Goal: Task Accomplishment & Management: Use online tool/utility

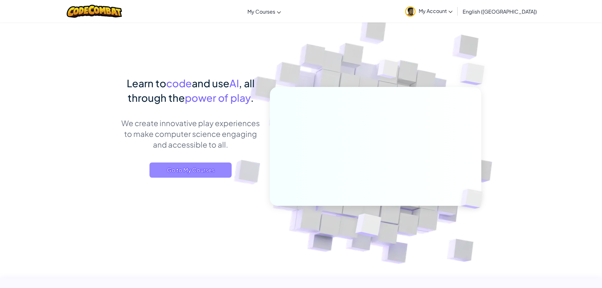
click at [173, 169] on span "Go to My Courses" at bounding box center [191, 170] width 82 height 15
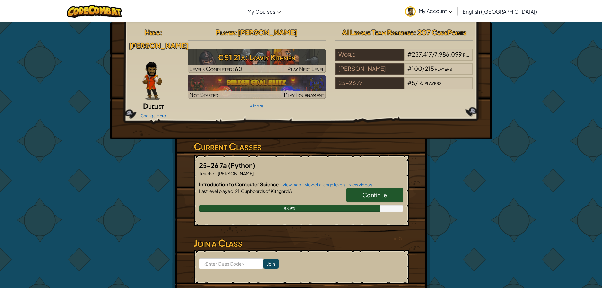
click at [380, 190] on link "Continue" at bounding box center [375, 195] width 57 height 15
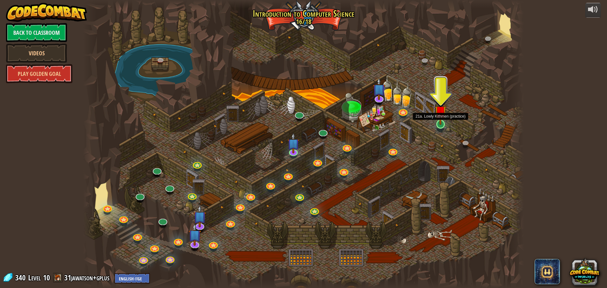
click at [440, 124] on img at bounding box center [441, 111] width 12 height 27
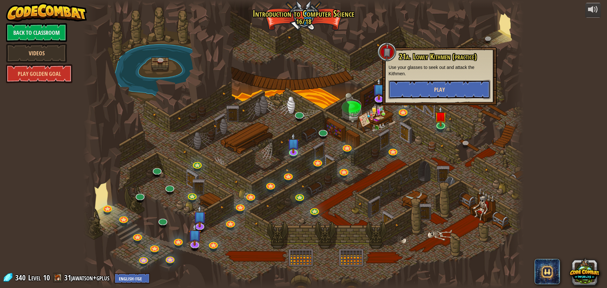
click at [433, 91] on button "Play" at bounding box center [440, 89] width 102 height 19
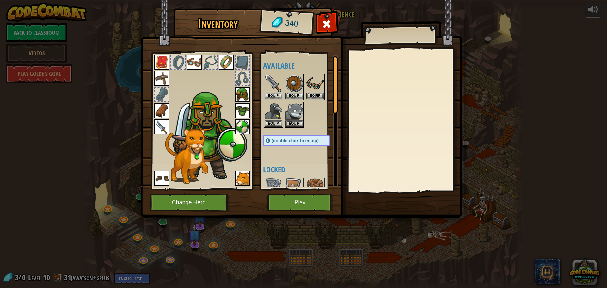
scroll to position [32, 0]
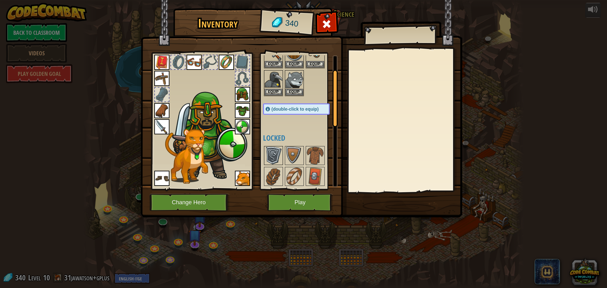
click at [277, 154] on img at bounding box center [274, 156] width 18 height 18
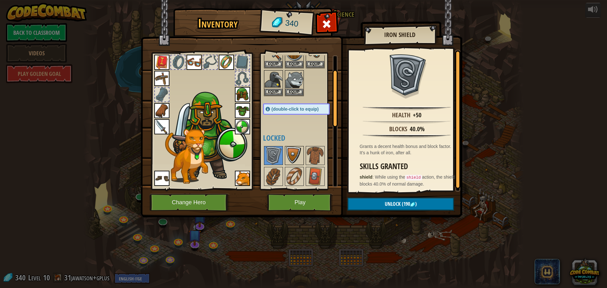
click at [289, 155] on img at bounding box center [295, 156] width 18 height 18
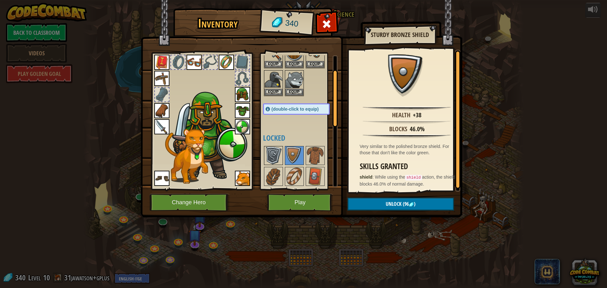
click at [282, 151] on img at bounding box center [274, 156] width 18 height 18
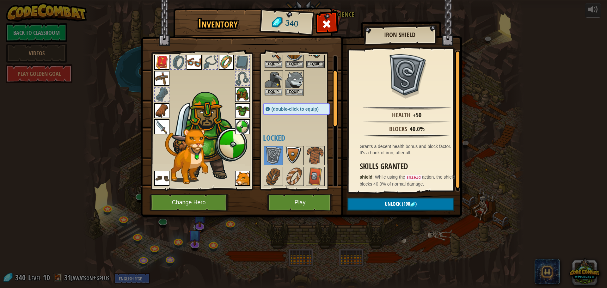
click at [299, 153] on img at bounding box center [295, 156] width 18 height 18
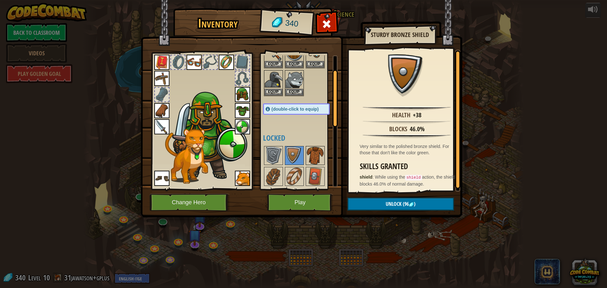
click at [317, 156] on img at bounding box center [315, 156] width 18 height 18
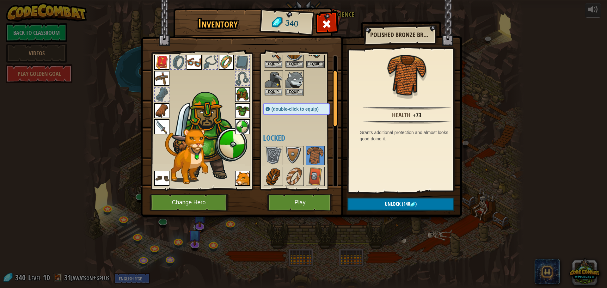
click at [268, 170] on img at bounding box center [274, 177] width 18 height 18
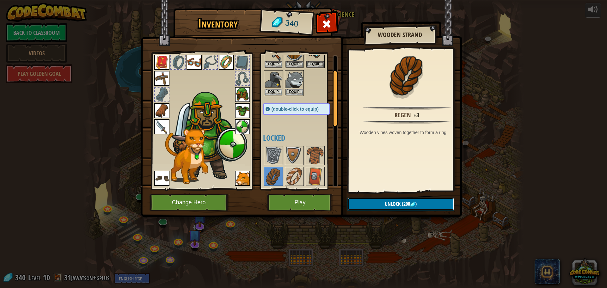
click at [425, 204] on button "Unlock (200 )" at bounding box center [401, 204] width 107 height 13
click at [404, 202] on button "Confirm" at bounding box center [401, 204] width 107 height 13
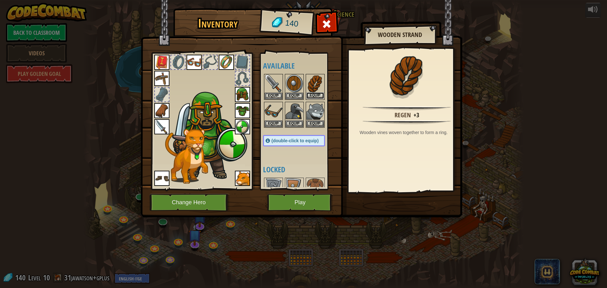
click at [313, 97] on button "Equip" at bounding box center [315, 95] width 18 height 7
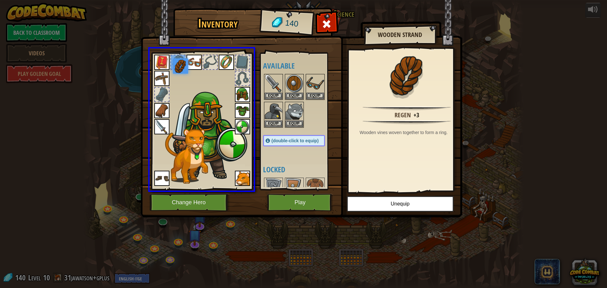
drag, startPoint x: 176, startPoint y: 64, endPoint x: 184, endPoint y: 70, distance: 9.9
click at [184, 70] on img at bounding box center [180, 66] width 15 height 15
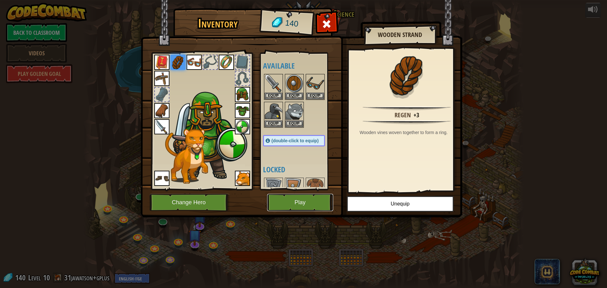
click at [302, 196] on button "Play" at bounding box center [300, 202] width 66 height 17
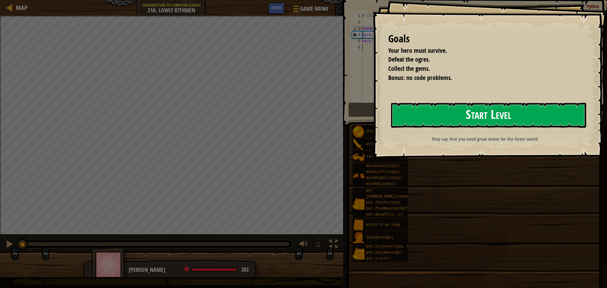
click at [429, 115] on button "Start Level" at bounding box center [488, 115] width 195 height 25
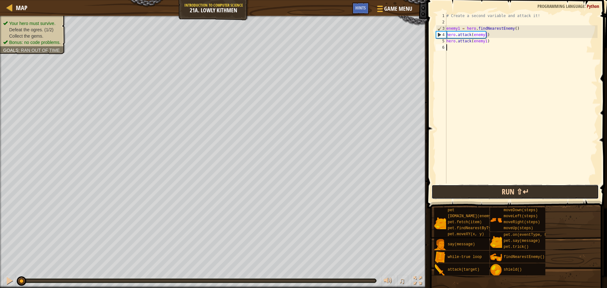
click at [467, 190] on button "Run ⇧↵" at bounding box center [515, 192] width 167 height 15
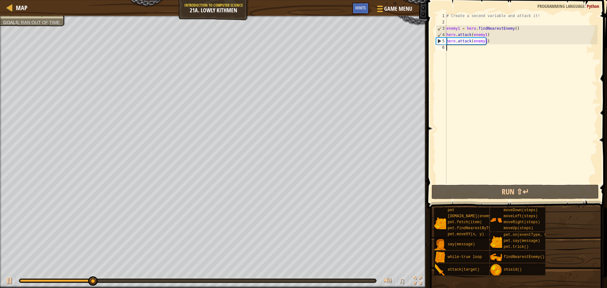
click at [451, 48] on div "# Create a second variable and attack it! enemy1 = hero . findNearestEnemy ( ) …" at bounding box center [521, 104] width 152 height 183
click at [516, 30] on div "# Create a second variable and attack it! enemy1 = hero . findNearestEnemy ( ) …" at bounding box center [521, 104] width 152 height 183
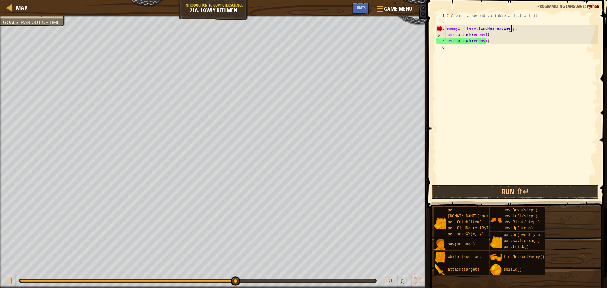
type textarea "enemy1 = hero.findNearestEnemy()"
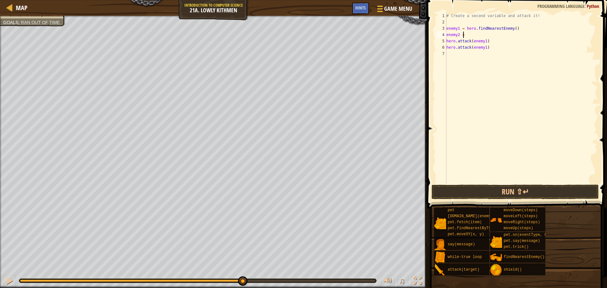
scroll to position [3, 1]
type textarea "enemy2 = h"
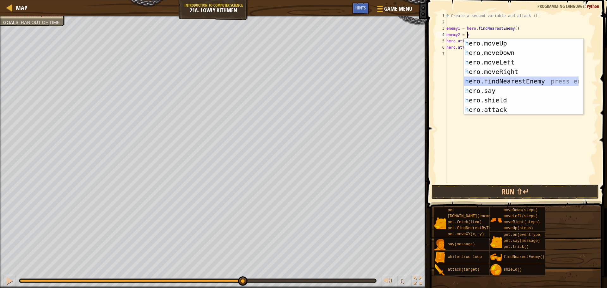
click at [488, 79] on div "h ero.moveUp press enter h ero.moveDown press enter h ero.moveLeft press enter …" at bounding box center [521, 86] width 115 height 95
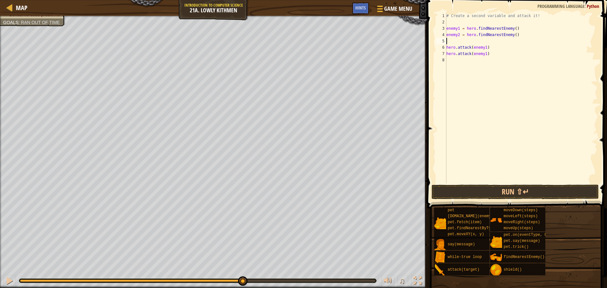
type textarea "enemy2 = hero.findNearestEnemy()"
click at [449, 53] on div "# Create a second variable and attack it! enemy1 = hero . findNearestEnemy ( ) …" at bounding box center [521, 104] width 152 height 183
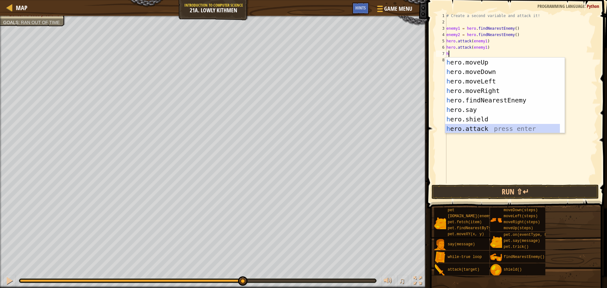
click at [467, 128] on div "h ero.moveUp press enter h ero.moveDown press enter h ero.moveLeft press enter …" at bounding box center [502, 105] width 115 height 95
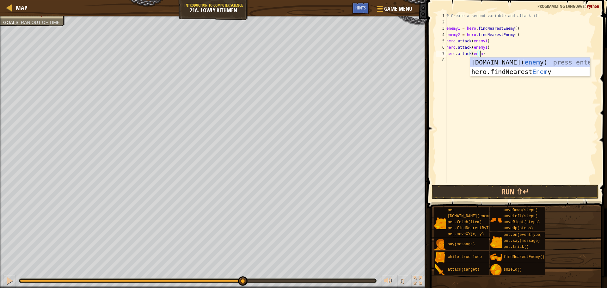
scroll to position [3, 3]
type textarea "hero.attack(enemy2)"
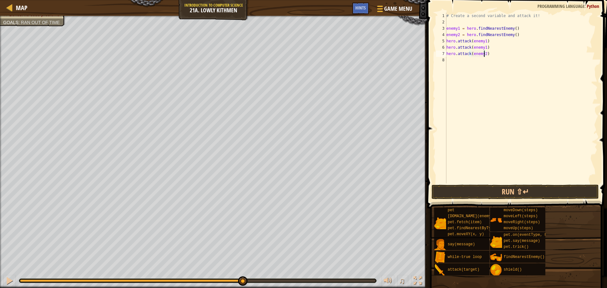
click at [454, 60] on div "# Create a second variable and attack it! enemy1 = hero . findNearestEnemy ( ) …" at bounding box center [521, 104] width 152 height 183
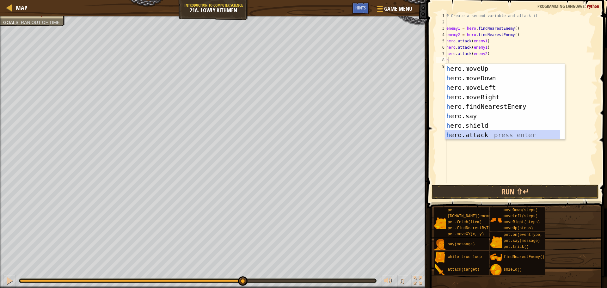
click at [478, 132] on div "h ero.moveUp press enter h ero.moveDown press enter h ero.moveLeft press enter …" at bounding box center [502, 111] width 115 height 95
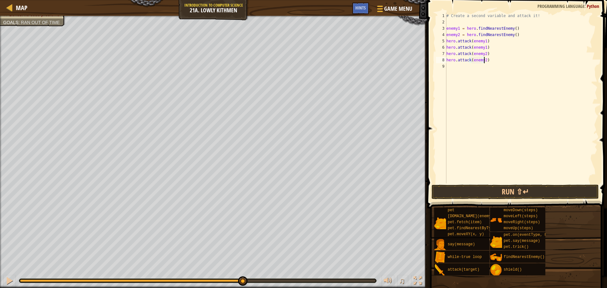
scroll to position [3, 3]
click at [453, 192] on button "Run ⇧↵" at bounding box center [515, 192] width 167 height 15
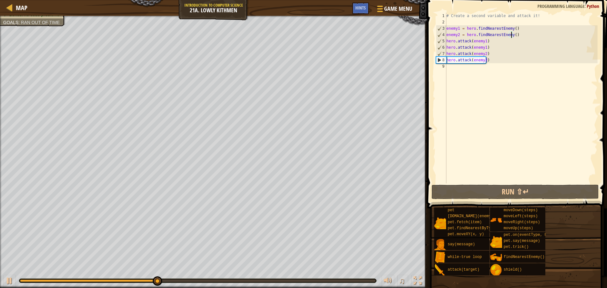
click at [511, 34] on div "# Create a second variable and attack it! enemy1 = hero . findNearestEnemy ( ) …" at bounding box center [521, 104] width 152 height 183
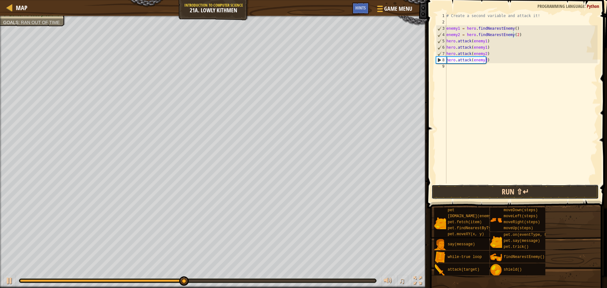
click at [465, 193] on button "Run ⇧↵" at bounding box center [515, 192] width 167 height 15
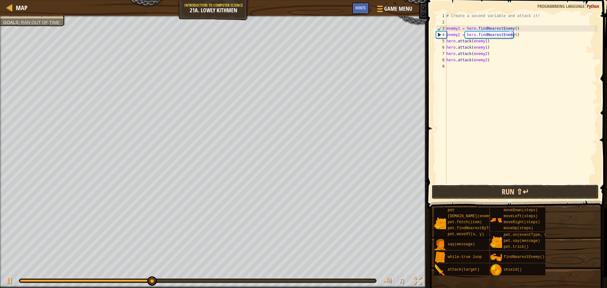
click at [475, 194] on button "Run ⇧↵" at bounding box center [515, 192] width 167 height 15
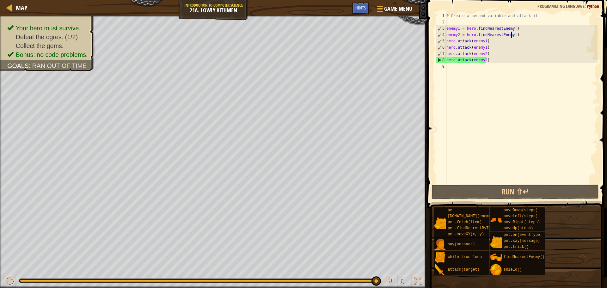
drag, startPoint x: 110, startPoint y: 283, endPoint x: 433, endPoint y: 302, distance: 324.1
click at [433, 0] on html "Map Introduction to Computer Science 21a. Lowly Kithmen Game Menu Done Hints 1 …" at bounding box center [303, 0] width 607 height 0
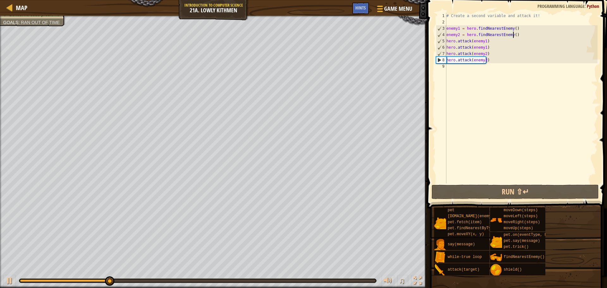
click at [513, 36] on div "# Create a second variable and attack it! enemy1 = hero . findNearestEnemy ( ) …" at bounding box center [521, 104] width 152 height 183
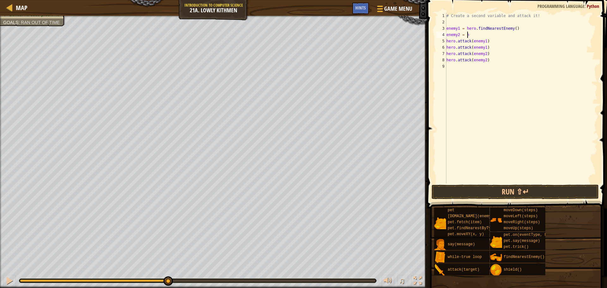
scroll to position [3, 1]
type textarea "enemy2 = h"
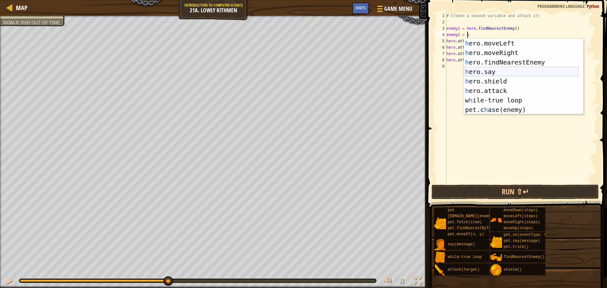
scroll to position [0, 0]
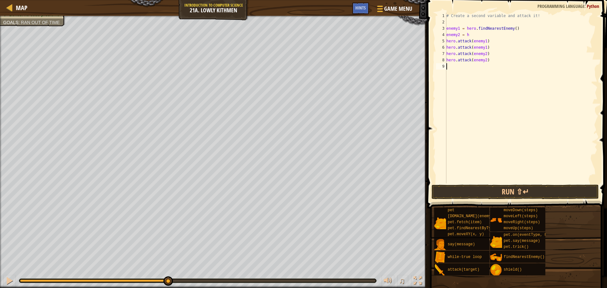
click at [470, 147] on div "# Create a second variable and attack it! enemy1 = hero . findNearestEnemy ( ) …" at bounding box center [521, 104] width 152 height 183
click at [485, 62] on div "# Create a second variable and attack it! enemy1 = hero . findNearestEnemy ( ) …" at bounding box center [521, 104] width 152 height 183
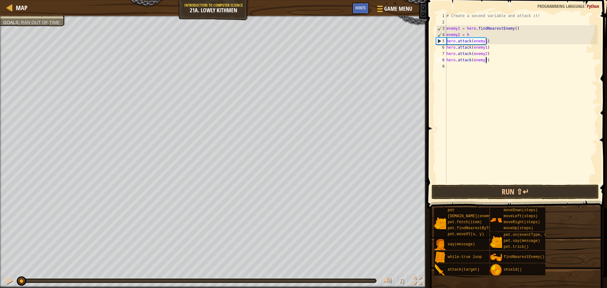
drag, startPoint x: 167, startPoint y: 283, endPoint x: 0, endPoint y: 246, distance: 171.2
click at [0, 229] on div "Your hero must survive. Defeat the ogres. (1/2) Collect the gems. Bonus: no cod…" at bounding box center [303, 152] width 607 height 272
click at [1, 278] on div "♫" at bounding box center [213, 279] width 427 height 19
click at [8, 281] on div at bounding box center [9, 281] width 8 height 8
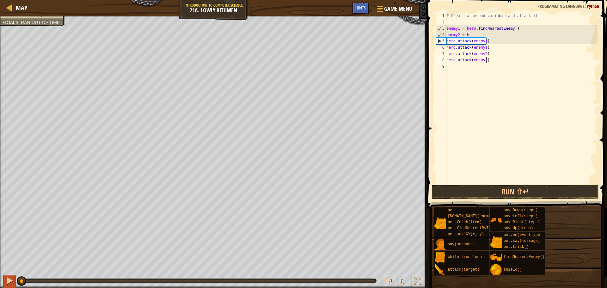
drag, startPoint x: 25, startPoint y: 280, endPoint x: 9, endPoint y: 279, distance: 16.1
click at [9, 279] on div "♫" at bounding box center [213, 279] width 427 height 19
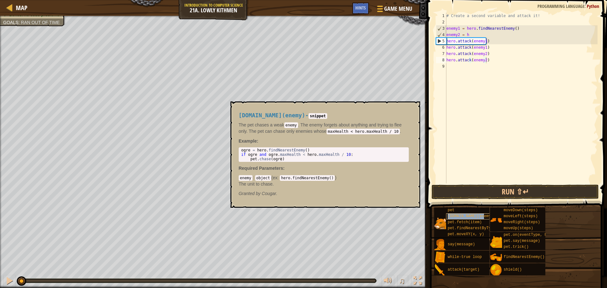
click at [479, 215] on span "[DOMAIN_NAME](enemy)" at bounding box center [471, 216] width 46 height 4
click at [478, 217] on span "[DOMAIN_NAME](enemy)" at bounding box center [471, 216] width 46 height 4
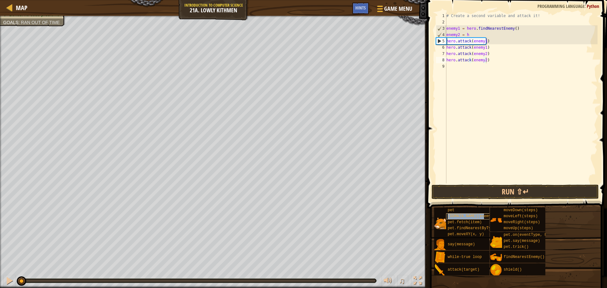
click at [478, 217] on span "[DOMAIN_NAME](enemy)" at bounding box center [471, 216] width 46 height 4
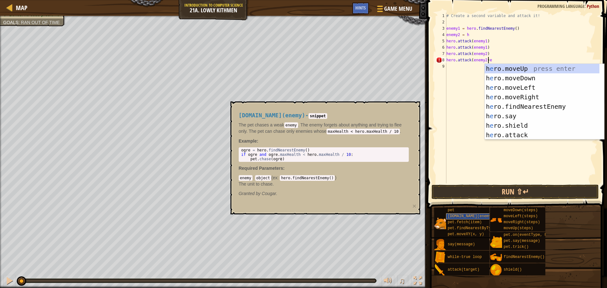
scroll to position [3, 3]
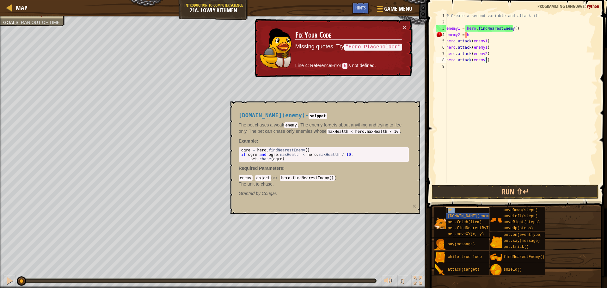
click at [465, 213] on div "pet" at bounding box center [476, 210] width 61 height 6
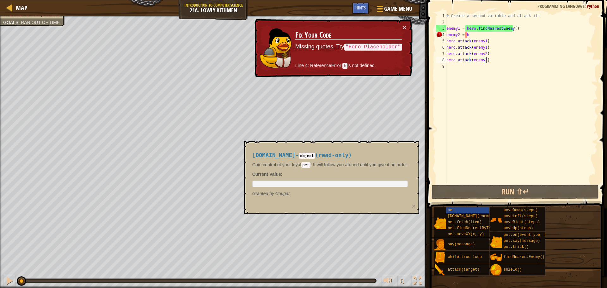
click at [481, 34] on div "# Create a second variable and attack it! enemy1 = hero . findNearestEnemy ( ) …" at bounding box center [521, 104] width 152 height 183
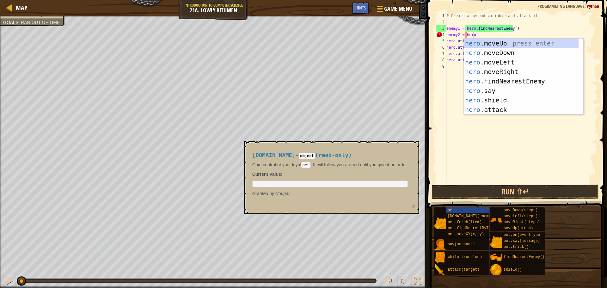
scroll to position [3, 2]
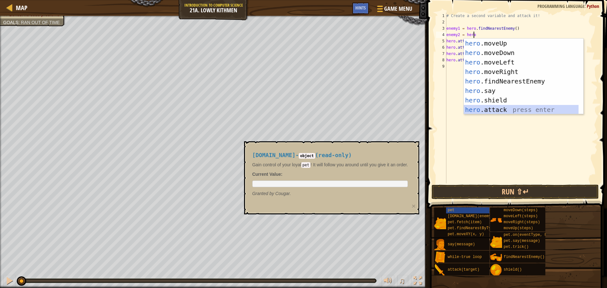
click at [490, 105] on div "hero .moveUp press enter hero .moveDown press enter hero .moveLeft press enter …" at bounding box center [521, 86] width 115 height 95
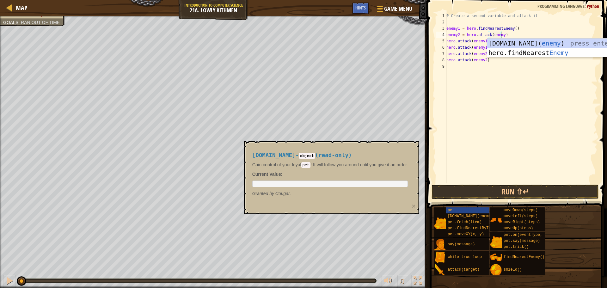
scroll to position [3, 4]
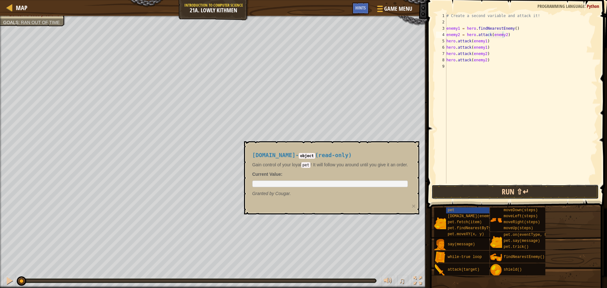
click at [450, 189] on button "Run ⇧↵" at bounding box center [515, 192] width 167 height 15
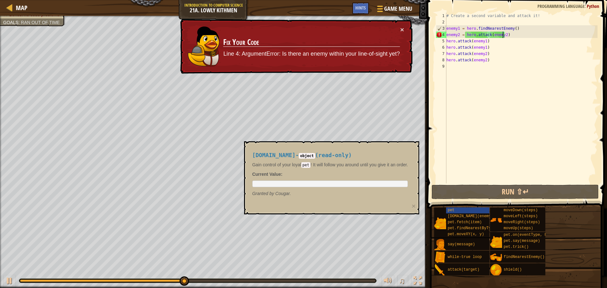
click at [507, 35] on div "# Create a second variable and attack it! enemy1 = hero . findNearestEnemy ( ) …" at bounding box center [521, 104] width 152 height 183
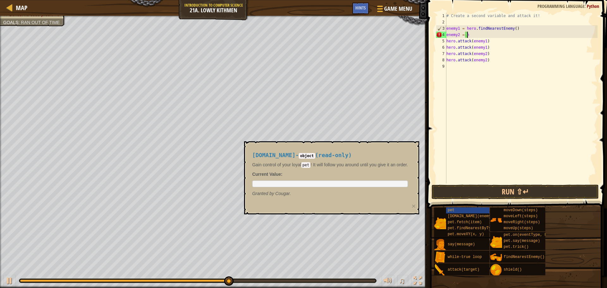
scroll to position [3, 1]
type textarea "enemy2 = h"
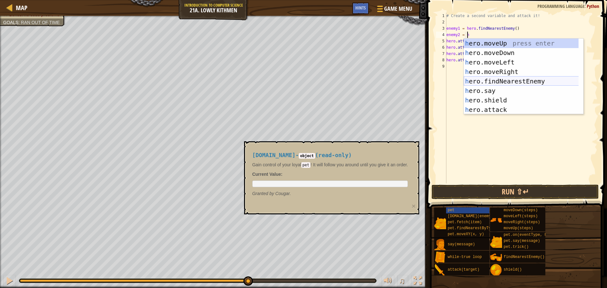
click at [496, 80] on div "h ero.moveUp press enter h ero.moveDown press enter h ero.moveLeft press enter …" at bounding box center [524, 86] width 120 height 95
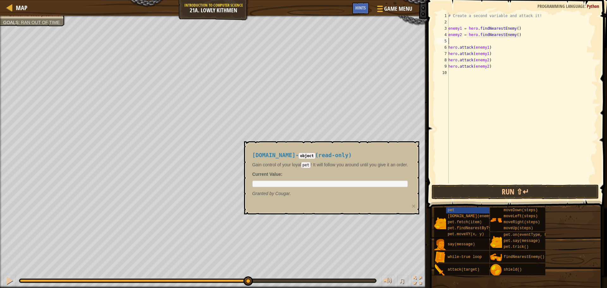
scroll to position [3, 0]
click at [519, 28] on div "# Create a second variable and attack it! enemy1 = hero . findNearestEnemy ( ) …" at bounding box center [522, 104] width 151 height 183
type textarea "enemy1 = hero.findNearestEnemy()[PERSON_NAME]"
click at [454, 43] on div "# Create a second variable and attack it! enemy1 = hero . findNearestEnemy ( ) …" at bounding box center [522, 104] width 151 height 183
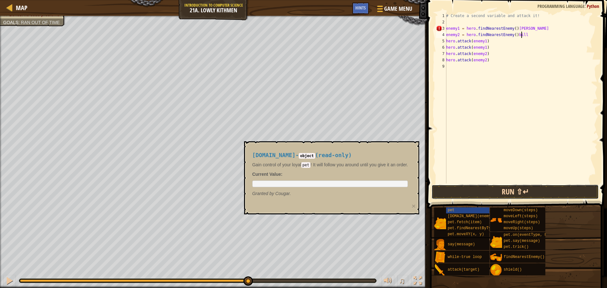
click at [471, 190] on button "Run ⇧↵" at bounding box center [515, 192] width 167 height 15
click at [522, 28] on div "# Create a second variable and attack it! enemy1 = hero . findNearestEnemy ( ) …" at bounding box center [521, 104] width 153 height 183
type textarea "enemy1 = hero.findNearestEnemy()"
click at [274, 182] on pre at bounding box center [330, 184] width 156 height 7
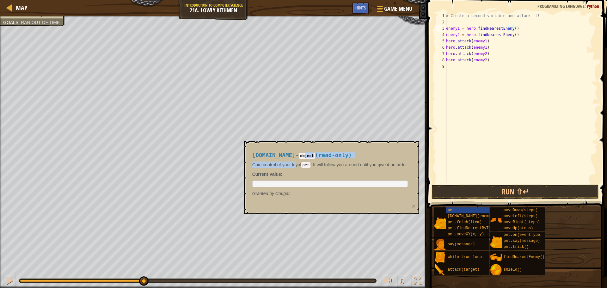
drag, startPoint x: 291, startPoint y: 155, endPoint x: 294, endPoint y: 160, distance: 6.1
click at [294, 160] on div "[DOMAIN_NAME] - object ( read-only ) Gain control of your loyal pet ! It will f…" at bounding box center [330, 174] width 165 height 56
click at [341, 157] on h4 "[DOMAIN_NAME] - object ( read-only )" at bounding box center [330, 155] width 156 height 6
click at [450, 64] on div "# Create a second variable and attack it! enemy1 = hero . findNearestEnemy ( ) …" at bounding box center [521, 104] width 153 height 183
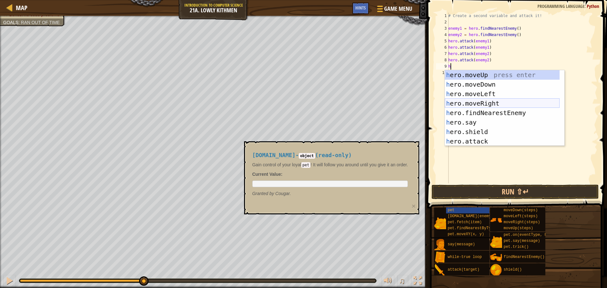
scroll to position [38, 0]
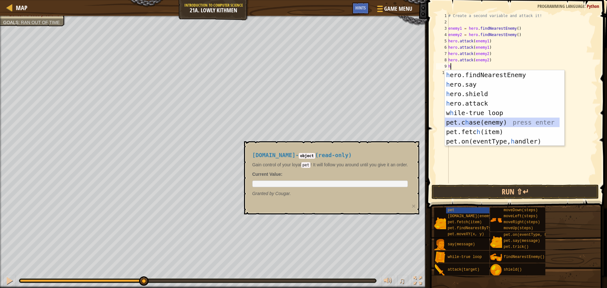
click at [462, 122] on div "h ero.findNearestEnemy press enter h ero.say press enter h ero.shield press ent…" at bounding box center [502, 117] width 115 height 95
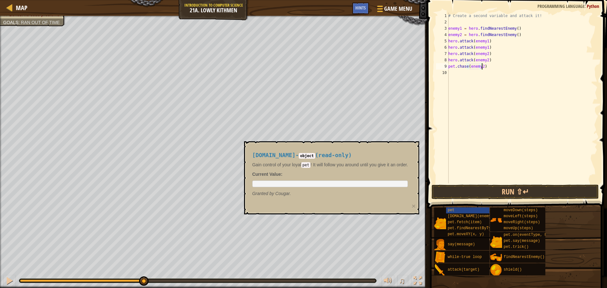
scroll to position [3, 3]
click at [456, 194] on button "Run ⇧↵" at bounding box center [515, 192] width 167 height 15
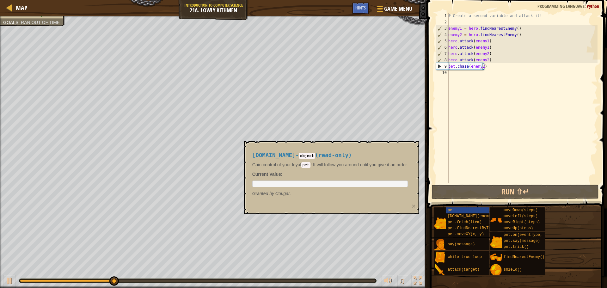
click at [490, 68] on div "# Create a second variable and attack it! enemy1 = hero . findNearestEnemy ( ) …" at bounding box center [522, 104] width 151 height 183
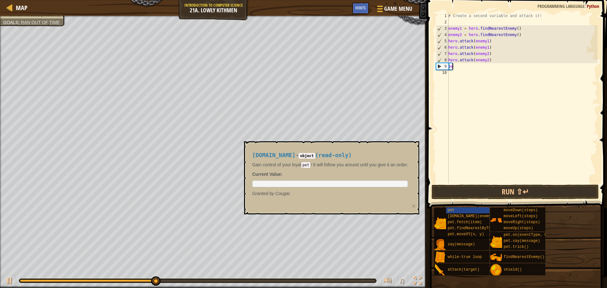
scroll to position [3, 0]
type textarea "p"
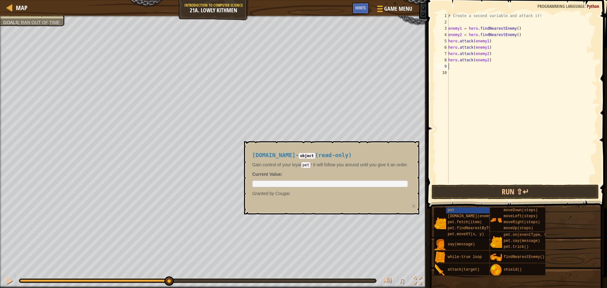
click at [513, 26] on div "# Create a second variable and attack it! enemy1 = hero . findNearestEnemy ( ) …" at bounding box center [522, 104] width 151 height 183
click at [513, 35] on div "# Create a second variable and attack it! enemy1 = hero . findNearestEnemy ( [P…" at bounding box center [522, 104] width 151 height 183
click at [461, 194] on button "Run ⇧↵" at bounding box center [515, 192] width 167 height 15
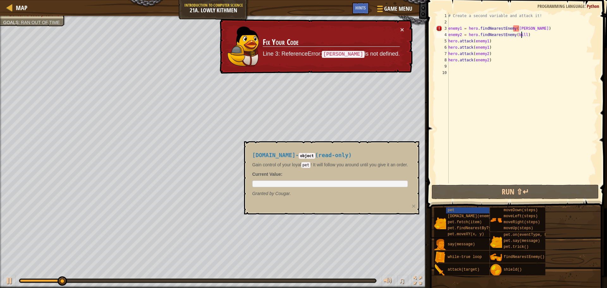
click at [518, 29] on div "# Create a second variable and attack it! enemy1 = hero . findNearestEnemy ( [P…" at bounding box center [522, 104] width 151 height 183
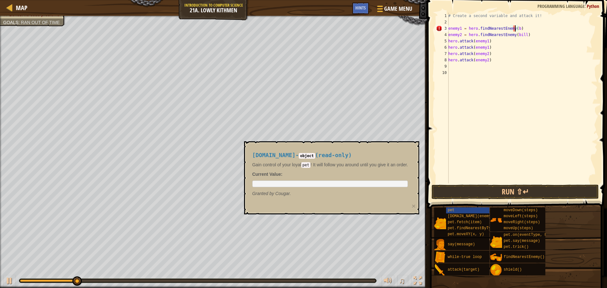
scroll to position [3, 5]
click at [470, 189] on button "Run ⇧↵" at bounding box center [515, 192] width 167 height 15
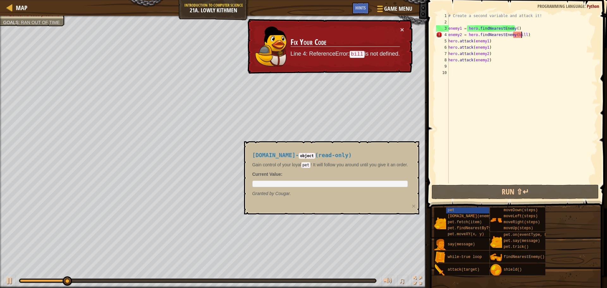
click at [522, 34] on div "# Create a second variable and attack it! enemy1 = hero . findNearestEnemy ( ) …" at bounding box center [522, 104] width 151 height 183
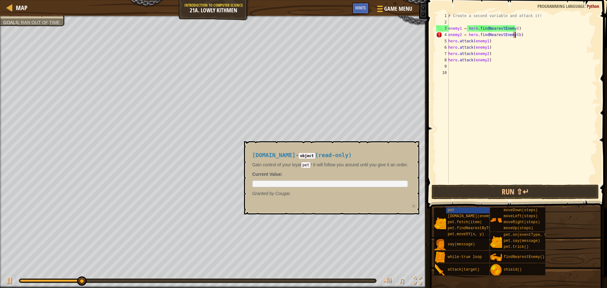
type textarea "enemy2 = hero.findNearestEnemy()"
click at [522, 34] on div "# Create a second variable and attack it! enemy1 = hero . findNearestEnemy ( ) …" at bounding box center [522, 104] width 151 height 183
click at [475, 194] on button "Run ⇧↵" at bounding box center [515, 192] width 167 height 15
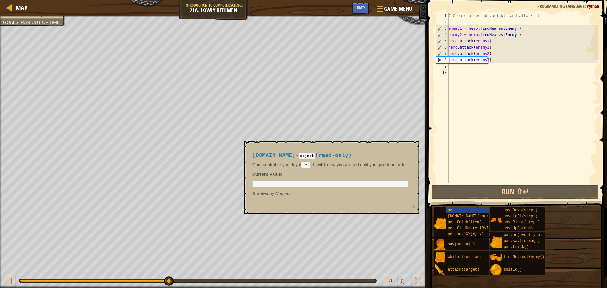
click at [288, 182] on pre at bounding box center [330, 184] width 156 height 7
click at [471, 118] on div "# Create a second variable and attack it! enemy1 = hero . findNearestEnemy ( ) …" at bounding box center [522, 104] width 151 height 183
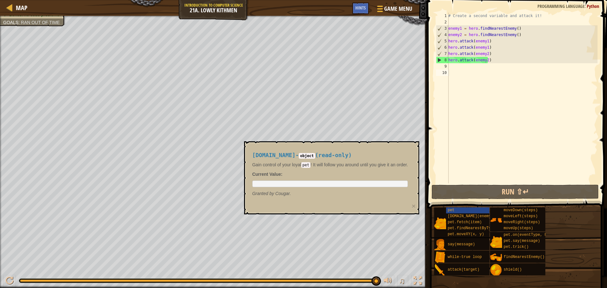
click at [77, 278] on div "♫" at bounding box center [213, 279] width 427 height 19
click at [81, 281] on div at bounding box center [198, 281] width 356 height 3
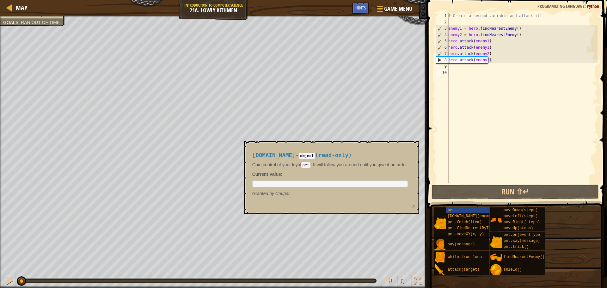
drag, startPoint x: 81, startPoint y: 281, endPoint x: 15, endPoint y: 273, distance: 66.6
click at [15, 273] on div "♫" at bounding box center [213, 279] width 427 height 19
click at [9, 277] on div at bounding box center [9, 281] width 8 height 8
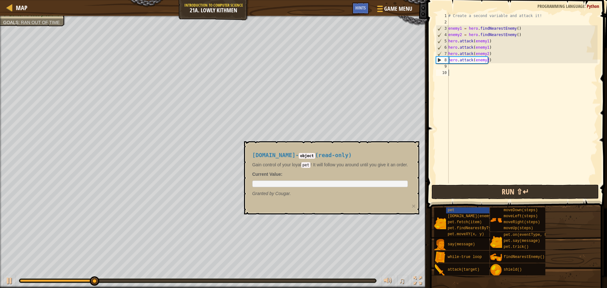
drag, startPoint x: 509, startPoint y: 82, endPoint x: 504, endPoint y: 191, distance: 108.9
click at [491, 171] on div "# Create a second variable and attack it! enemy1 = hero . findNearestEnemy ( ) …" at bounding box center [522, 104] width 151 height 183
click at [504, 191] on button "Run ⇧↵" at bounding box center [515, 192] width 167 height 15
click at [504, 191] on button "Running" at bounding box center [515, 192] width 167 height 15
click at [505, 192] on button "Running" at bounding box center [515, 192] width 167 height 15
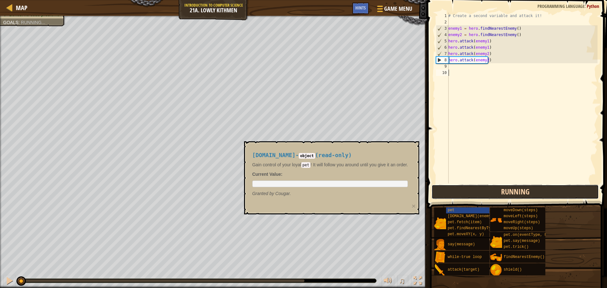
click at [505, 192] on button "Running" at bounding box center [515, 192] width 167 height 15
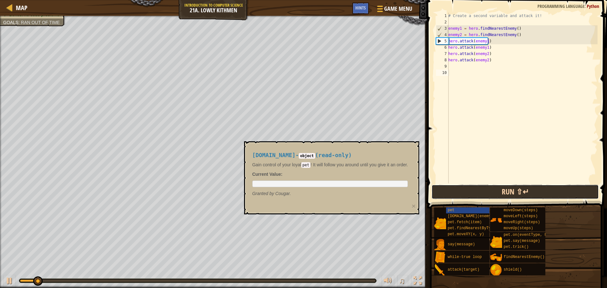
click at [505, 192] on button "Run ⇧↵" at bounding box center [515, 192] width 167 height 15
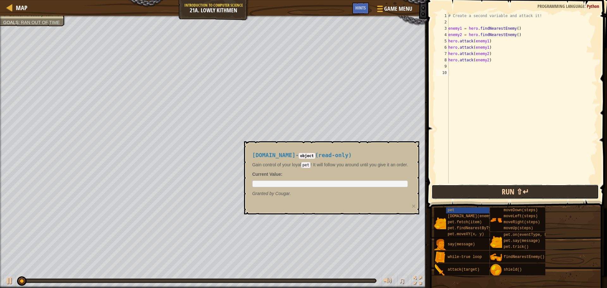
click at [505, 192] on button "Run ⇧↵" at bounding box center [515, 192] width 167 height 15
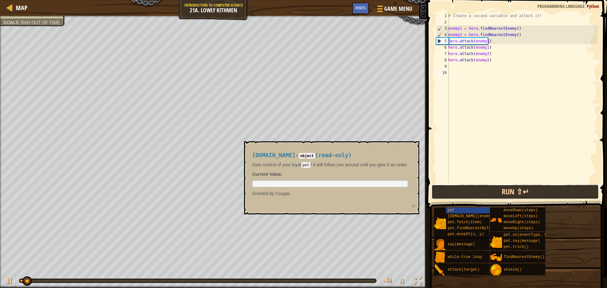
click at [505, 192] on button "Run ⇧↵" at bounding box center [515, 192] width 167 height 15
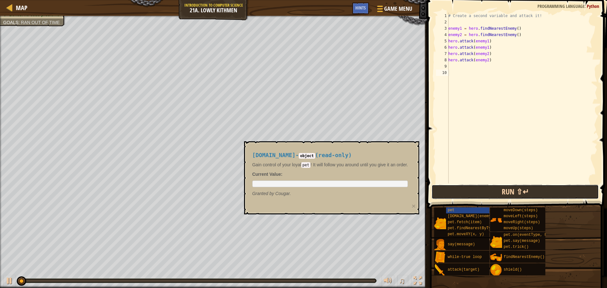
click at [505, 192] on button "Run ⇧↵" at bounding box center [515, 192] width 167 height 15
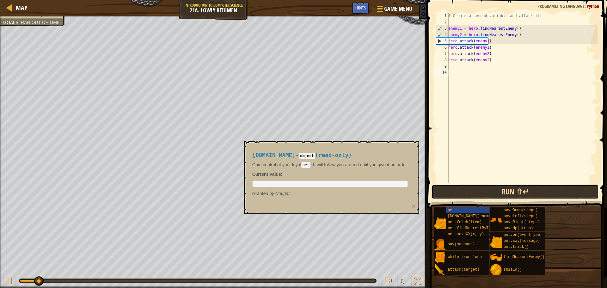
click at [506, 192] on button "Run ⇧↵" at bounding box center [515, 192] width 167 height 15
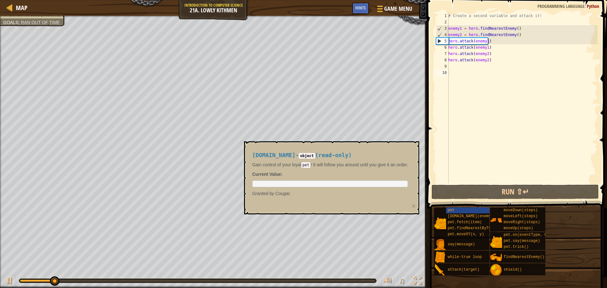
drag, startPoint x: 506, startPoint y: 192, endPoint x: 573, endPoint y: 223, distance: 74.4
click at [573, 223] on div "pet [DOMAIN_NAME](enemy) pet.fetch(item) pet.findNearestByType(type) pet.moveXY…" at bounding box center [518, 241] width 169 height 69
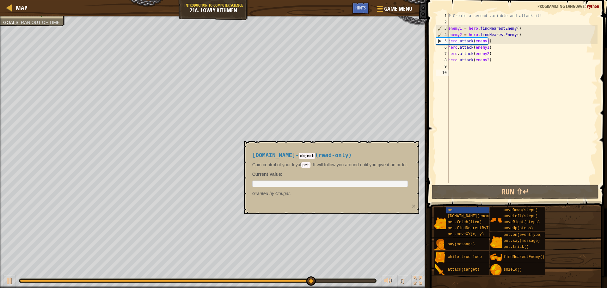
drag, startPoint x: 102, startPoint y: 279, endPoint x: 80, endPoint y: 283, distance: 22.5
click at [80, 283] on div at bounding box center [198, 281] width 358 height 4
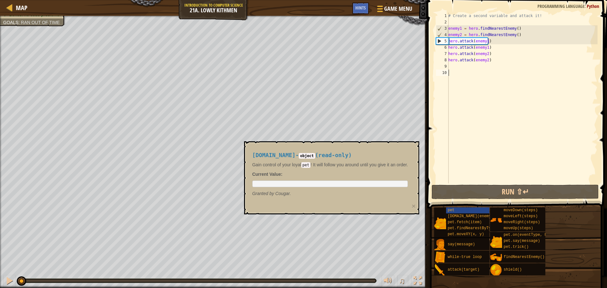
drag, startPoint x: 78, startPoint y: 280, endPoint x: 0, endPoint y: 303, distance: 81.8
click at [0, 0] on html "Map Introduction to Computer Science 21a. Lowly Kithmen Game Menu Done Hints 1 …" at bounding box center [303, 0] width 607 height 0
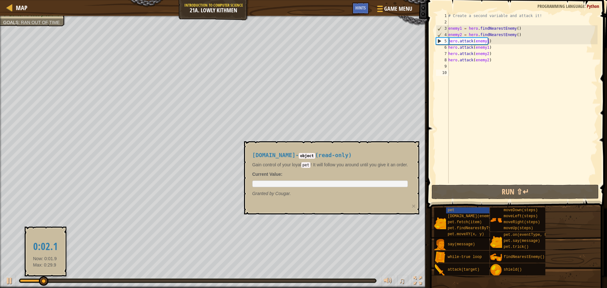
drag, startPoint x: 35, startPoint y: 270, endPoint x: 45, endPoint y: 277, distance: 11.7
click at [45, 276] on div "♫" at bounding box center [213, 279] width 427 height 19
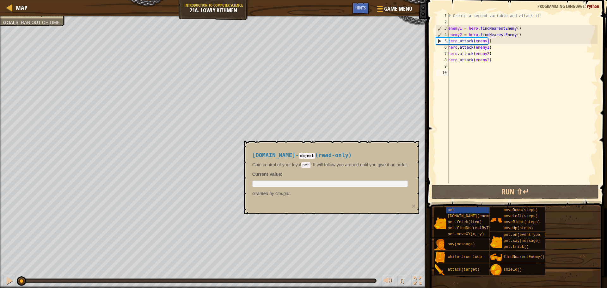
drag, startPoint x: 97, startPoint y: 280, endPoint x: 0, endPoint y: 274, distance: 97.0
click at [0, 274] on div "♫" at bounding box center [213, 279] width 427 height 19
click at [5, 281] on button at bounding box center [9, 281] width 13 height 13
drag, startPoint x: 46, startPoint y: 280, endPoint x: 0, endPoint y: 276, distance: 46.6
click at [0, 276] on div "♫" at bounding box center [213, 279] width 427 height 19
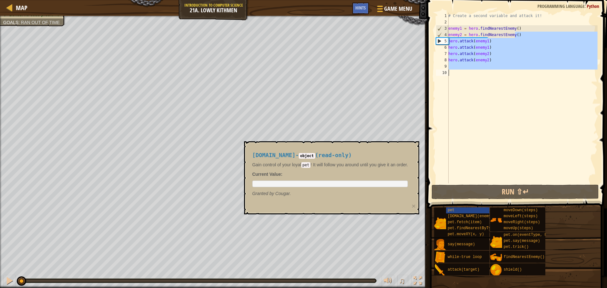
drag, startPoint x: 517, startPoint y: 36, endPoint x: 516, endPoint y: 179, distance: 143.6
click at [516, 179] on div "# Create a second variable and attack it! enemy1 = hero . findNearestEnemy ( ) …" at bounding box center [522, 104] width 151 height 183
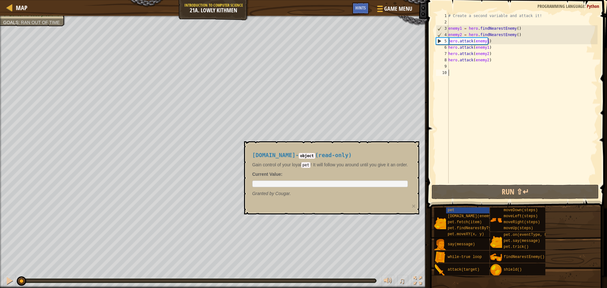
click at [499, 151] on div "# Create a second variable and attack it! enemy1 = hero . findNearestEnemy ( ) …" at bounding box center [522, 104] width 151 height 183
click at [380, 9] on span at bounding box center [379, 8] width 6 height 1
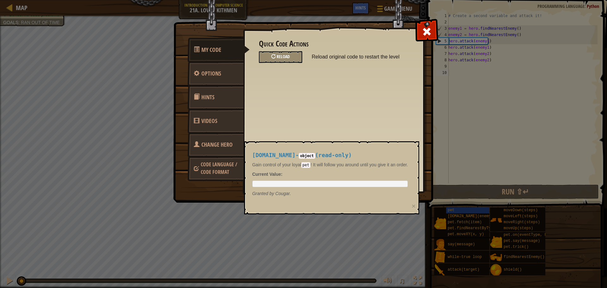
click at [286, 57] on span "Reload" at bounding box center [283, 56] width 13 height 6
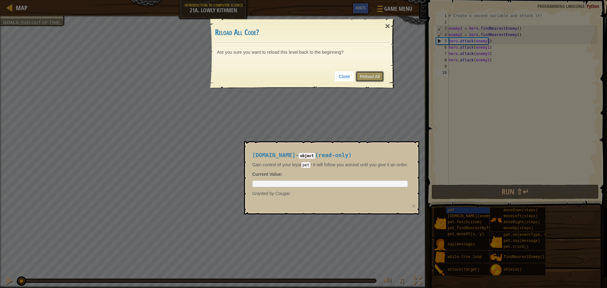
click at [369, 77] on link "Reload All" at bounding box center [370, 76] width 28 height 11
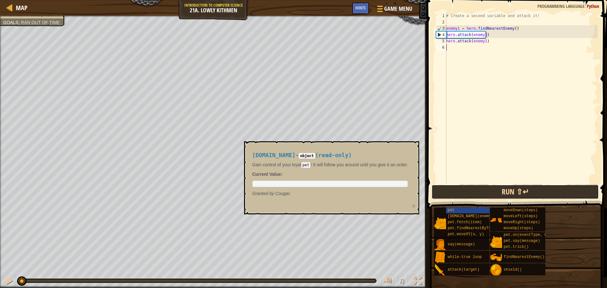
click at [445, 190] on button "Run ⇧↵" at bounding box center [515, 192] width 167 height 15
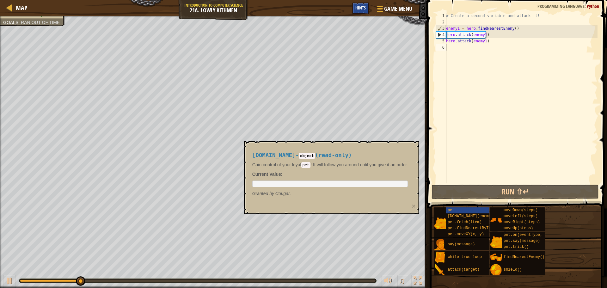
click at [358, 8] on span "Hints" at bounding box center [360, 8] width 10 height 6
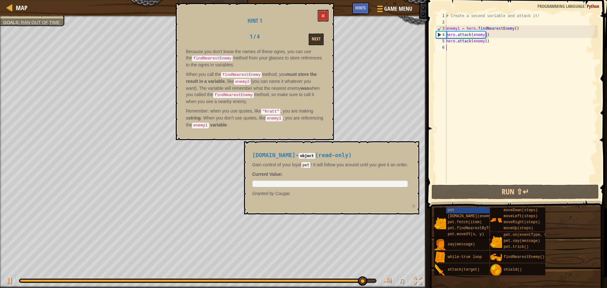
drag, startPoint x: 480, startPoint y: 50, endPoint x: 464, endPoint y: 88, distance: 41.0
click at [477, 55] on div "# Create a second variable and attack it! enemy1 = hero . findNearestEnemy ( ) …" at bounding box center [521, 104] width 153 height 183
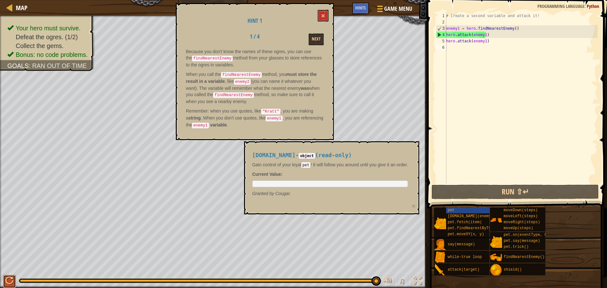
click at [9, 280] on div at bounding box center [9, 281] width 8 height 8
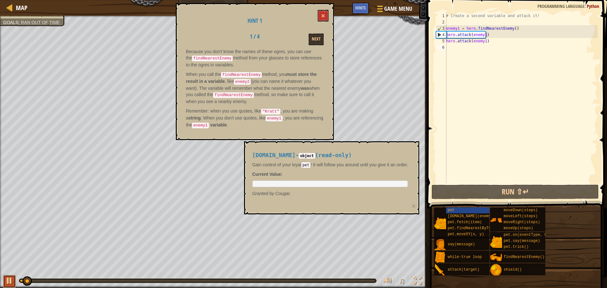
click at [9, 278] on div at bounding box center [9, 281] width 8 height 8
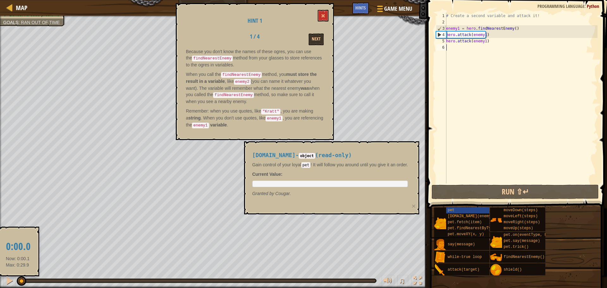
drag, startPoint x: 29, startPoint y: 277, endPoint x: 43, endPoint y: 271, distance: 15.0
click at [28, 0] on body "Map Introduction to Computer Science 21a. Lowly Kithmen Game Menu Done Hints 1 …" at bounding box center [303, 0] width 607 height 0
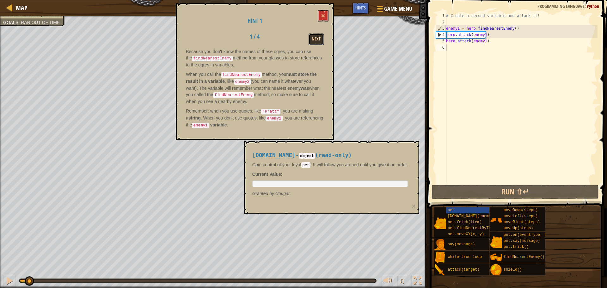
click at [319, 43] on button "Next" at bounding box center [316, 40] width 15 height 12
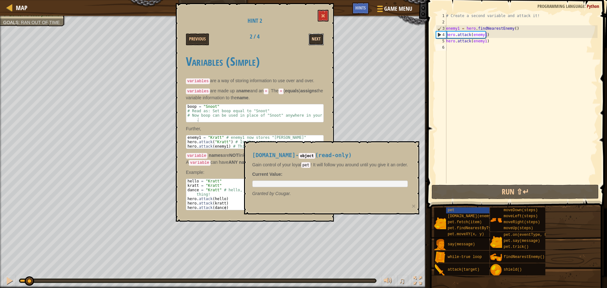
click at [319, 42] on button "Next" at bounding box center [316, 40] width 15 height 12
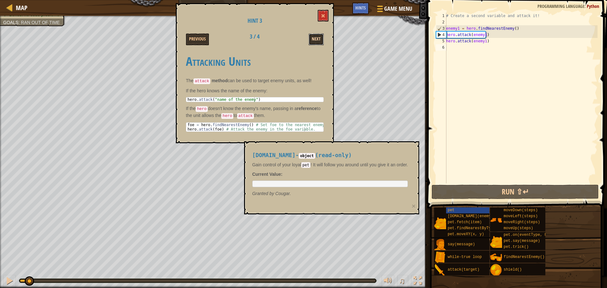
click at [319, 41] on button "Next" at bounding box center [316, 40] width 15 height 12
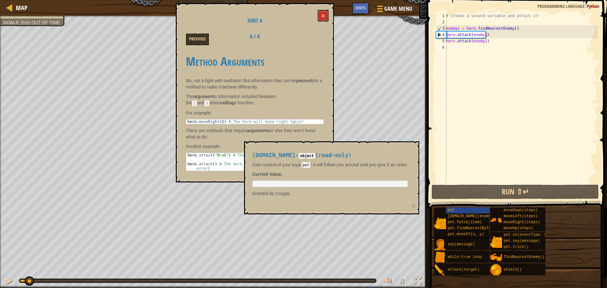
click at [319, 41] on div "Previous 4 / 4" at bounding box center [254, 40] width 147 height 12
click at [323, 18] on button at bounding box center [323, 16] width 11 height 12
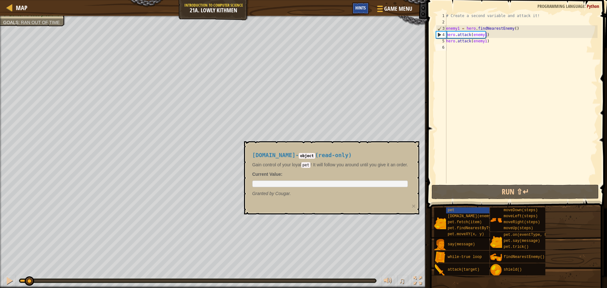
click at [353, 10] on div "Hints" at bounding box center [360, 9] width 17 height 12
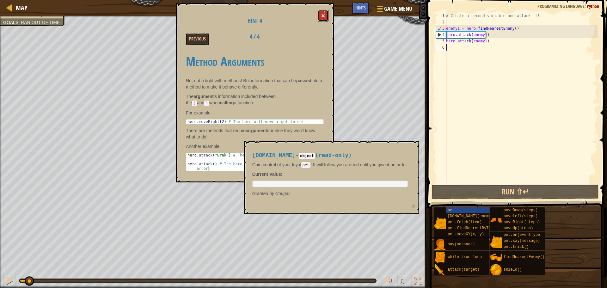
click at [327, 16] on button at bounding box center [323, 16] width 11 height 12
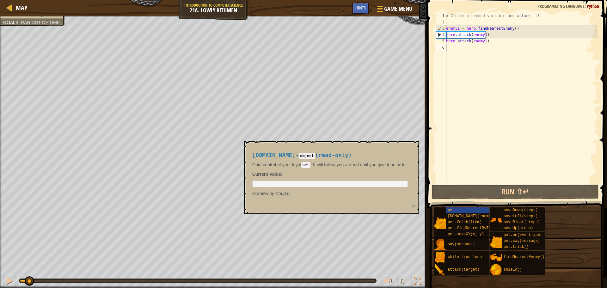
click at [452, 47] on div "# Create a second variable and attack it! enemy1 = hero . findNearestEnemy ( ) …" at bounding box center [521, 104] width 153 height 183
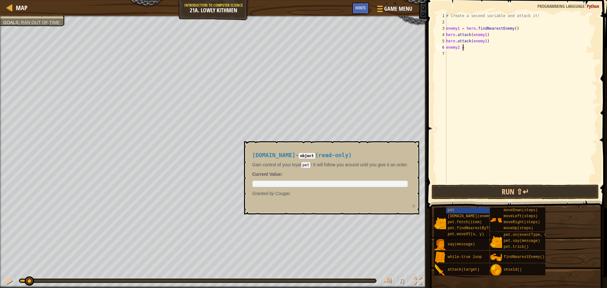
scroll to position [3, 1]
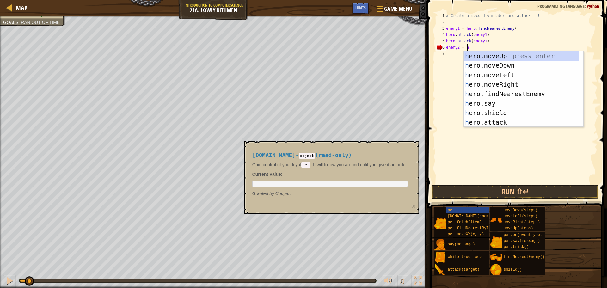
type textarea "enemy2 = he"
click at [515, 92] on div "he ro.moveUp press enter he ro.moveDown press enter he ro.moveLeft press enter …" at bounding box center [521, 98] width 115 height 95
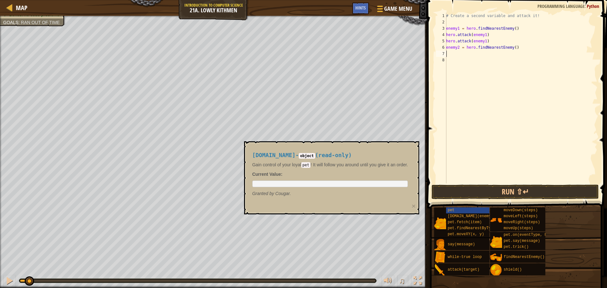
scroll to position [3, 0]
click at [511, 195] on button "Run ⇧↵" at bounding box center [515, 192] width 167 height 15
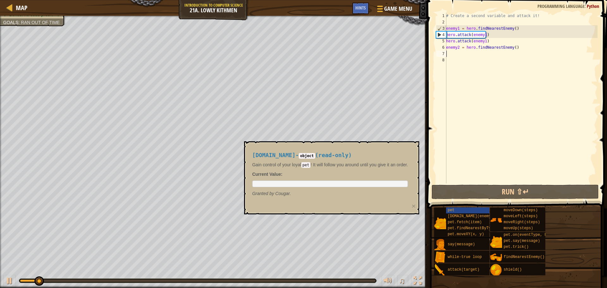
click at [452, 56] on div "# Create a second variable and attack it! enemy1 = hero . findNearestEnemy ( ) …" at bounding box center [521, 104] width 153 height 183
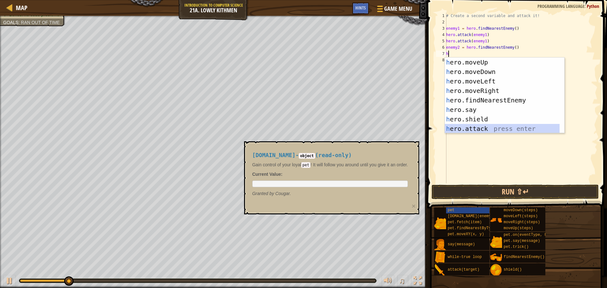
click at [480, 127] on div "h ero.moveUp press enter h ero.moveDown press enter h ero.moveLeft press enter …" at bounding box center [502, 105] width 115 height 95
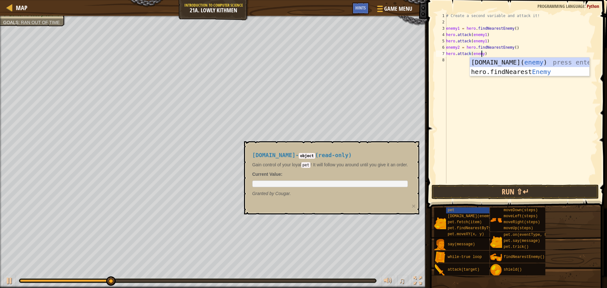
type textarea "hero.attack(enemy2)"
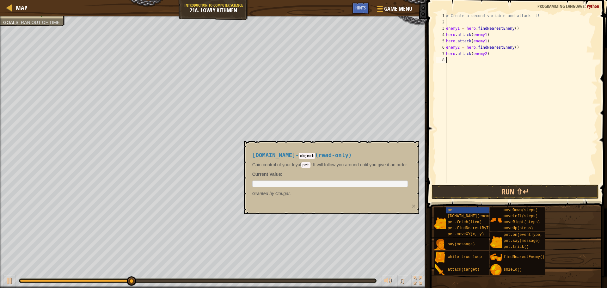
click at [456, 62] on div "# Create a second variable and attack it! enemy1 = hero . findNearestEnemy ( ) …" at bounding box center [521, 104] width 153 height 183
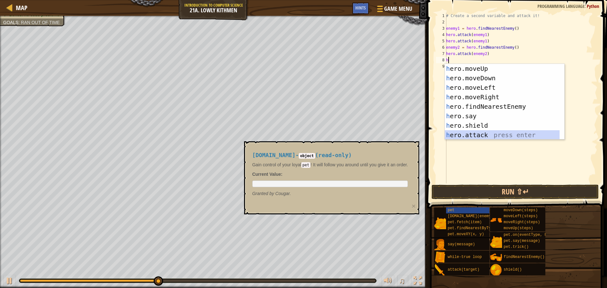
click at [471, 136] on div "h ero.moveUp press enter h ero.moveDown press enter h ero.moveLeft press enter …" at bounding box center [502, 111] width 115 height 95
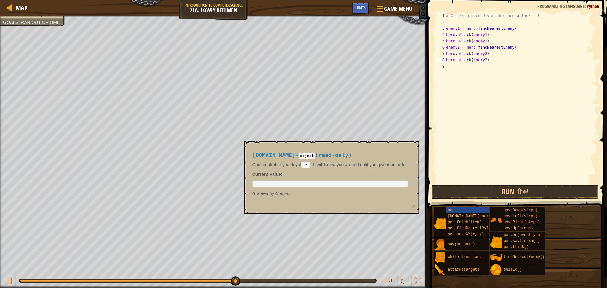
scroll to position [3, 3]
click at [470, 194] on button "Run ⇧↵" at bounding box center [515, 192] width 167 height 15
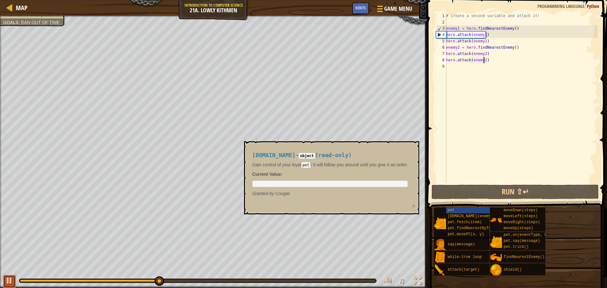
click at [8, 277] on div at bounding box center [9, 281] width 8 height 8
drag, startPoint x: 160, startPoint y: 281, endPoint x: 11, endPoint y: 277, distance: 149.3
click at [11, 277] on div "♫" at bounding box center [213, 279] width 427 height 19
click at [491, 60] on div "# Create a second variable and attack it! enemy1 = hero . findNearestEnemy ( ) …" at bounding box center [521, 104] width 153 height 183
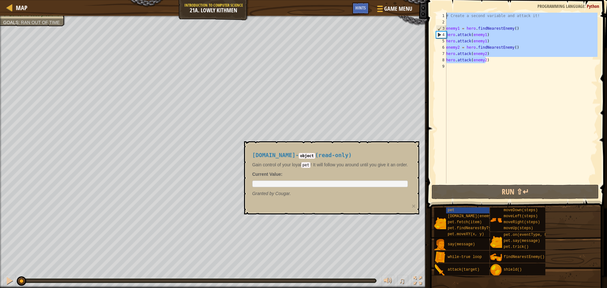
drag, startPoint x: 520, startPoint y: 59, endPoint x: 509, endPoint y: 11, distance: 49.9
click at [510, 10] on div "hero.attack(enemy2) 1 2 3 4 5 6 7 8 9 # Create a second variable and attack it!…" at bounding box center [516, 116] width 182 height 227
type textarea "# Create a second variable and attack it!"
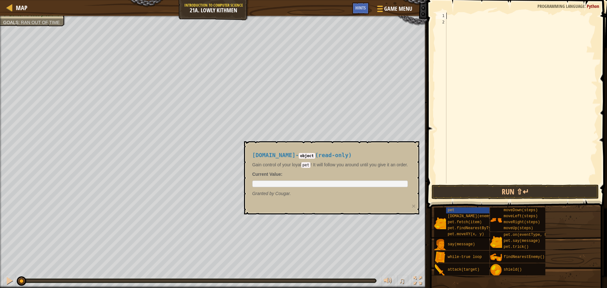
scroll to position [3, 0]
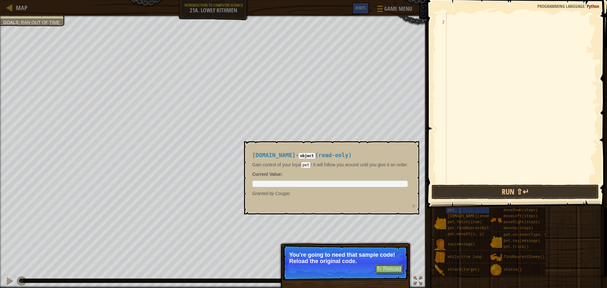
click at [390, 267] on button "↻ Reload" at bounding box center [389, 268] width 28 height 9
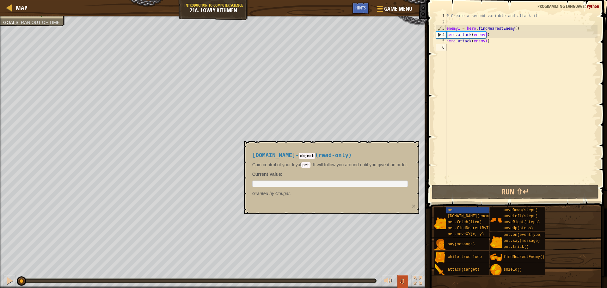
click at [404, 282] on span "♫" at bounding box center [402, 280] width 6 height 9
click at [402, 281] on span "♫" at bounding box center [402, 280] width 6 height 9
click at [472, 270] on span "attack(target)" at bounding box center [464, 270] width 32 height 4
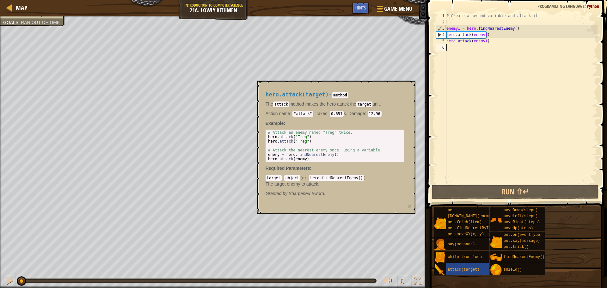
click at [562, 275] on div "pet [DOMAIN_NAME](enemy) pet.fetch(item) pet.findNearestByType(type) pet.moveXY…" at bounding box center [518, 241] width 169 height 69
click at [466, 270] on span "attack(target)" at bounding box center [464, 270] width 32 height 4
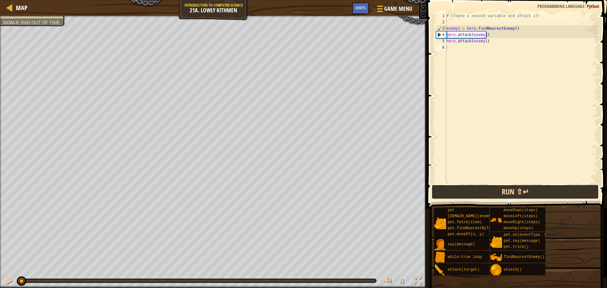
click at [462, 190] on button "Run ⇧↵" at bounding box center [515, 192] width 167 height 15
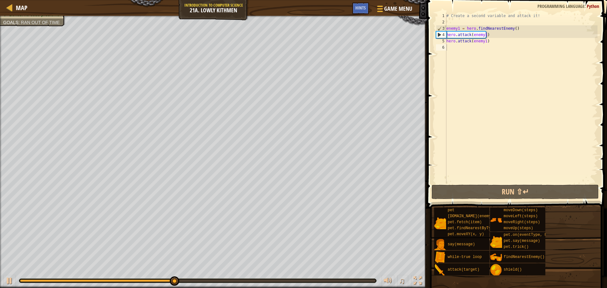
click at [66, 267] on div "Your hero must survive. Defeat the ogres. (1/2) Collect the gems. Bonus: no cod…" at bounding box center [303, 152] width 607 height 272
click at [7, 282] on div at bounding box center [9, 281] width 8 height 8
drag, startPoint x: 185, startPoint y: 279, endPoint x: 10, endPoint y: 274, distance: 174.6
click at [10, 274] on div "♫" at bounding box center [213, 279] width 427 height 19
click at [9, 277] on div at bounding box center [9, 281] width 8 height 8
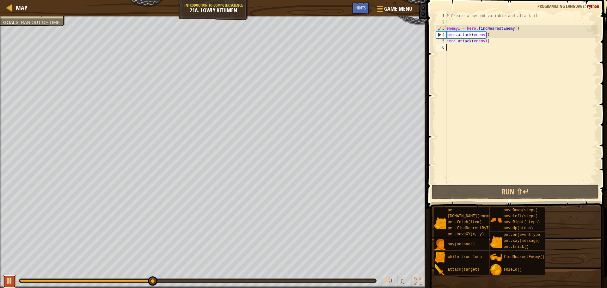
click at [6, 285] on div at bounding box center [9, 281] width 8 height 8
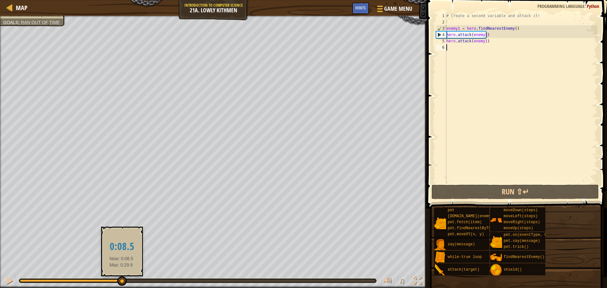
drag, startPoint x: 153, startPoint y: 282, endPoint x: 121, endPoint y: 283, distance: 31.3
click at [121, 283] on div at bounding box center [121, 280] width 9 height 9
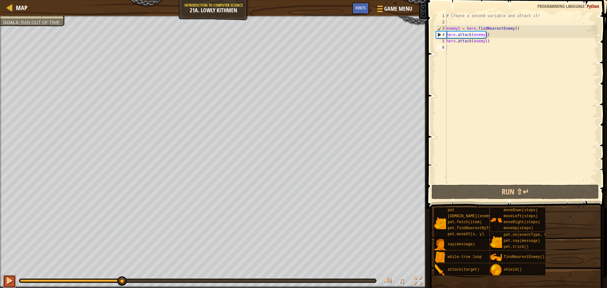
click at [8, 280] on div at bounding box center [9, 281] width 8 height 8
drag, startPoint x: 186, startPoint y: 282, endPoint x: 139, endPoint y: 287, distance: 47.4
click at [139, 287] on div "♫" at bounding box center [213, 279] width 427 height 19
click at [9, 277] on div at bounding box center [9, 281] width 8 height 8
click at [6, 283] on div at bounding box center [9, 281] width 8 height 8
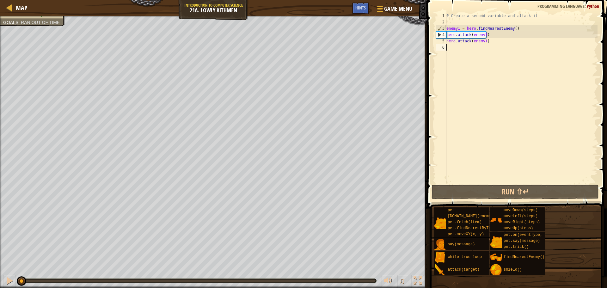
drag, startPoint x: 202, startPoint y: 280, endPoint x: 0, endPoint y: 248, distance: 205.0
click at [0, 253] on div "Your hero must survive. Defeat the ogres. (1/2) Collect the gems. Bonus: no cod…" at bounding box center [303, 152] width 607 height 272
drag, startPoint x: 386, startPoint y: 5, endPoint x: 380, endPoint y: 6, distance: 5.8
click at [380, 6] on button "Game Menu" at bounding box center [394, 9] width 46 height 15
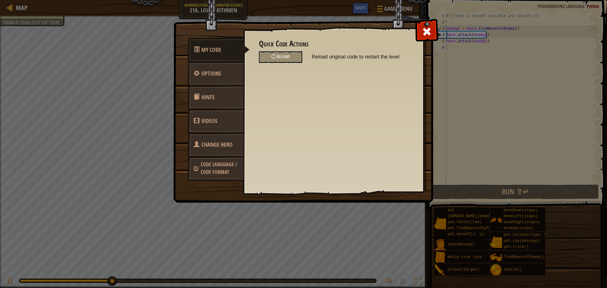
click at [211, 147] on span "Change Hero" at bounding box center [216, 145] width 31 height 8
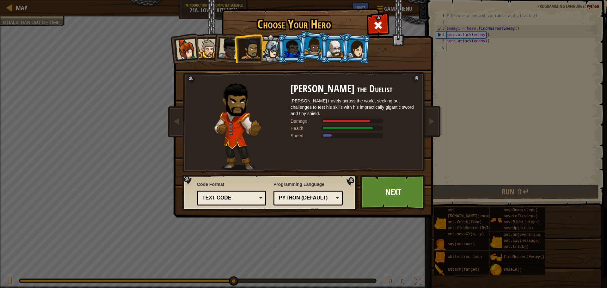
click at [360, 45] on div at bounding box center [357, 49] width 18 height 18
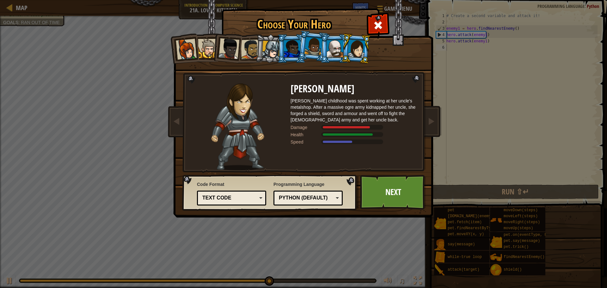
click at [335, 49] on div at bounding box center [335, 48] width 16 height 17
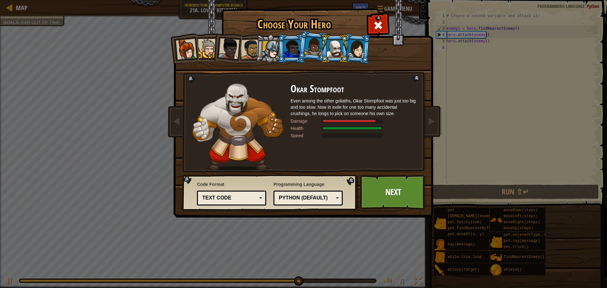
click at [313, 47] on div at bounding box center [314, 46] width 18 height 19
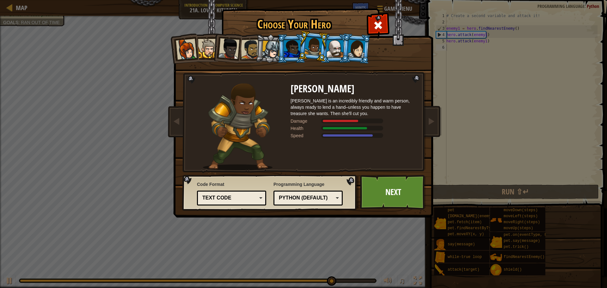
click at [294, 47] on div at bounding box center [292, 48] width 16 height 17
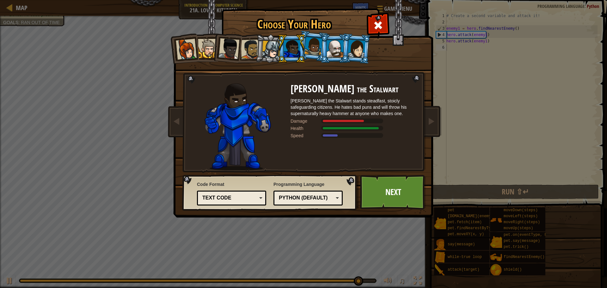
click at [332, 48] on div at bounding box center [335, 48] width 16 height 17
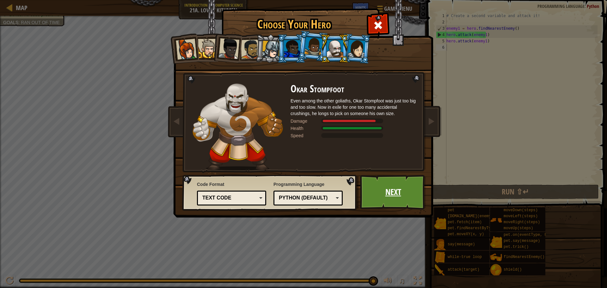
click at [383, 190] on link "Next" at bounding box center [393, 192] width 66 height 35
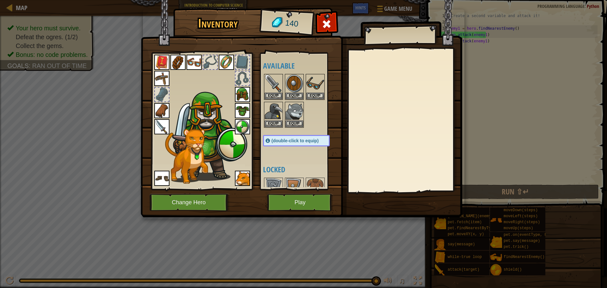
click at [160, 126] on img at bounding box center [161, 126] width 15 height 15
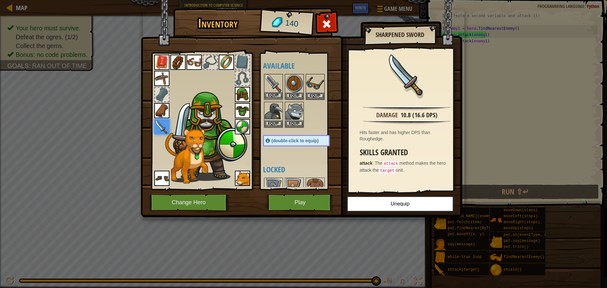
click at [274, 79] on img at bounding box center [274, 84] width 18 height 18
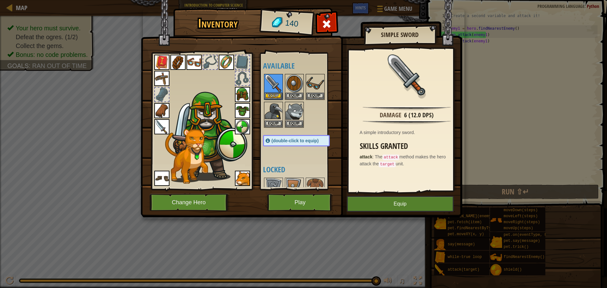
click at [244, 124] on img at bounding box center [242, 126] width 15 height 15
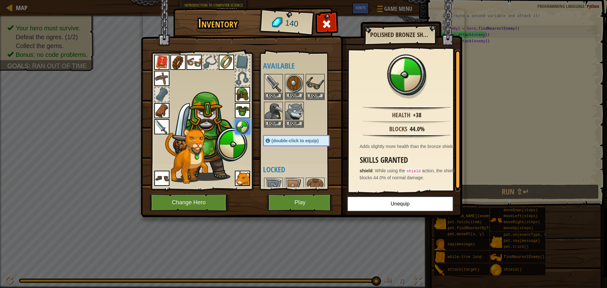
click at [291, 83] on img at bounding box center [295, 84] width 18 height 18
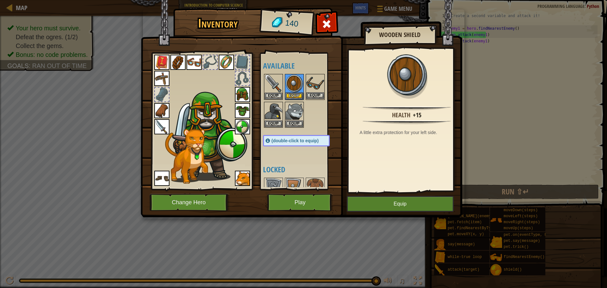
click at [319, 82] on img at bounding box center [315, 84] width 18 height 18
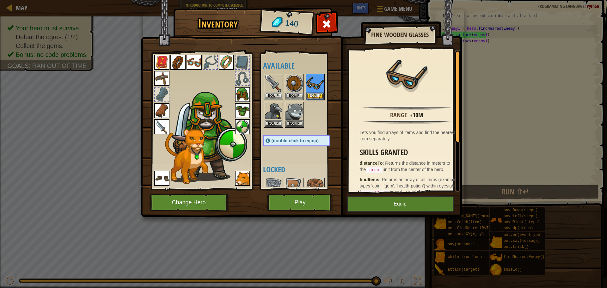
click at [197, 62] on img at bounding box center [194, 62] width 15 height 15
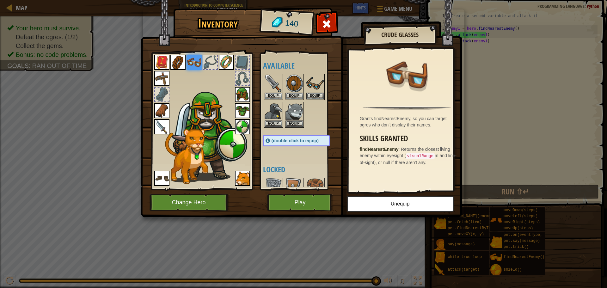
click at [243, 177] on img at bounding box center [242, 178] width 15 height 15
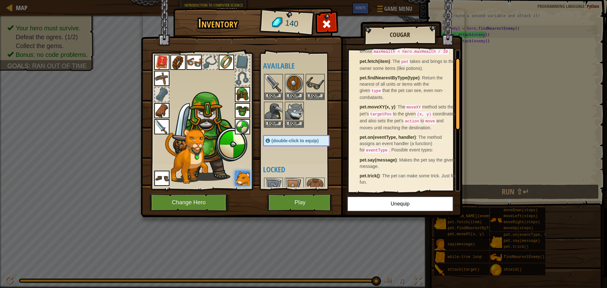
scroll to position [0, 0]
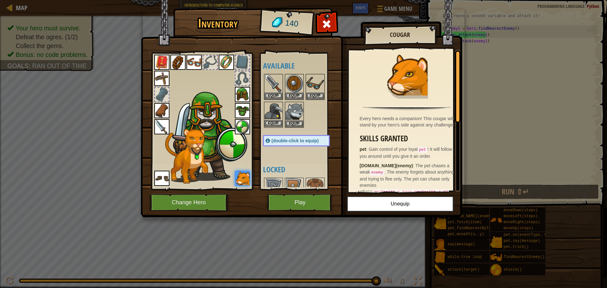
click at [278, 110] on img at bounding box center [274, 111] width 18 height 18
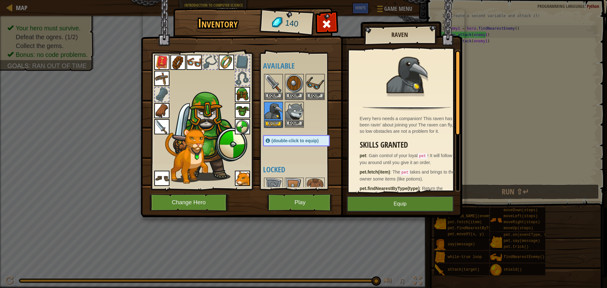
click at [297, 110] on img at bounding box center [295, 111] width 18 height 18
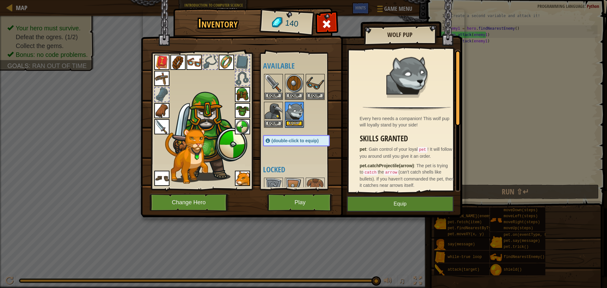
click at [290, 122] on button "Equip" at bounding box center [295, 123] width 18 height 7
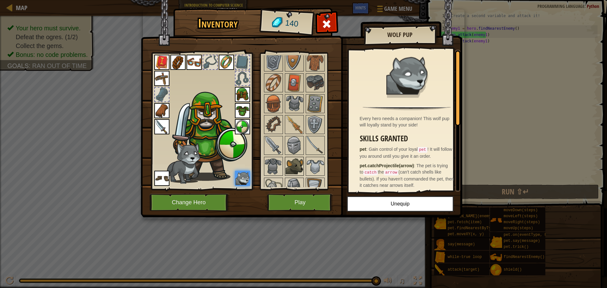
scroll to position [157, 0]
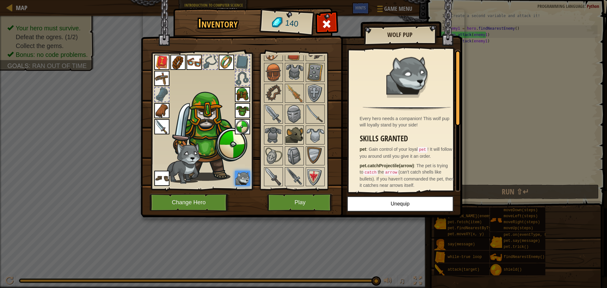
click at [295, 139] on img at bounding box center [295, 135] width 18 height 18
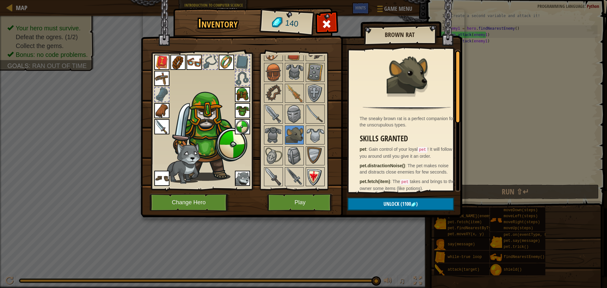
click at [311, 175] on img at bounding box center [315, 177] width 18 height 18
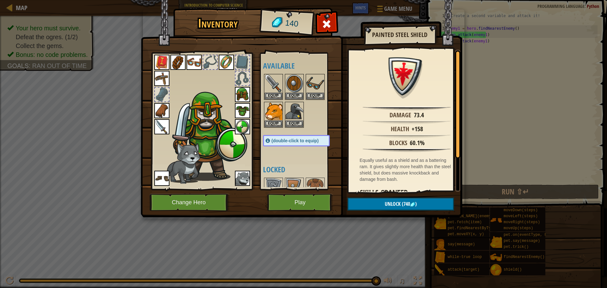
scroll to position [95, 0]
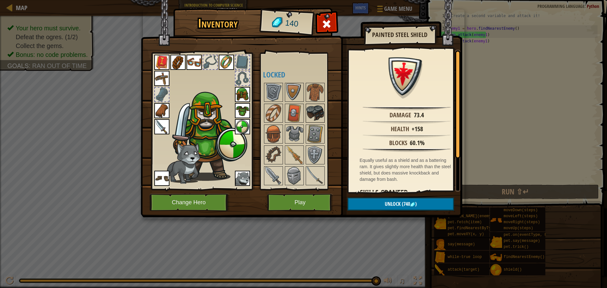
click at [318, 115] on img at bounding box center [315, 113] width 18 height 18
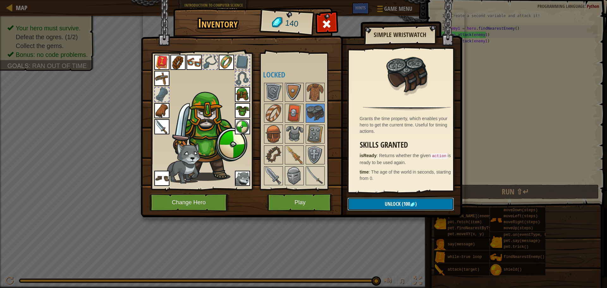
click at [425, 201] on button "Unlock (100 )" at bounding box center [401, 204] width 107 height 13
click at [415, 201] on button "Confirm" at bounding box center [401, 204] width 107 height 13
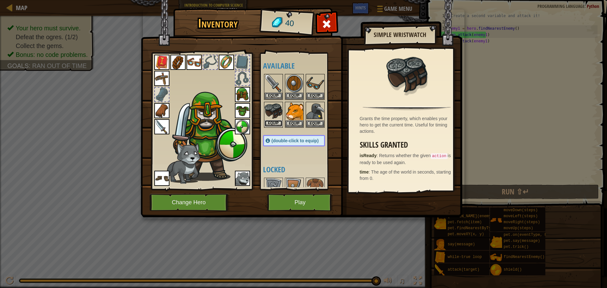
click at [278, 120] on button "Equip" at bounding box center [274, 123] width 18 height 7
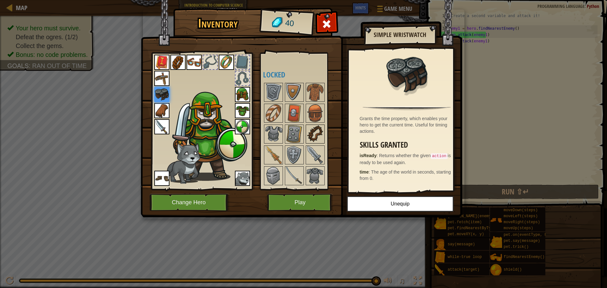
click at [322, 134] on img at bounding box center [315, 134] width 18 height 18
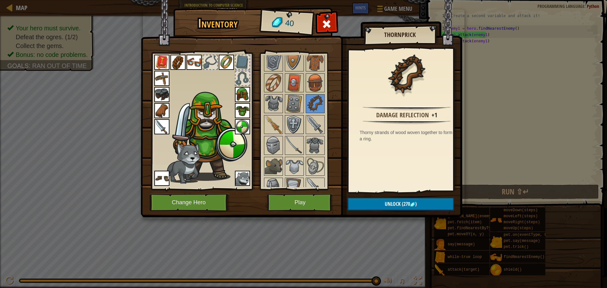
scroll to position [94, 0]
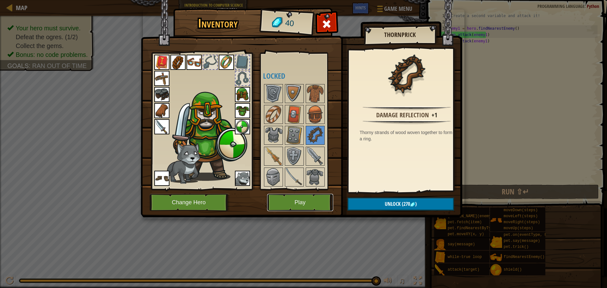
click at [314, 198] on button "Play" at bounding box center [300, 202] width 66 height 17
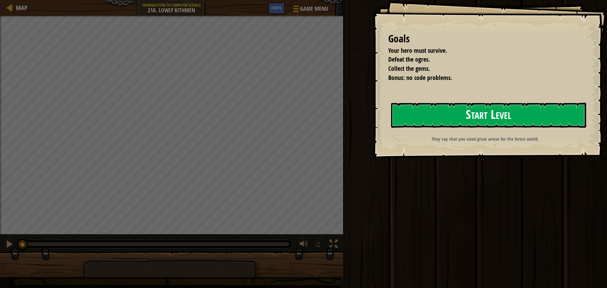
click at [425, 118] on button "Start Level" at bounding box center [488, 115] width 195 height 25
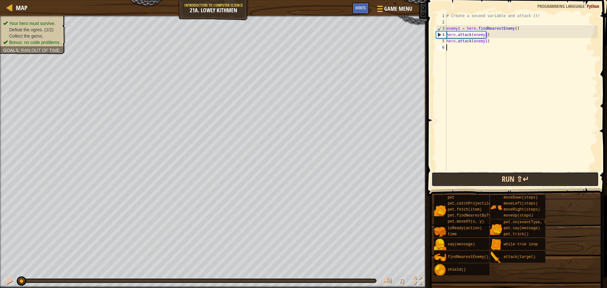
click at [469, 186] on button "Run ⇧↵" at bounding box center [515, 179] width 167 height 15
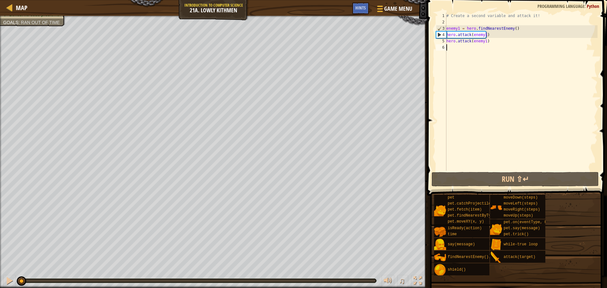
drag, startPoint x: 108, startPoint y: 282, endPoint x: 0, endPoint y: 293, distance: 108.4
click at [0, 0] on html "Map Introduction to Computer Science 21a. Lowly Kithmen Game Menu Done Hints 1 …" at bounding box center [303, 0] width 607 height 0
click at [6, 281] on div at bounding box center [9, 281] width 8 height 8
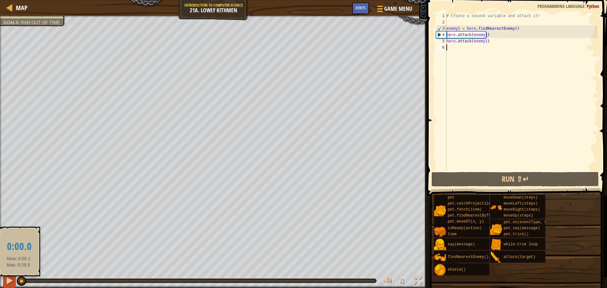
drag, startPoint x: 34, startPoint y: 278, endPoint x: 15, endPoint y: 277, distance: 18.4
click at [17, 280] on div at bounding box center [21, 280] width 9 height 9
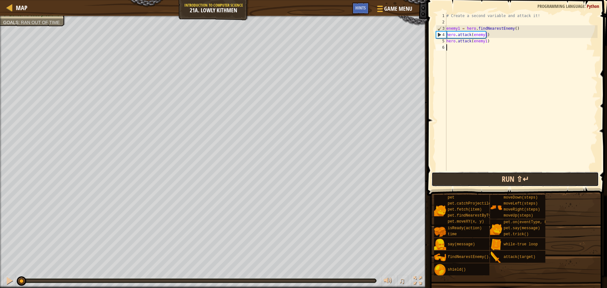
click at [443, 179] on button "Run ⇧↵" at bounding box center [515, 179] width 167 height 15
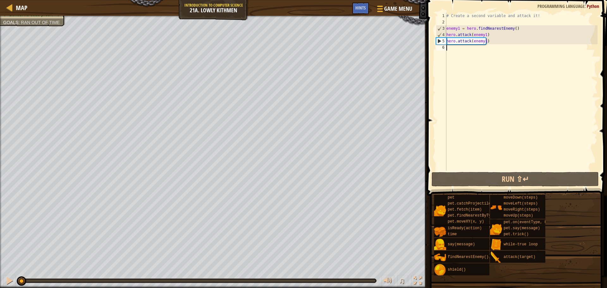
drag, startPoint x: 195, startPoint y: 285, endPoint x: 0, endPoint y: 258, distance: 197.4
click at [0, 263] on div "Your hero must survive. Defeat the ogres. (1/2) Collect the gems. Bonus: no cod…" at bounding box center [303, 152] width 607 height 272
drag, startPoint x: 232, startPoint y: 280, endPoint x: 0, endPoint y: 178, distance: 253.9
click at [0, 178] on div "Your hero must survive. Defeat the ogres. (1/2) Collect the gems. Bonus: no cod…" at bounding box center [303, 152] width 607 height 272
click at [9, 278] on div at bounding box center [9, 281] width 8 height 8
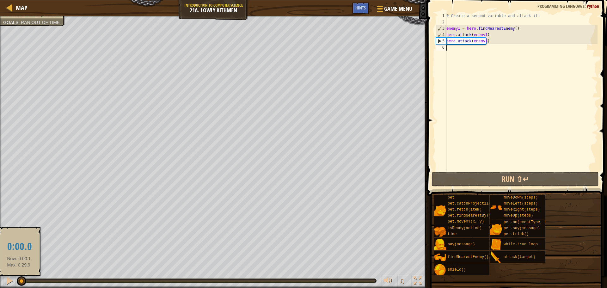
drag, startPoint x: 33, startPoint y: 278, endPoint x: 19, endPoint y: 277, distance: 13.6
click at [19, 277] on div at bounding box center [21, 280] width 9 height 9
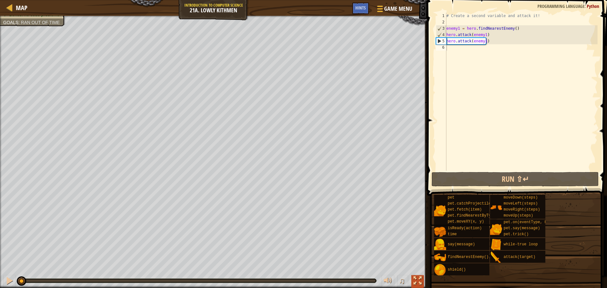
click at [417, 279] on div at bounding box center [418, 281] width 8 height 8
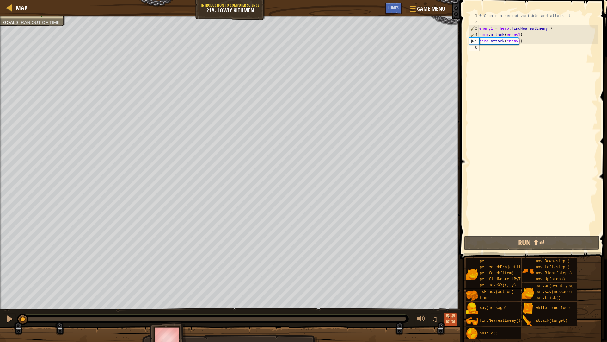
click at [450, 288] on div at bounding box center [451, 318] width 8 height 8
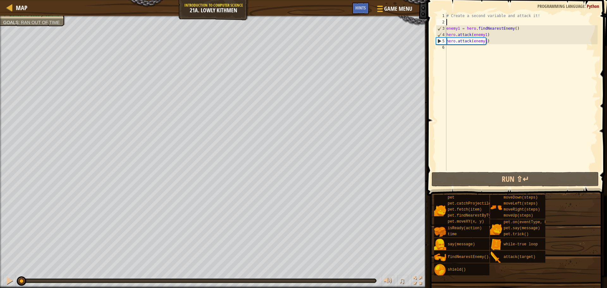
click at [453, 21] on div "# Create a second variable and attack it! enemy1 = hero . findNearestEnemy ( ) …" at bounding box center [521, 98] width 152 height 171
type textarea "w"
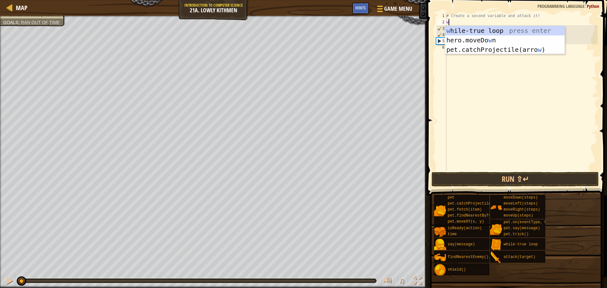
scroll to position [3, 0]
click at [481, 31] on div "w [PERSON_NAME]-true loop press enter hero.moveDo w n press enter pet.catchProj…" at bounding box center [505, 49] width 120 height 47
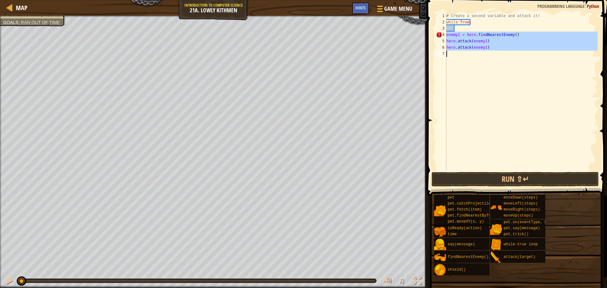
drag, startPoint x: 447, startPoint y: 34, endPoint x: 503, endPoint y: 57, distance: 60.4
click at [503, 57] on div "# Create a second variable and attack it! while True : enemy1 = hero . findNear…" at bounding box center [521, 98] width 152 height 171
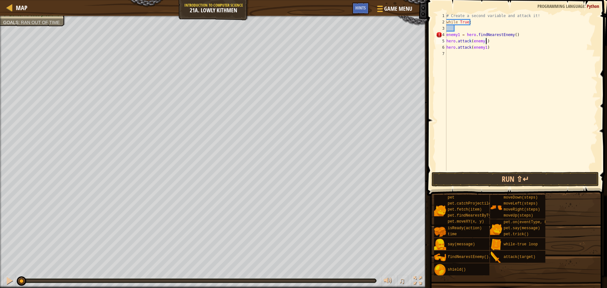
drag, startPoint x: 497, startPoint y: 41, endPoint x: 481, endPoint y: 35, distance: 16.9
click at [481, 35] on div "# Create a second variable and attack it! while True : enemy1 = hero . findNear…" at bounding box center [521, 98] width 152 height 171
type textarea "enemy1 = hero.findNearestEnemy() hero.attack(enemy1)"
click at [478, 28] on div "# Create a second variable and attack it! while True : enemy1 = hero . findNear…" at bounding box center [521, 98] width 152 height 171
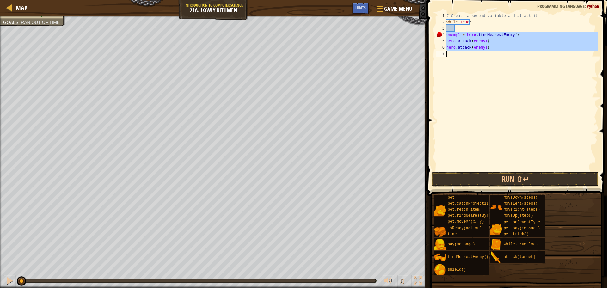
drag, startPoint x: 446, startPoint y: 33, endPoint x: 480, endPoint y: 48, distance: 36.8
click at [480, 48] on div "1 2 3 4 5 6 7 # Create a second variable and attack it! while True : enemy1 = h…" at bounding box center [516, 92] width 163 height 158
type textarea "hero.attack(enemy1)"
drag, startPoint x: 470, startPoint y: 40, endPoint x: 497, endPoint y: 69, distance: 39.4
click at [486, 59] on div "# Create a second variable and attack it! while True : enemy1 = hero . findNear…" at bounding box center [521, 98] width 152 height 171
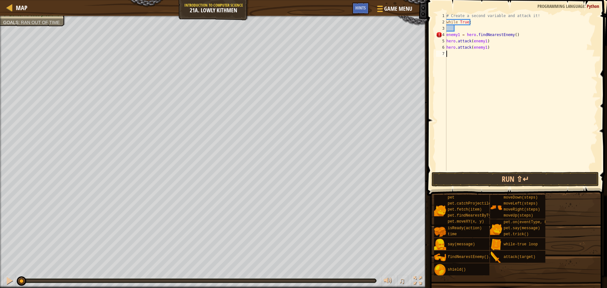
click at [501, 66] on div "# Create a second variable and attack it! while True : enemy1 = hero . findNear…" at bounding box center [521, 98] width 152 height 171
click at [386, 9] on span "Game Menu" at bounding box center [398, 8] width 29 height 9
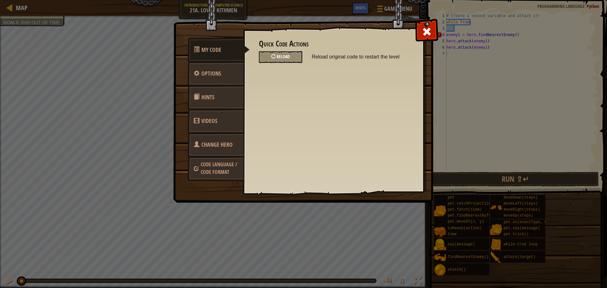
click at [270, 56] on div "Reload" at bounding box center [280, 57] width 43 height 12
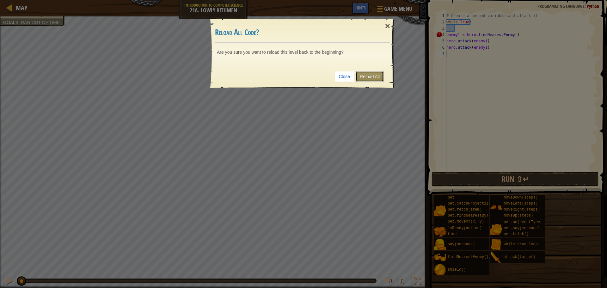
click at [369, 75] on link "Reload All" at bounding box center [370, 76] width 28 height 11
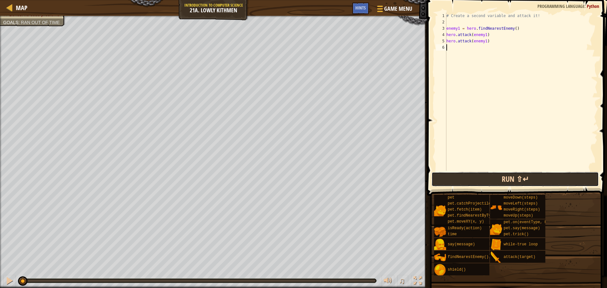
click at [446, 183] on button "Run ⇧↵" at bounding box center [515, 179] width 167 height 15
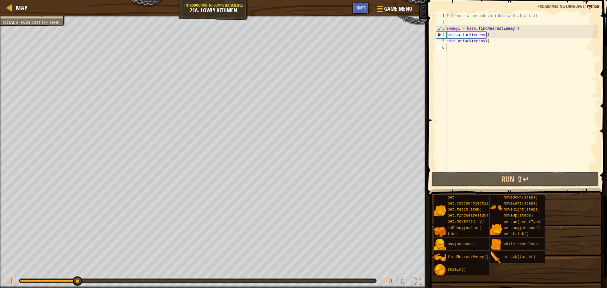
drag, startPoint x: 311, startPoint y: 278, endPoint x: 315, endPoint y: 284, distance: 7.4
click at [315, 284] on div "♫" at bounding box center [213, 279] width 427 height 19
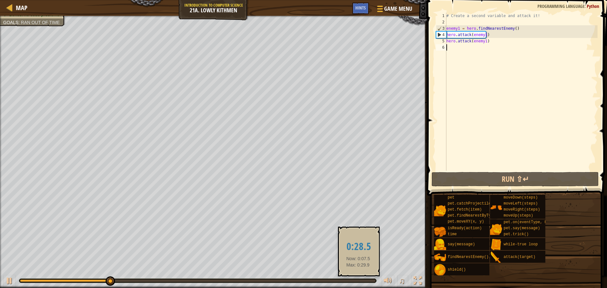
click at [358, 280] on div at bounding box center [198, 281] width 356 height 3
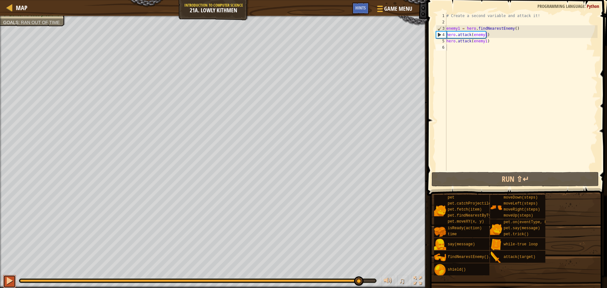
click at [9, 281] on div at bounding box center [9, 281] width 8 height 8
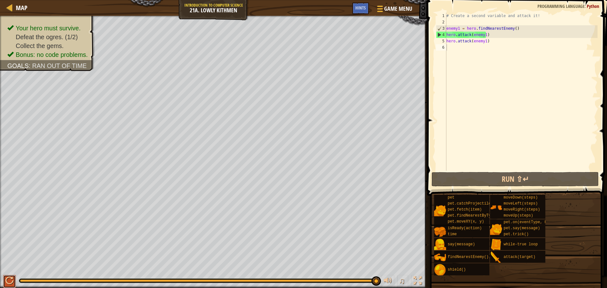
click at [9, 281] on div at bounding box center [9, 281] width 8 height 8
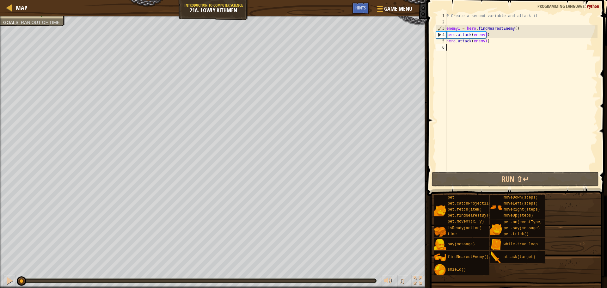
drag, startPoint x: 375, startPoint y: 280, endPoint x: 0, endPoint y: 295, distance: 375.1
click at [0, 0] on html "Map Introduction to Computer Science 21a. Lowly Kithmen Game Menu Done Hints 1 …" at bounding box center [303, 0] width 607 height 0
click at [379, 10] on div at bounding box center [379, 8] width 9 height 9
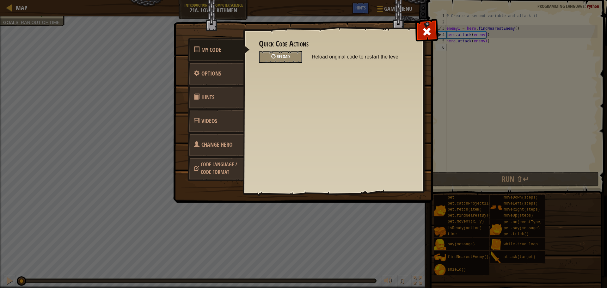
click at [292, 55] on div "Reload" at bounding box center [280, 57] width 43 height 12
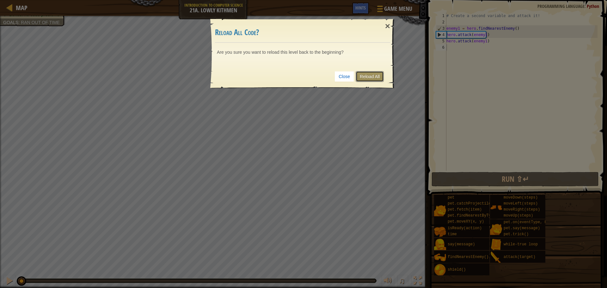
click at [372, 79] on link "Reload All" at bounding box center [370, 76] width 28 height 11
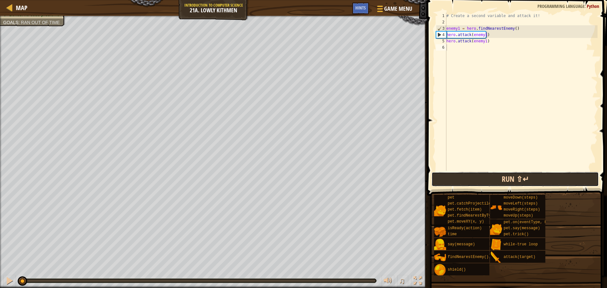
click at [488, 179] on button "Run ⇧↵" at bounding box center [515, 179] width 167 height 15
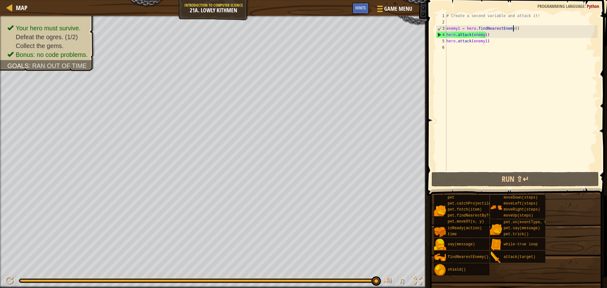
type textarea "hero.attack(enemy1)"
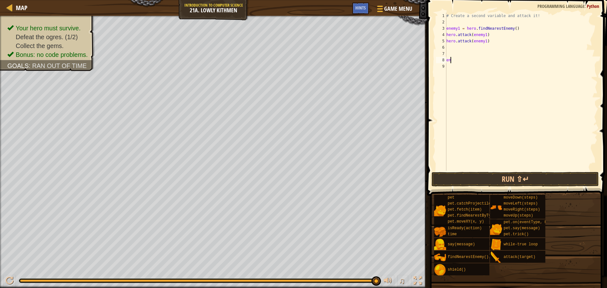
type textarea "e"
drag, startPoint x: 466, startPoint y: 28, endPoint x: 513, endPoint y: 30, distance: 46.8
click at [513, 30] on div "# Create a second variable and attack it! enemy1 = hero . findNearestEnemy ( ) …" at bounding box center [521, 98] width 152 height 171
type textarea "enemy1 = hero.findNearestEnemy()"
click at [453, 59] on div "# Create a second variable and attack it! enemy1 = hero . findNearestEnemy ( ) …" at bounding box center [521, 98] width 152 height 171
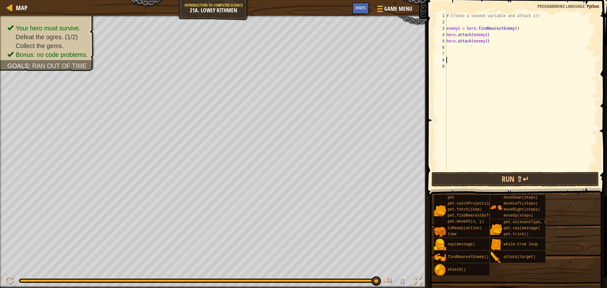
type textarea "f"
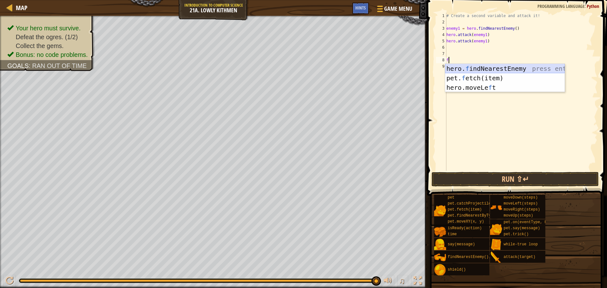
click at [467, 69] on div "hero. f indNearestEnemy press enter pet. f etch(item) press enter hero.moveLe f…" at bounding box center [505, 87] width 120 height 47
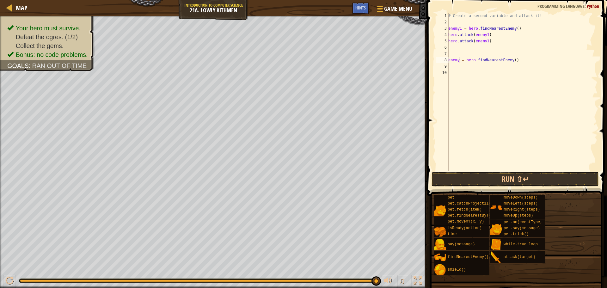
click at [459, 60] on div "# Create a second variable and attack it! enemy1 = hero . findNearestEnemy ( ) …" at bounding box center [522, 98] width 151 height 171
type textarea "enemy2 = hero.findNearestEnemy()"
click at [452, 68] on div "# Create a second variable and attack it! enemy1 = hero . findNearestEnemy ( ) …" at bounding box center [522, 98] width 151 height 171
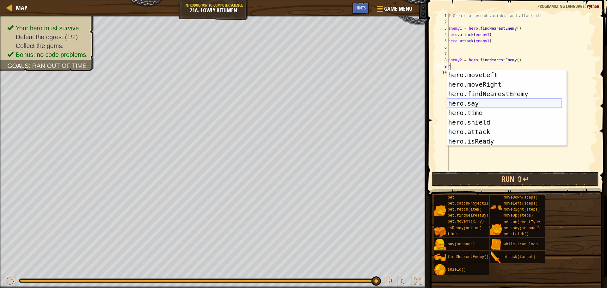
scroll to position [19, 0]
click at [476, 133] on div "h ero.moveLeft press enter h ero.moveRight press enter h ero.findNearestEnemy p…" at bounding box center [504, 117] width 115 height 95
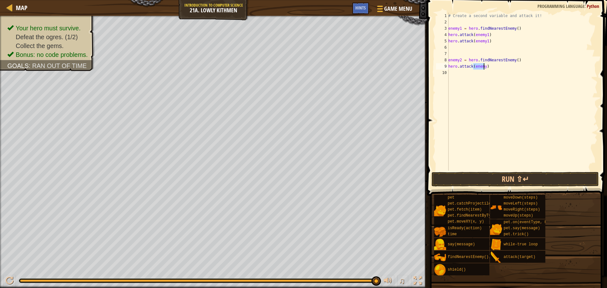
click at [483, 66] on div "# Create a second variable and attack it! enemy1 = hero . findNearestEnemy ( ) …" at bounding box center [522, 98] width 151 height 171
type textarea "hero.attack(enemy2)"
click at [460, 74] on div "# Create a second variable and attack it! enemy1 = hero . findNearestEnemy ( ) …" at bounding box center [522, 98] width 151 height 171
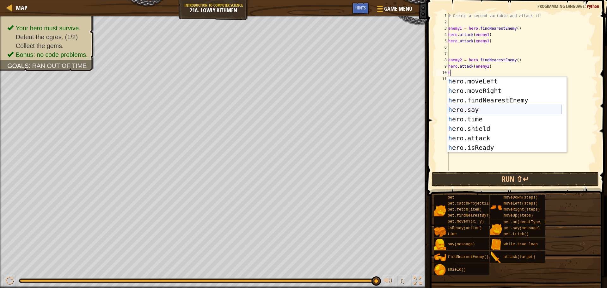
scroll to position [19, 0]
click at [475, 135] on div "h ero.moveLeft press enter h ero.moveRight press enter h ero.findNearestEnemy p…" at bounding box center [504, 124] width 115 height 95
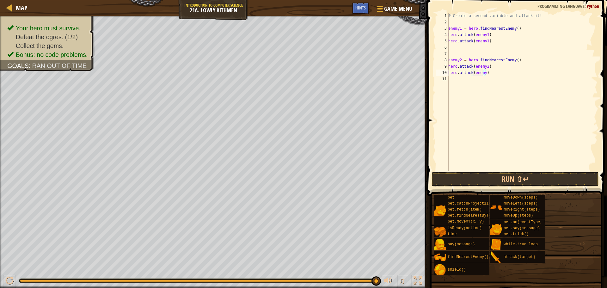
click at [483, 73] on div "# Create a second variable and attack it! enemy1 = hero . findNearestEnemy ( ) …" at bounding box center [522, 98] width 151 height 171
type textarea "hero.attack(enemy2)"
click at [461, 178] on button "Run ⇧↵" at bounding box center [515, 179] width 167 height 15
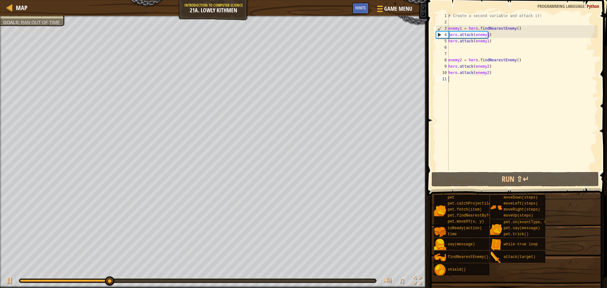
click at [452, 81] on div "# Create a second variable and attack it! enemy1 = hero . findNearestEnemy ( ) …" at bounding box center [522, 98] width 151 height 171
click at [12, 285] on div at bounding box center [9, 281] width 8 height 8
type textarea "h"
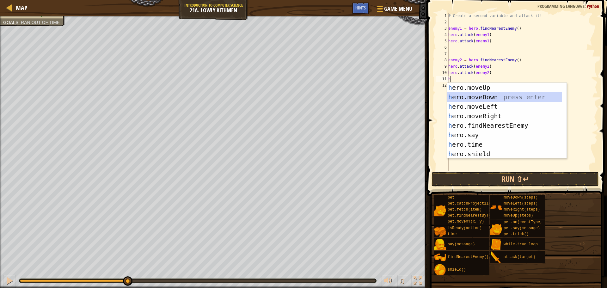
click at [474, 96] on div "h ero.moveUp press enter h ero.moveDown press enter h ero.moveLeft press enter …" at bounding box center [504, 130] width 115 height 95
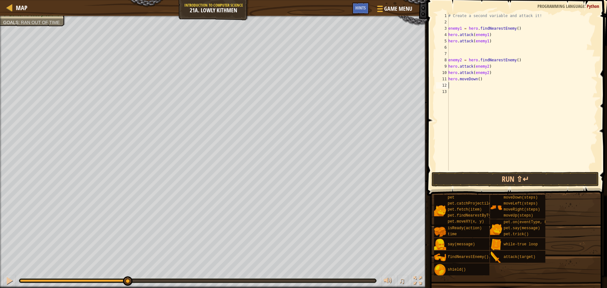
type textarea "h"
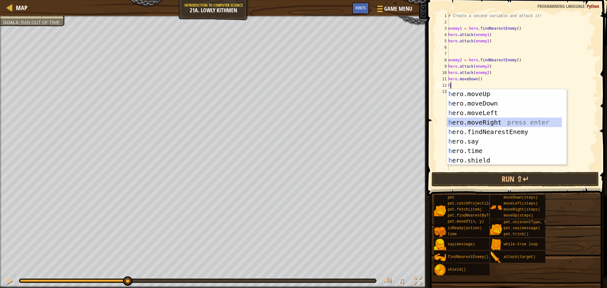
click at [465, 118] on div "h ero.moveUp press enter h ero.moveDown press enter h ero.moveLeft press enter …" at bounding box center [504, 136] width 115 height 95
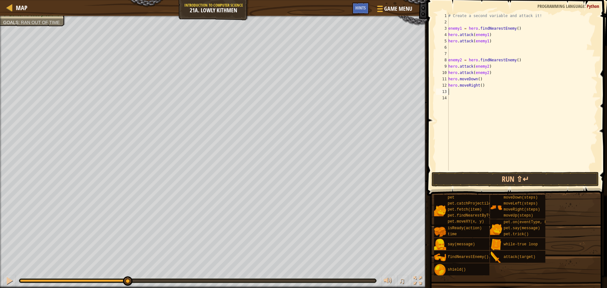
click at [479, 86] on div "# Create a second variable and attack it! enemy1 = hero . findNearestEnemy ( ) …" at bounding box center [522, 98] width 151 height 171
type textarea "hero.moveRight(3)"
click at [447, 178] on button "Run ⇧↵" at bounding box center [515, 179] width 167 height 15
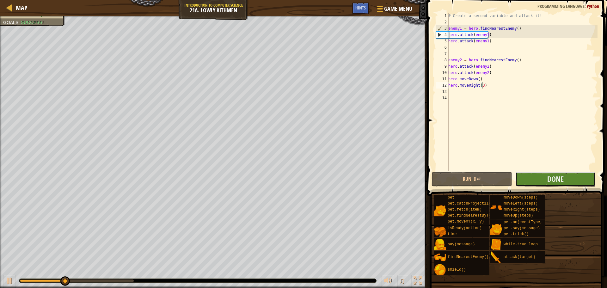
click at [554, 173] on button "Done" at bounding box center [555, 179] width 80 height 15
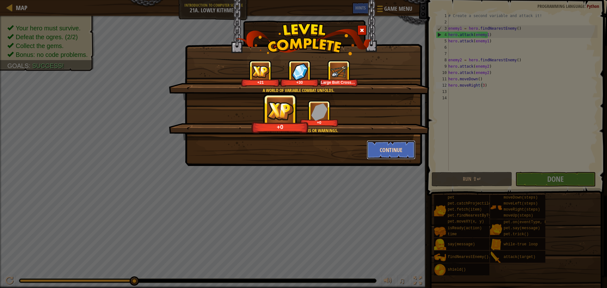
click at [386, 146] on button "Continue" at bounding box center [391, 149] width 49 height 19
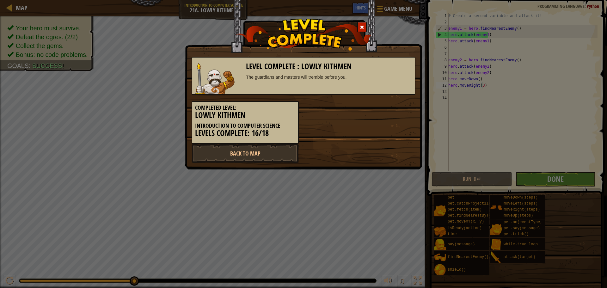
click at [386, 146] on div "Back to Map" at bounding box center [303, 153] width 233 height 19
click at [290, 151] on link "Back to Map" at bounding box center [245, 153] width 107 height 19
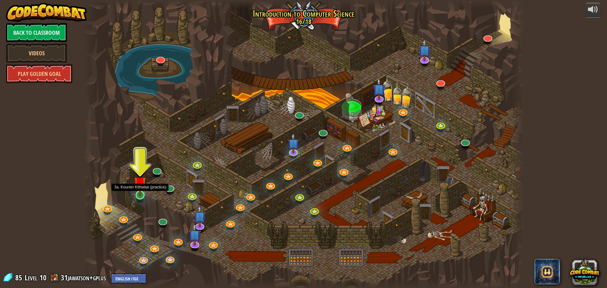
click at [140, 195] on img at bounding box center [140, 182] width 12 height 27
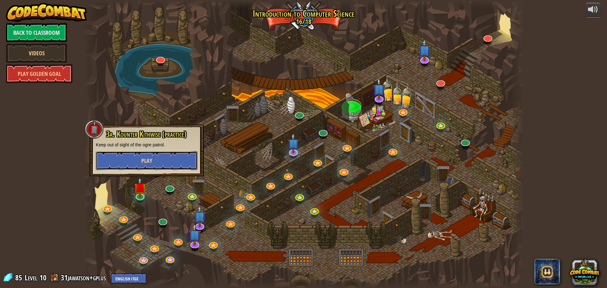
click at [155, 157] on button "Play" at bounding box center [147, 160] width 102 height 19
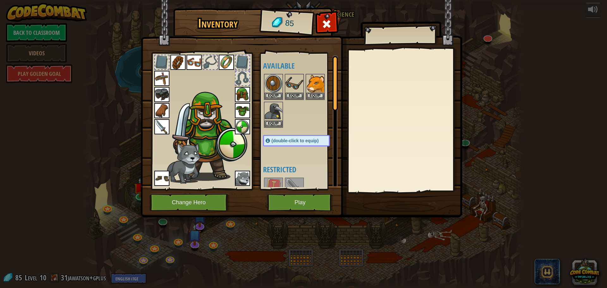
click at [210, 56] on div at bounding box center [210, 62] width 14 height 14
click at [290, 196] on button "Play" at bounding box center [300, 202] width 66 height 17
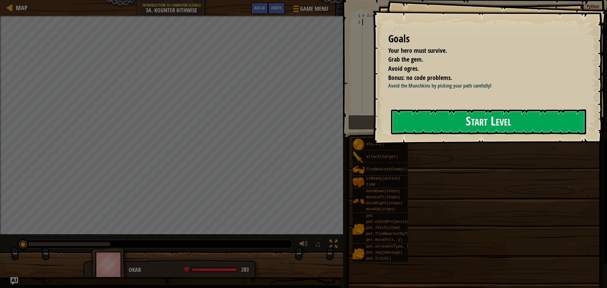
click at [444, 117] on button "Start Level" at bounding box center [488, 121] width 195 height 25
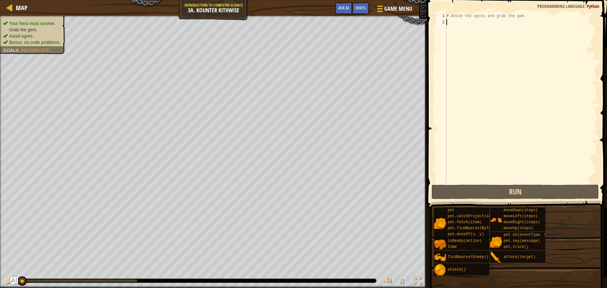
type textarea "h"
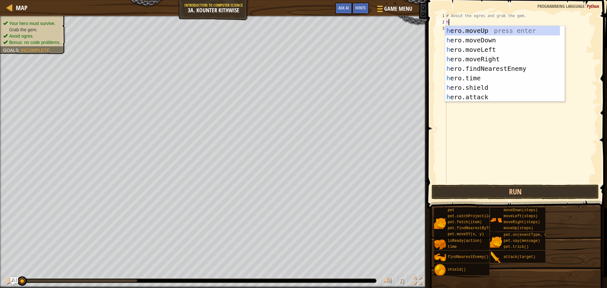
scroll to position [3, 0]
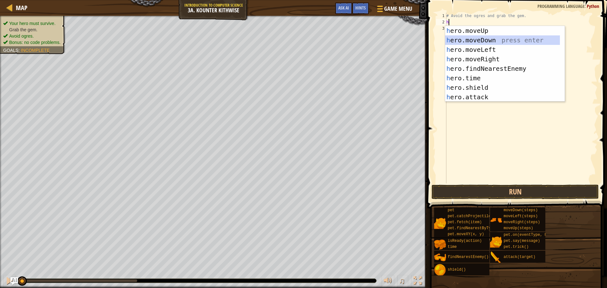
click at [471, 36] on div "h ero.moveUp press enter h ero.moveDown press enter h ero.moveLeft press enter …" at bounding box center [502, 73] width 115 height 95
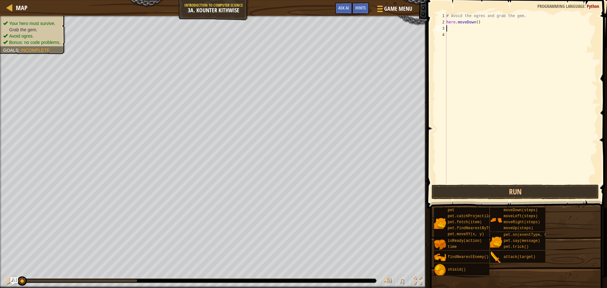
type textarea "h"
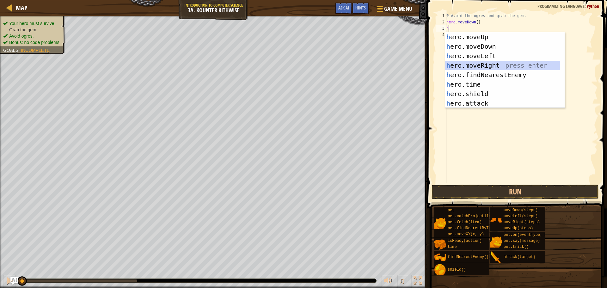
click at [467, 64] on div "h ero.moveUp press enter h ero.moveDown press enter h ero.moveLeft press enter …" at bounding box center [502, 79] width 115 height 95
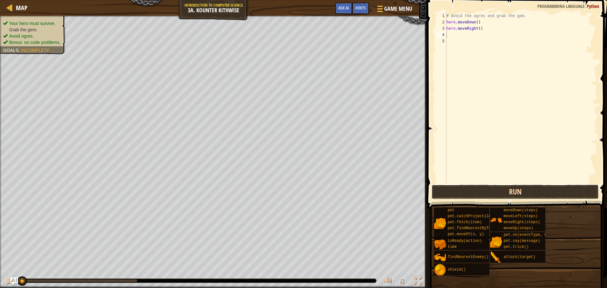
click at [478, 191] on button "Run" at bounding box center [515, 192] width 167 height 15
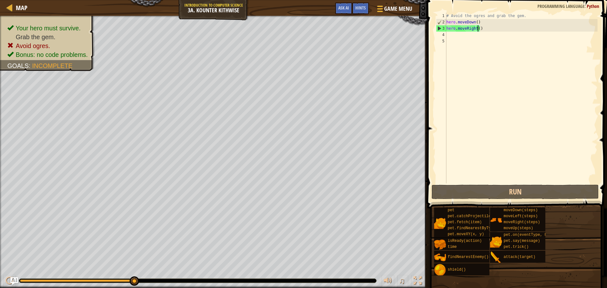
click at [478, 27] on div "# Avoid the ogres and grab the gem. hero . moveDown ( ) hero . moveRight ( )" at bounding box center [521, 104] width 152 height 183
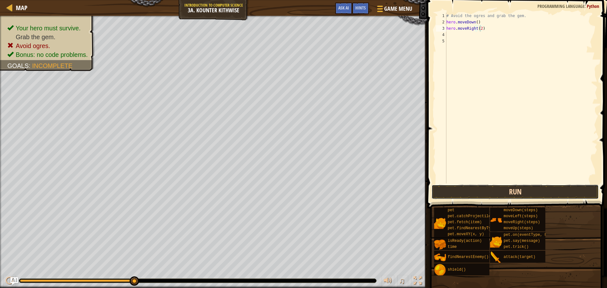
click at [469, 190] on button "Run" at bounding box center [515, 192] width 167 height 15
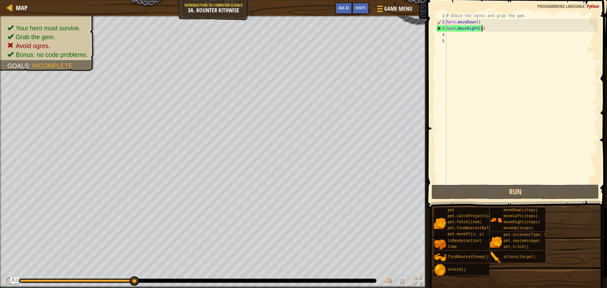
click at [484, 28] on div "# Avoid the ogres and grab the gem. hero . moveDown ( ) hero . moveRight ( 2 )" at bounding box center [521, 104] width 152 height 183
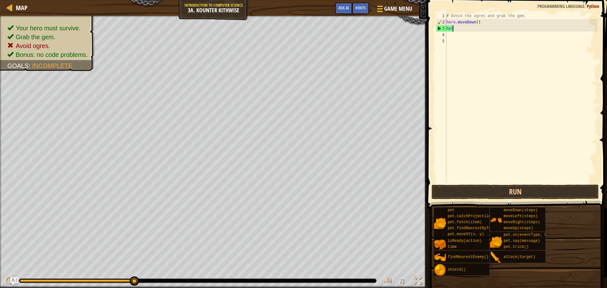
scroll to position [3, 0]
type textarea "h"
click at [475, 22] on div "# Avoid the ogres and grab the gem. hero . moveDown ( )" at bounding box center [521, 104] width 152 height 183
type textarea "hero.moveDown(2)"
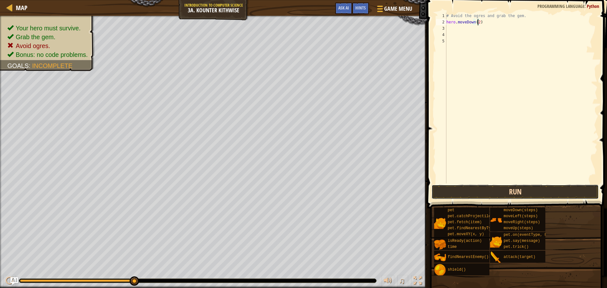
click at [488, 195] on button "Run" at bounding box center [515, 192] width 167 height 15
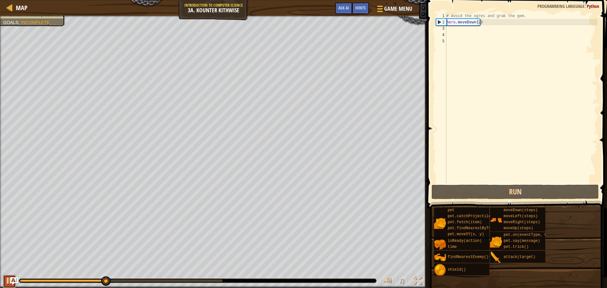
click at [8, 280] on div at bounding box center [9, 281] width 8 height 8
click at [451, 28] on div "# Avoid the ogres and grab the gem. hero . moveDown ( 2 )" at bounding box center [521, 104] width 152 height 183
type textarea "h"
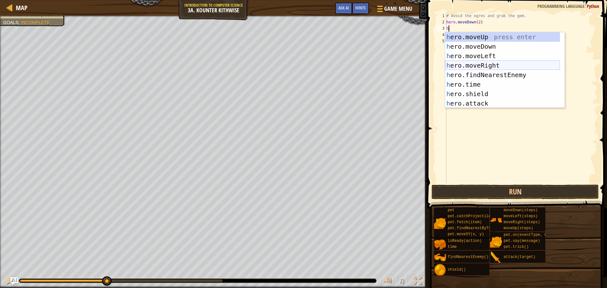
click at [484, 65] on div "h ero.moveUp press enter h ero.moveDown press enter h ero.moveLeft press enter …" at bounding box center [502, 79] width 115 height 95
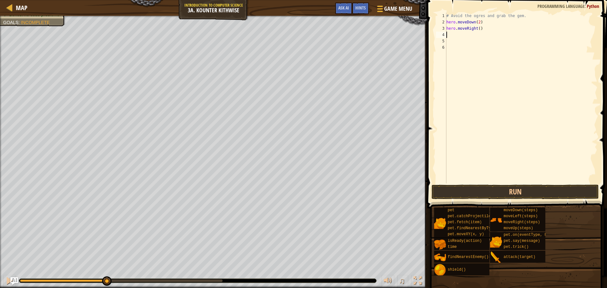
type textarea "h"
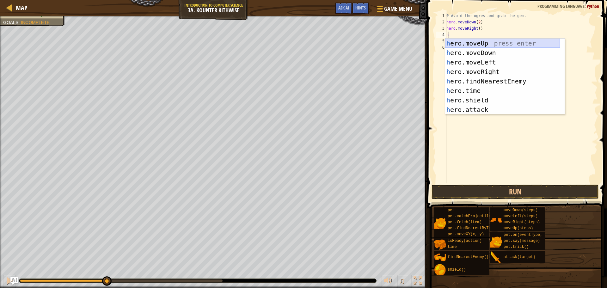
click at [470, 42] on div "h ero.moveUp press enter h ero.moveDown press enter h ero.moveLeft press enter …" at bounding box center [502, 86] width 115 height 95
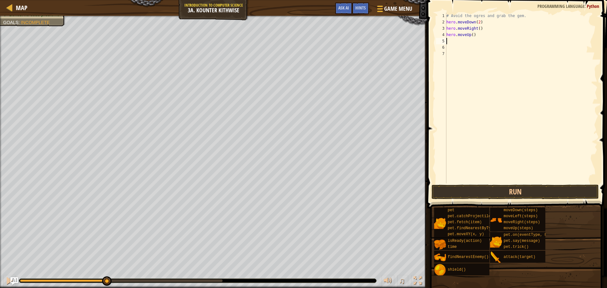
type textarea "h"
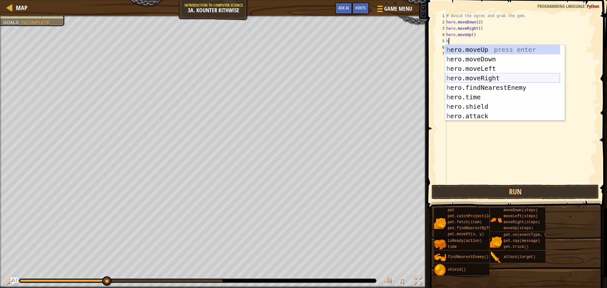
click at [464, 76] on div "h ero.moveUp press enter h ero.moveDown press enter h ero.moveLeft press enter …" at bounding box center [502, 92] width 115 height 95
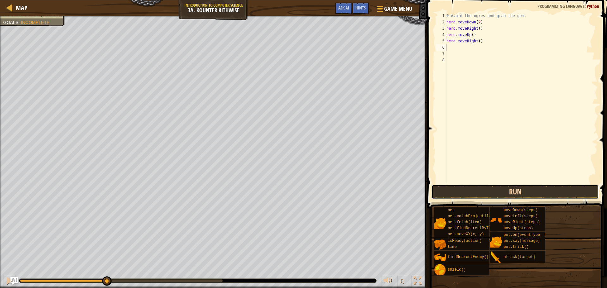
click at [458, 193] on button "Run" at bounding box center [515, 192] width 167 height 15
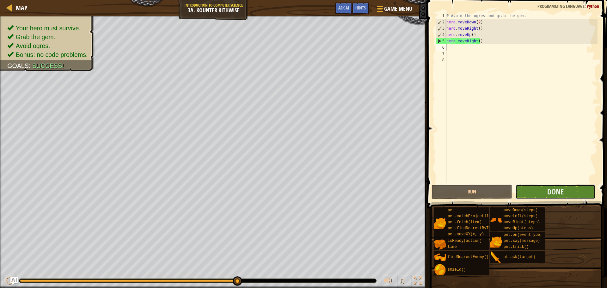
click at [571, 195] on button "Done" at bounding box center [555, 192] width 80 height 15
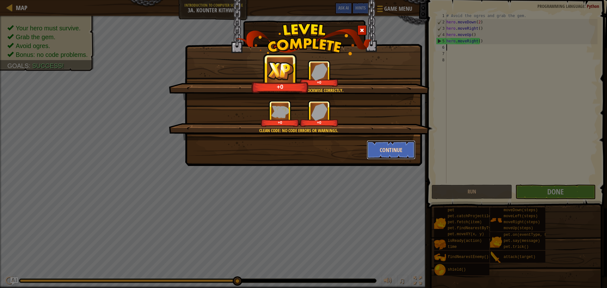
click at [397, 148] on button "Continue" at bounding box center [391, 149] width 49 height 19
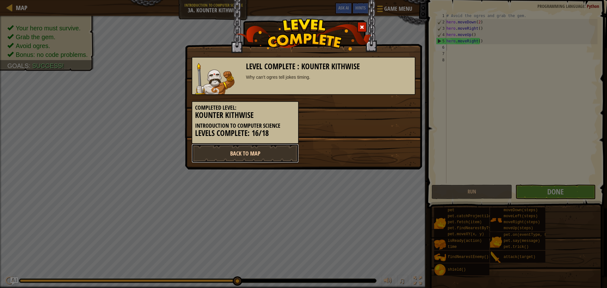
click at [229, 157] on link "Back to Map" at bounding box center [245, 153] width 107 height 19
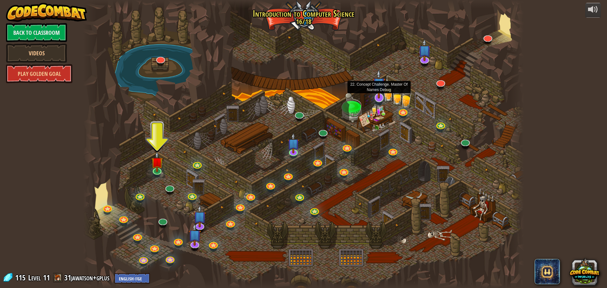
click at [380, 96] on img at bounding box center [379, 83] width 13 height 29
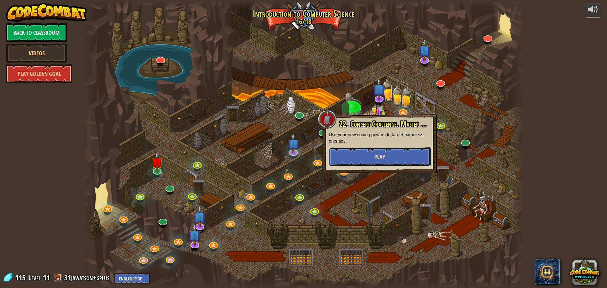
click at [349, 155] on button "Play" at bounding box center [380, 156] width 102 height 19
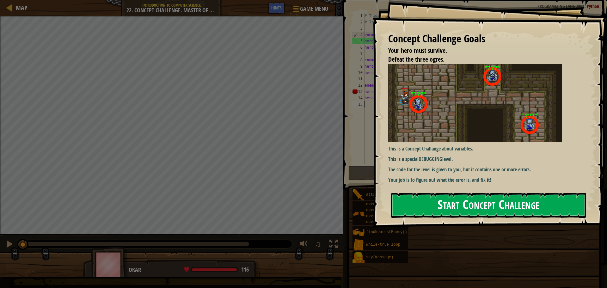
click at [443, 208] on button "Start Concept Challenge" at bounding box center [488, 205] width 195 height 25
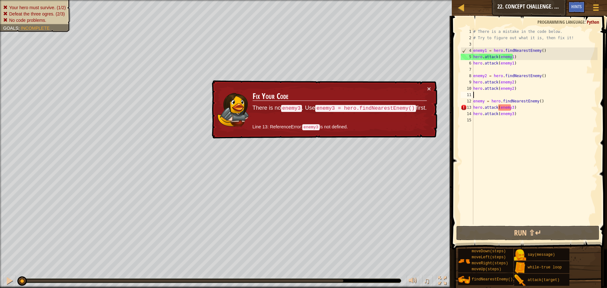
click at [476, 96] on div "# There is a mistake in the code below. # Try to figure out what it is, then fi…" at bounding box center [535, 132] width 126 height 209
click at [483, 101] on div "# There is a mistake in the code below. # Try to figure out what it is, then fi…" at bounding box center [535, 132] width 126 height 209
click at [484, 101] on div "# There is a mistake in the code below. # Try to figure out what it is, then fi…" at bounding box center [535, 132] width 126 height 209
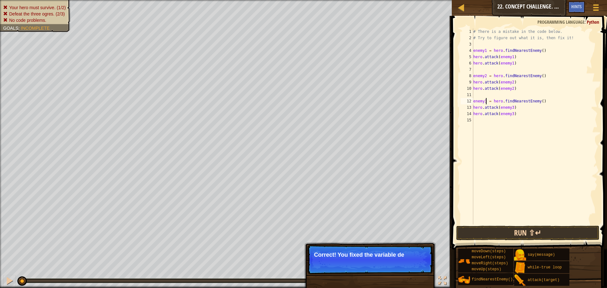
type textarea "enemy3 = hero.findNearestEnemy()"
click at [489, 233] on button "Run ⇧↵" at bounding box center [527, 233] width 143 height 15
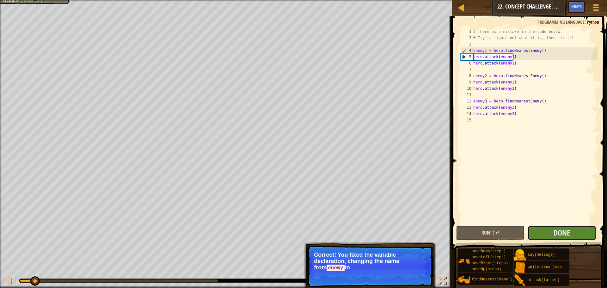
click at [539, 231] on button "Done" at bounding box center [562, 233] width 68 height 15
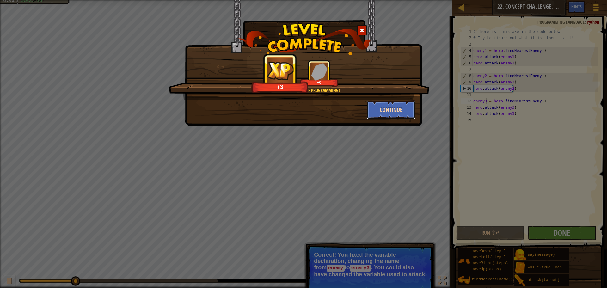
click at [389, 109] on button "Continue" at bounding box center [391, 109] width 49 height 19
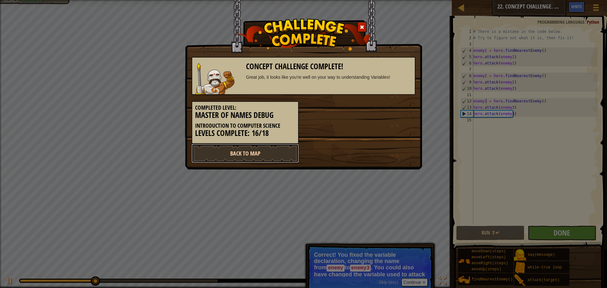
click at [251, 155] on link "Back to Map" at bounding box center [245, 153] width 107 height 19
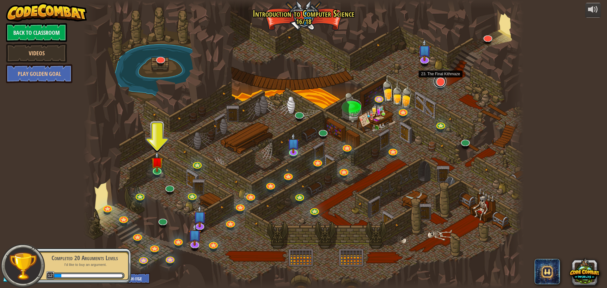
click at [439, 83] on link at bounding box center [440, 81] width 13 height 13
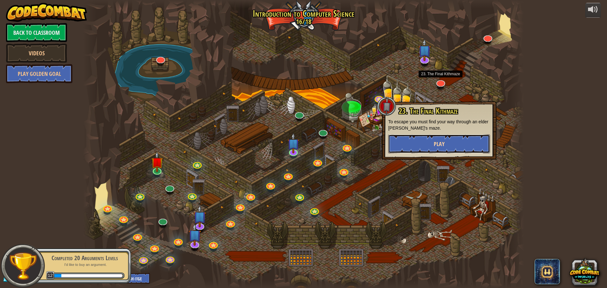
click at [432, 146] on button "Play" at bounding box center [439, 143] width 102 height 19
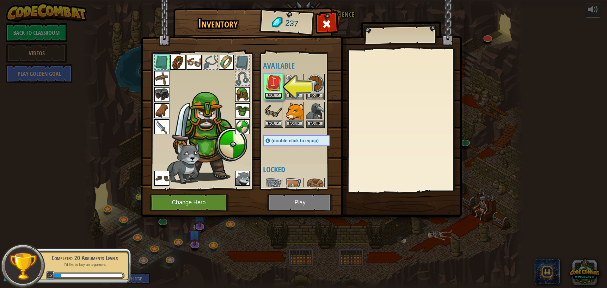
click at [273, 94] on button "Equip" at bounding box center [274, 95] width 18 height 7
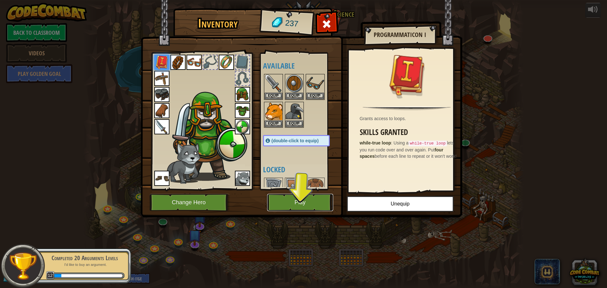
click at [292, 198] on button "Play" at bounding box center [300, 202] width 66 height 17
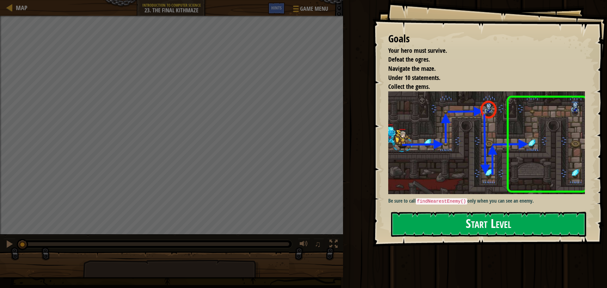
click at [414, 212] on button "Start Level" at bounding box center [488, 224] width 195 height 25
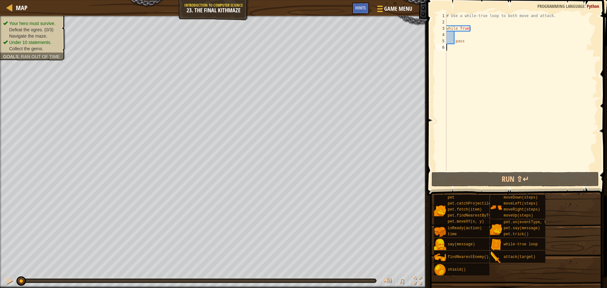
click at [448, 170] on div "# Use a while-true loop to both move and attack. while True : pass" at bounding box center [521, 98] width 152 height 171
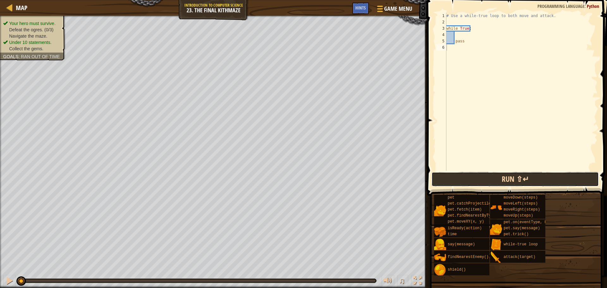
click at [446, 177] on button "Run ⇧↵" at bounding box center [515, 179] width 167 height 15
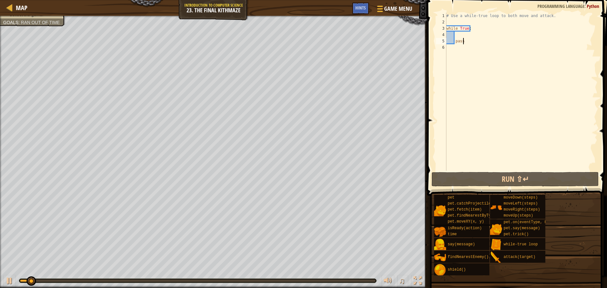
click at [468, 40] on div "# Use a while-true loop to both move and attack. while True : pass" at bounding box center [521, 98] width 152 height 171
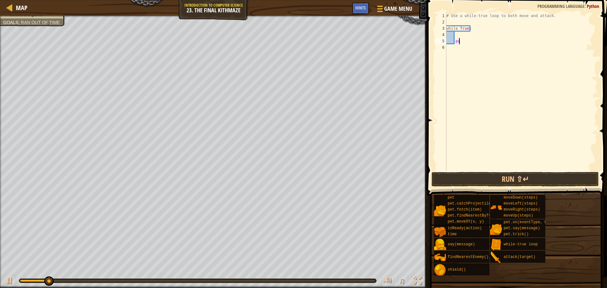
type textarea "p"
type textarea "w"
click at [454, 25] on div "# Use a while-true loop to both move and attack." at bounding box center [521, 98] width 152 height 171
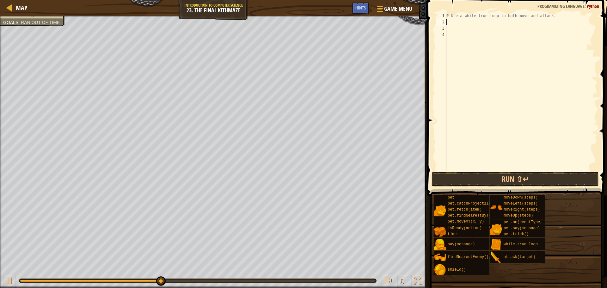
type textarea "h"
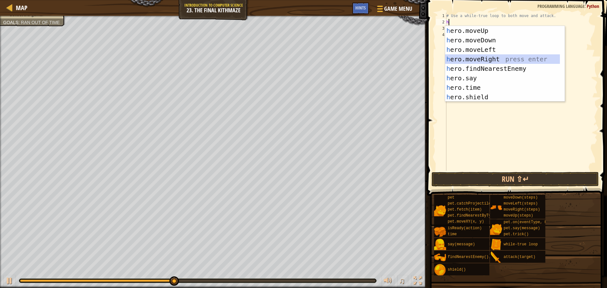
click at [453, 56] on div "h ero.moveUp press enter h ero.moveDown press enter h ero.moveLeft press enter …" at bounding box center [502, 73] width 115 height 95
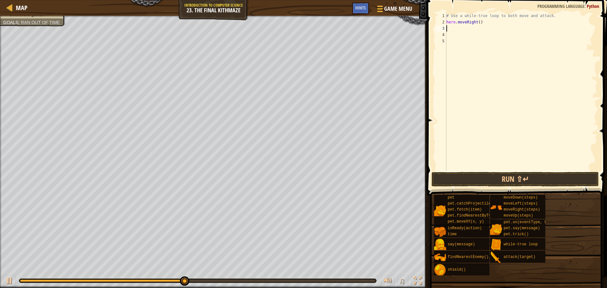
type textarea "h"
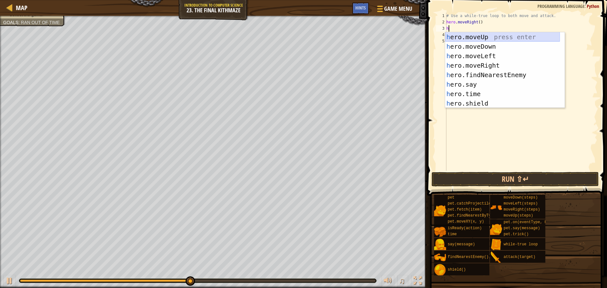
click at [466, 36] on div "h ero.moveUp press enter h ero.moveDown press enter h ero.moveLeft press enter …" at bounding box center [502, 79] width 115 height 95
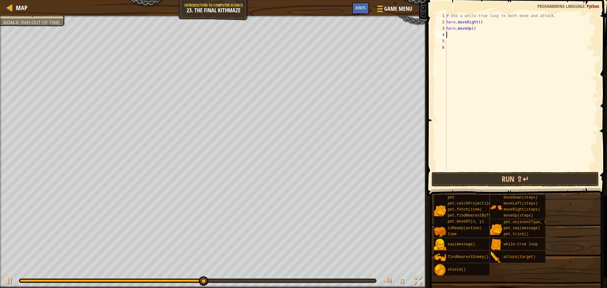
type textarea "h"
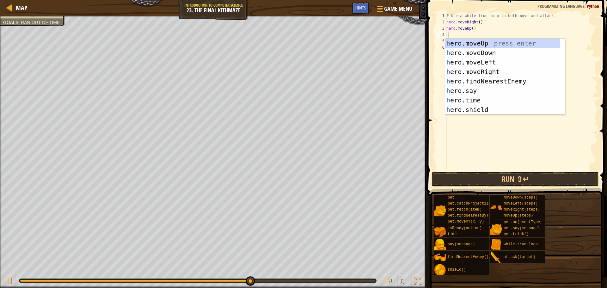
drag, startPoint x: 485, startPoint y: 145, endPoint x: 444, endPoint y: 142, distance: 41.3
click at [444, 142] on div "h 1 2 3 4 5 6 # Use a while-true loop to both move and attack. hero . moveRight…" at bounding box center [516, 92] width 163 height 158
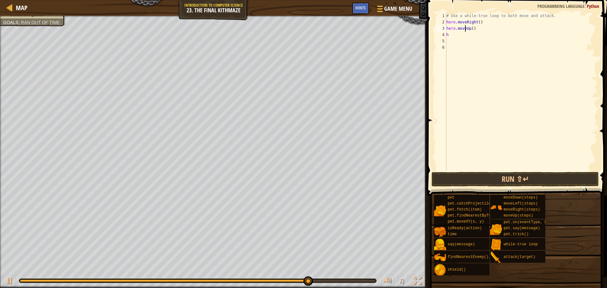
drag, startPoint x: 465, startPoint y: 28, endPoint x: 455, endPoint y: 36, distance: 12.4
click at [460, 31] on div "# Use a while-true loop to both move and attack. hero . moveRight ( ) hero . mo…" at bounding box center [521, 98] width 152 height 171
click at [454, 36] on div "# Use a while-true loop to both move and attack. hero . moveRight ( ) hero . mo…" at bounding box center [521, 98] width 152 height 171
type textarea "h"
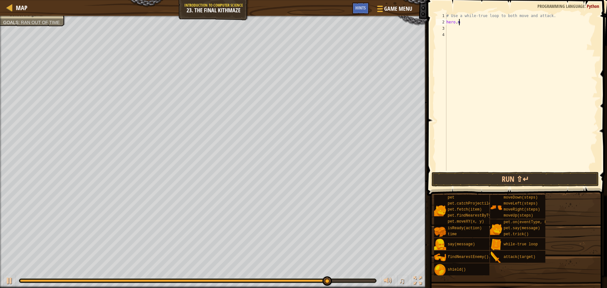
type textarea "h"
type textarea "#"
click at [383, 7] on div at bounding box center [379, 8] width 9 height 9
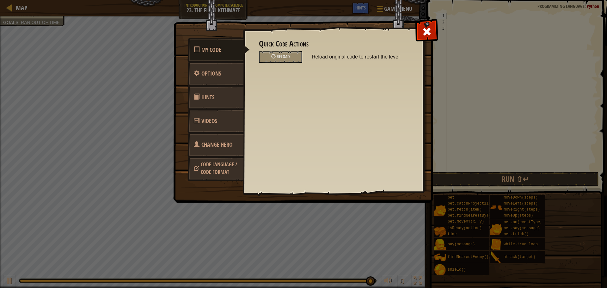
click at [285, 48] on h3 "Quick Code Actions" at bounding box center [333, 44] width 149 height 9
click at [284, 59] on div "Reload" at bounding box center [280, 57] width 43 height 12
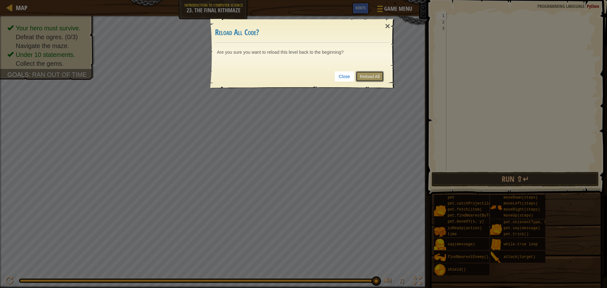
click at [363, 77] on link "Reload All" at bounding box center [370, 76] width 28 height 11
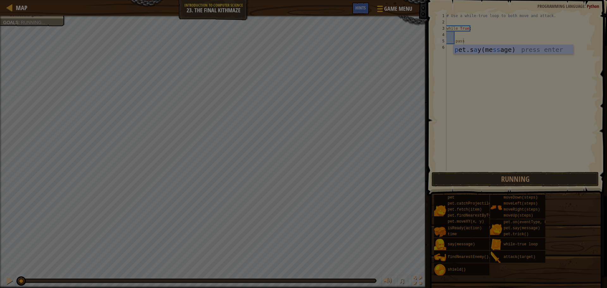
type textarea "pass"
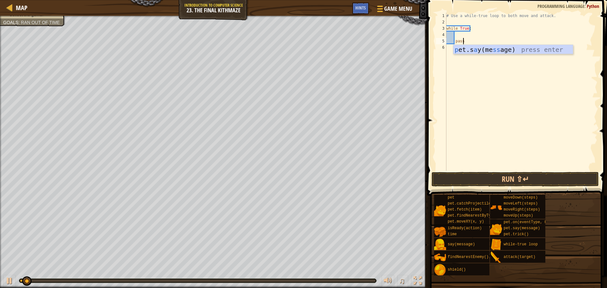
click at [483, 83] on div "# Use a while-true loop to both move and attack. while True : pass" at bounding box center [521, 98] width 152 height 171
click at [472, 44] on div "# Use a while-true loop to both move and attack. while True : pass" at bounding box center [521, 98] width 152 height 171
type textarea "pass"
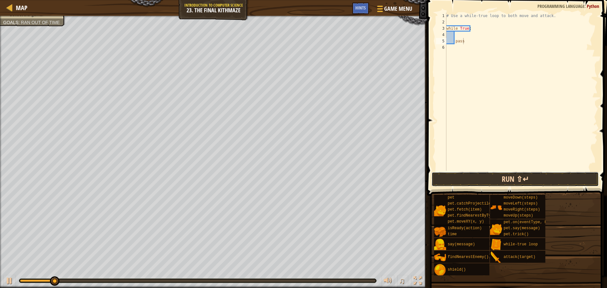
click at [487, 182] on button "Run ⇧↵" at bounding box center [515, 179] width 167 height 15
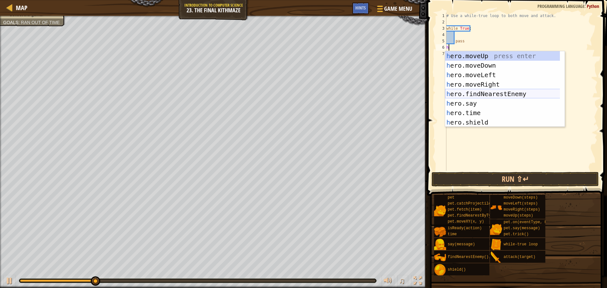
scroll to position [19, 0]
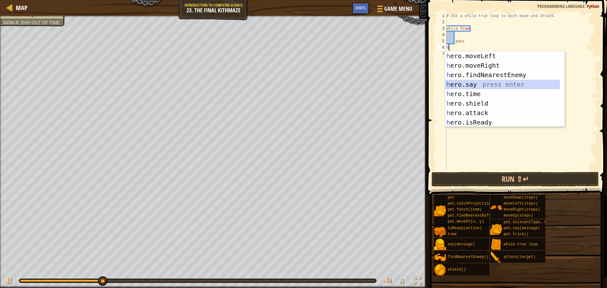
click at [475, 84] on div "h ero.moveLeft press enter h ero.moveRight press enter h ero.findNearestEnemy p…" at bounding box center [502, 98] width 115 height 95
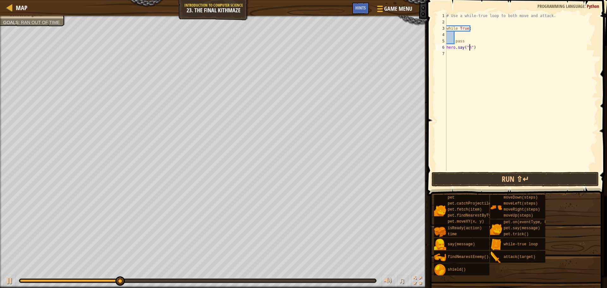
scroll to position [3, 2]
type textarea "hero.say("hu")"
click at [445, 182] on button "Run ⇧↵" at bounding box center [515, 179] width 167 height 15
click at [452, 177] on button "Run ⇧↵" at bounding box center [515, 179] width 167 height 15
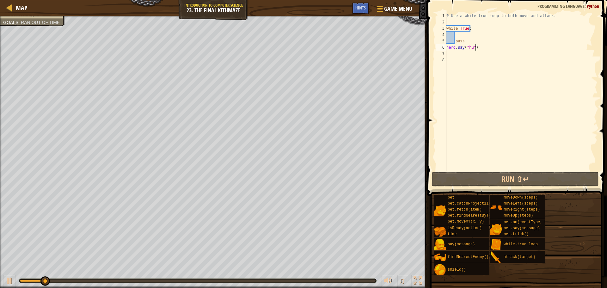
click at [477, 48] on div "# Use a while-true loop to both move and attack. while True : pass hero . say (…" at bounding box center [521, 98] width 152 height 171
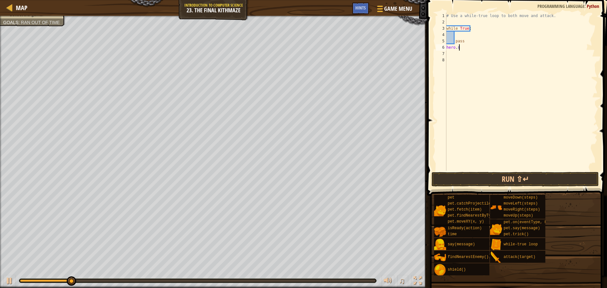
type textarea "h"
click at [450, 18] on div "# Use a while-true loop to both move and attack. while True : pass" at bounding box center [521, 98] width 152 height 171
type textarea "# Use a while-true loop to both move and attack."
click at [449, 25] on div "# Use a while-true loop to both move and attack. while True : pass" at bounding box center [521, 98] width 152 height 171
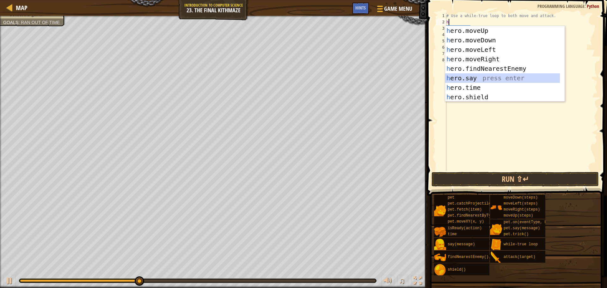
click at [458, 76] on div "h ero.moveUp press enter h ero.moveDown press enter h ero.moveLeft press enter …" at bounding box center [502, 73] width 115 height 95
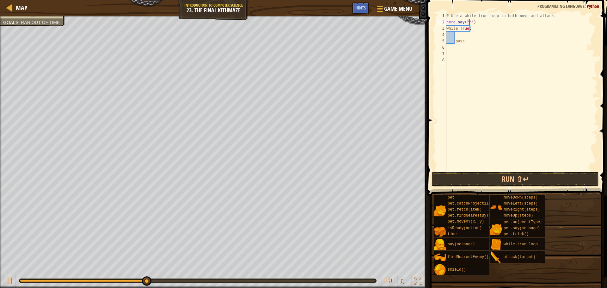
scroll to position [3, 2]
click at [442, 179] on button "Run ⇧↵" at bounding box center [515, 179] width 167 height 15
click at [474, 25] on div "# Use a while-true loop to both move and attack. hero . say ( "" ) while True :…" at bounding box center [521, 98] width 152 height 171
type textarea "h"
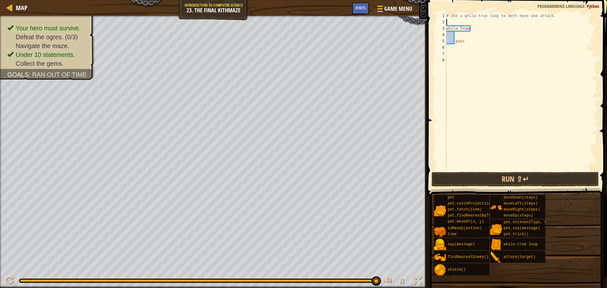
click at [0, 198] on div "Your hero must survive. Defeat the ogres. (0/3) Navigate the maze. Under 10 sta…" at bounding box center [213, 152] width 427 height 272
click at [466, 43] on div "# Use a while-true loop to both move and attack. while True : pass" at bounding box center [521, 98] width 152 height 171
type textarea "p"
type textarea "h"
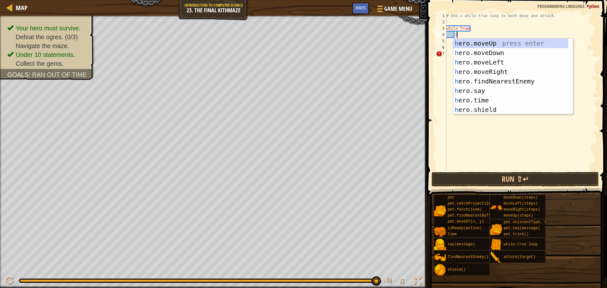
scroll to position [3, 0]
click at [471, 70] on div "h ero.moveUp press enter h ero.moveDown press enter h ero.moveLeft press enter …" at bounding box center [510, 86] width 115 height 95
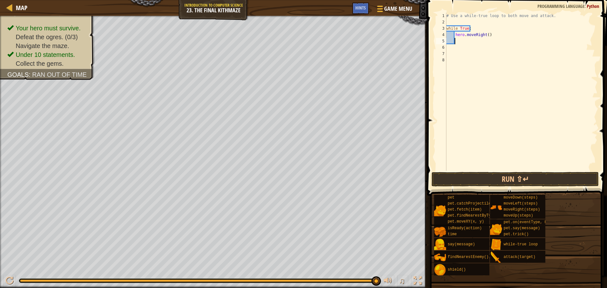
type textarea "h"
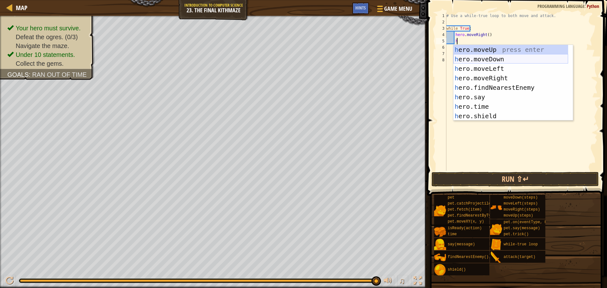
click at [486, 60] on div "h ero.moveUp press enter h ero.moveDown press enter h ero.moveLeft press enter …" at bounding box center [510, 92] width 115 height 95
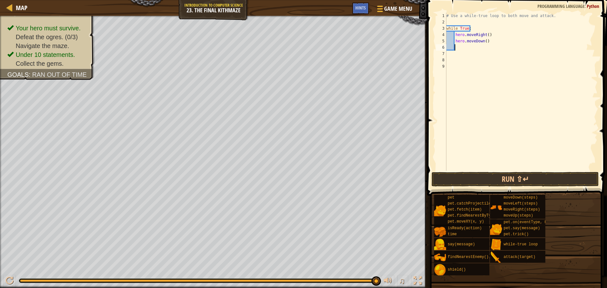
type textarea "h"
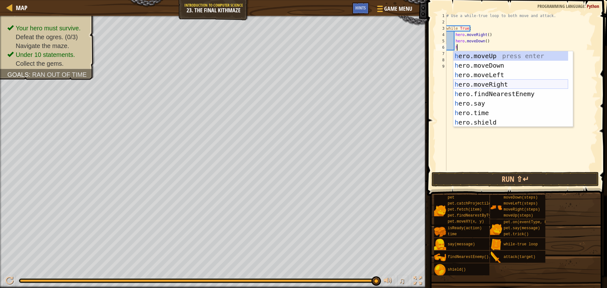
click at [487, 84] on div "h ero.moveUp press enter h ero.moveDown press enter h ero.moveLeft press enter …" at bounding box center [510, 98] width 115 height 95
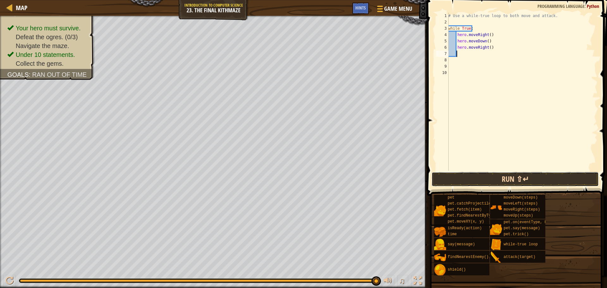
click at [483, 181] on button "Run ⇧↵" at bounding box center [515, 179] width 167 height 15
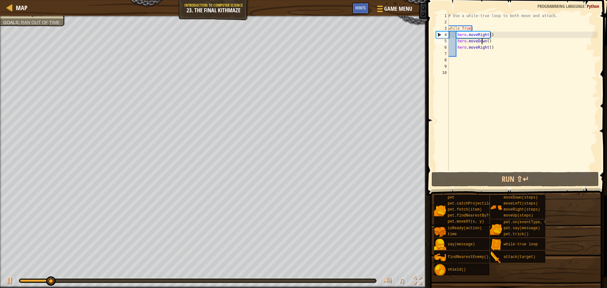
click at [483, 40] on div "# Use a while-true loop to both move and attack. while True : hero . moveRight …" at bounding box center [522, 98] width 151 height 171
click at [483, 41] on div "# Use a while-true loop to both move and attack. while True : hero . moveRight …" at bounding box center [522, 98] width 151 height 171
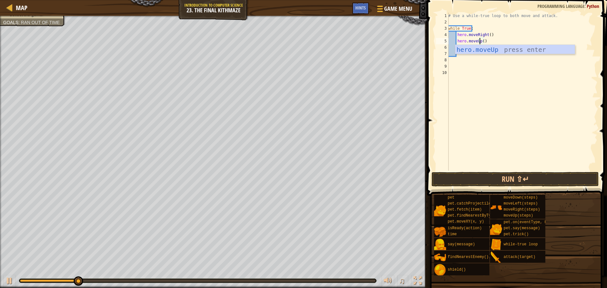
scroll to position [3, 3]
click at [490, 52] on div "hero.moveUp press enter" at bounding box center [515, 59] width 120 height 28
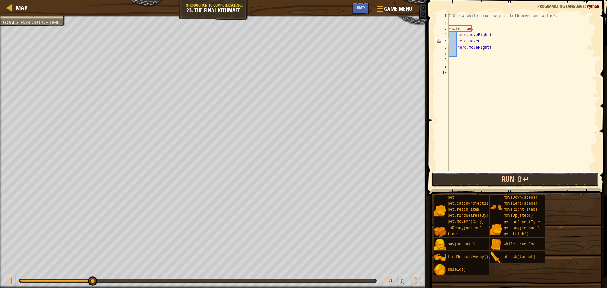
click at [490, 177] on button "Run ⇧↵" at bounding box center [515, 179] width 167 height 15
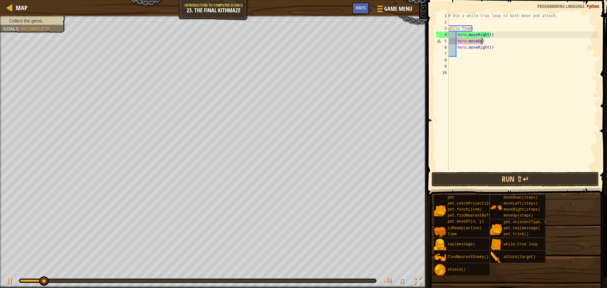
scroll to position [3, 3]
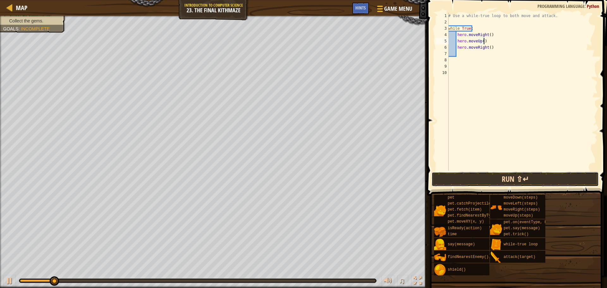
click at [457, 182] on button "Run ⇧↵" at bounding box center [515, 179] width 167 height 15
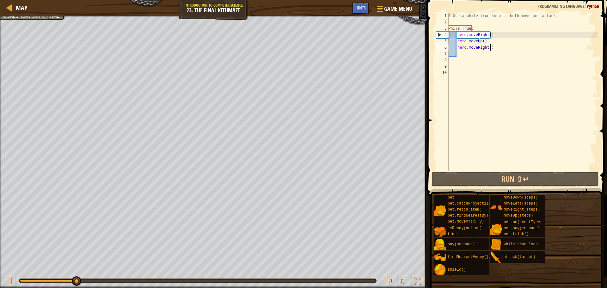
click at [492, 50] on div "# Use a while-true loop to both move and attack. while True : hero . moveRight …" at bounding box center [522, 98] width 151 height 171
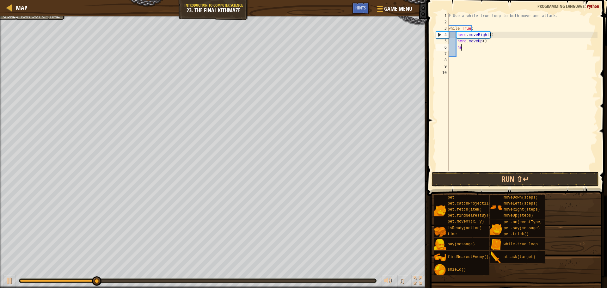
type textarea "h"
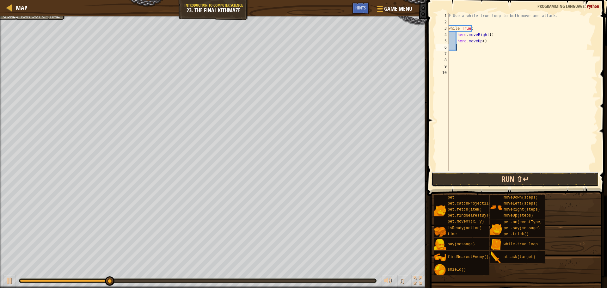
click at [442, 177] on button "Run ⇧↵" at bounding box center [515, 179] width 167 height 15
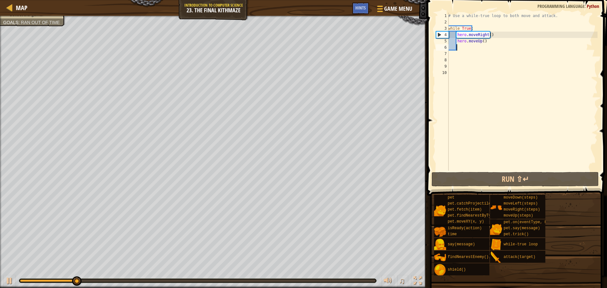
click at [483, 40] on div "# Use a while-true loop to both move and attack. while True : hero . moveRight …" at bounding box center [522, 98] width 151 height 171
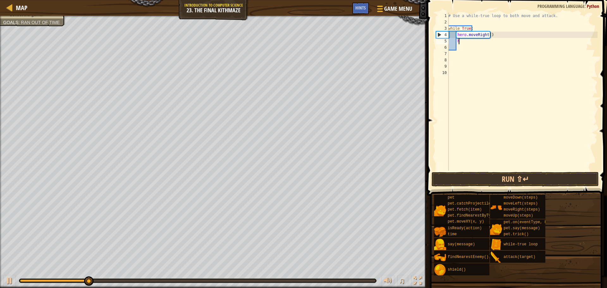
type textarea "h"
click at [9, 278] on div at bounding box center [9, 281] width 8 height 8
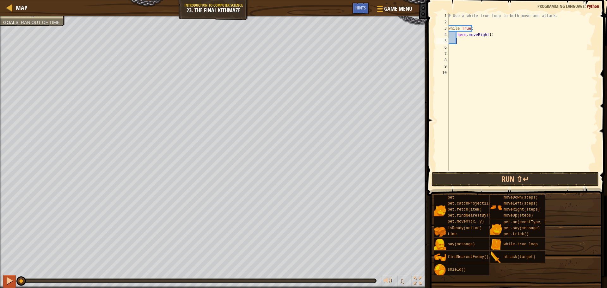
drag, startPoint x: 107, startPoint y: 281, endPoint x: 4, endPoint y: 277, distance: 103.2
click at [4, 278] on div "♫" at bounding box center [213, 279] width 427 height 19
click at [440, 180] on button "Run ⇧↵" at bounding box center [515, 179] width 167 height 15
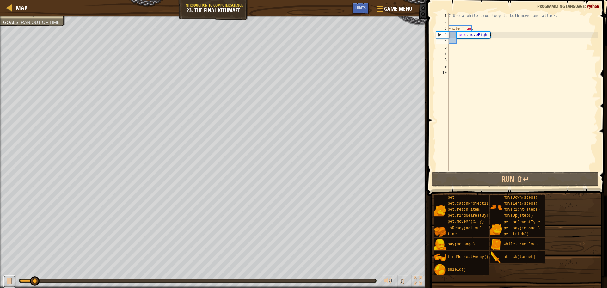
drag, startPoint x: 7, startPoint y: 281, endPoint x: 40, endPoint y: 281, distance: 32.9
click at [12, 281] on div at bounding box center [9, 281] width 8 height 8
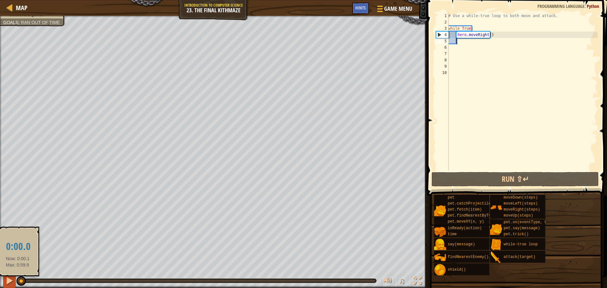
drag, startPoint x: 40, startPoint y: 281, endPoint x: 14, endPoint y: 283, distance: 26.0
click at [14, 283] on div "♫" at bounding box center [213, 279] width 427 height 19
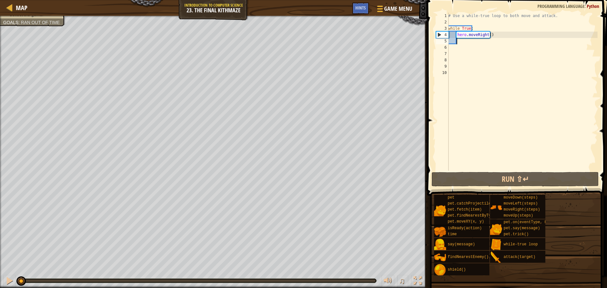
type textarea "h"
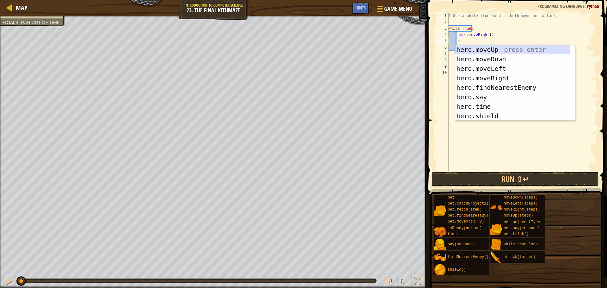
click at [477, 49] on div "h ero.moveUp press enter h ero.moveDown press enter h ero.moveLeft press enter …" at bounding box center [515, 92] width 120 height 95
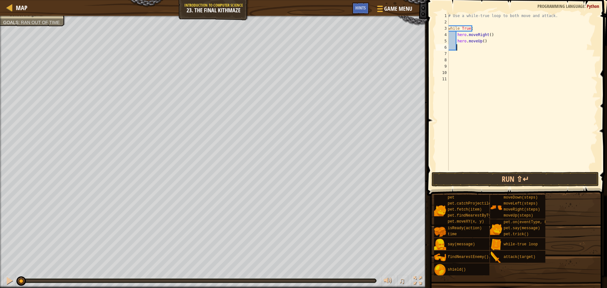
type textarea "h"
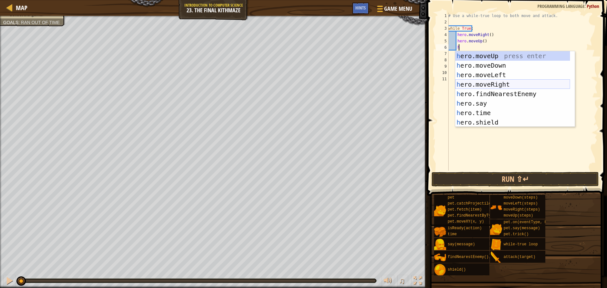
click at [491, 82] on div "h ero.moveUp press enter h ero.moveDown press enter h ero.moveLeft press enter …" at bounding box center [512, 98] width 115 height 95
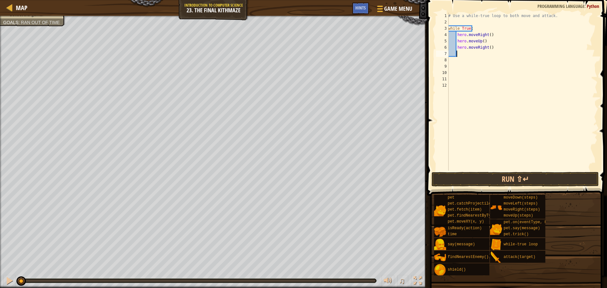
type textarea "h"
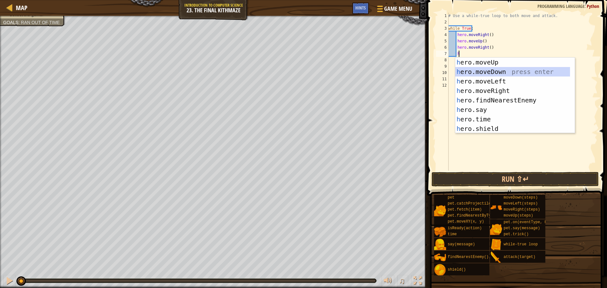
click at [471, 68] on div "h ero.moveUp press enter h ero.moveDown press enter h ero.moveLeft press enter …" at bounding box center [512, 105] width 115 height 95
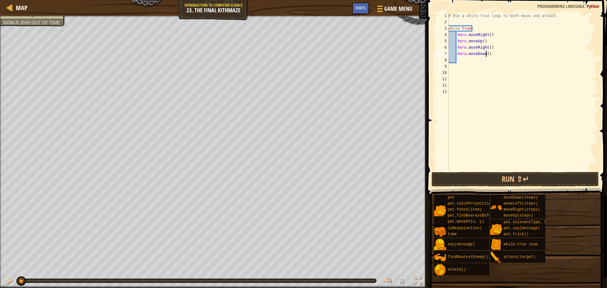
click at [485, 55] on div "# Use a while-true loop to both move and attack. while True : hero . moveRight …" at bounding box center [522, 98] width 151 height 171
type textarea "hero.moveDown(2)"
click at [472, 179] on button "Run ⇧↵" at bounding box center [515, 179] width 167 height 15
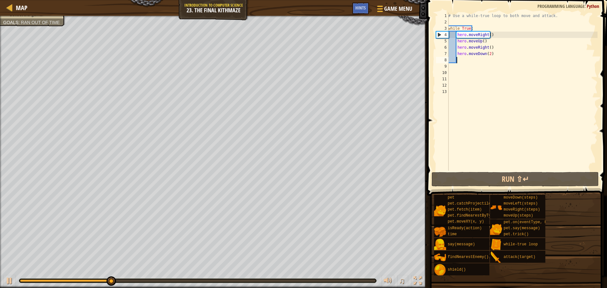
click at [459, 59] on div "# Use a while-true loop to both move and attack. while True : hero . moveRight …" at bounding box center [522, 98] width 151 height 171
click at [5, 279] on button at bounding box center [9, 281] width 13 height 13
drag, startPoint x: 186, startPoint y: 280, endPoint x: 5, endPoint y: 277, distance: 180.6
click at [5, 277] on div "♫" at bounding box center [213, 279] width 427 height 19
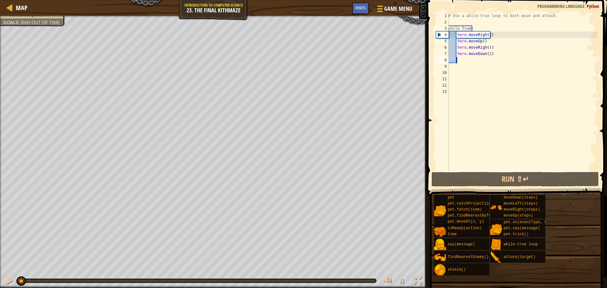
type textarea "h"
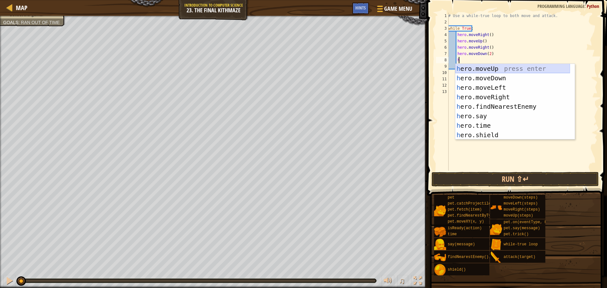
click at [476, 69] on div "h ero.moveUp press enter h ero.moveDown press enter h ero.moveLeft press enter …" at bounding box center [512, 111] width 115 height 95
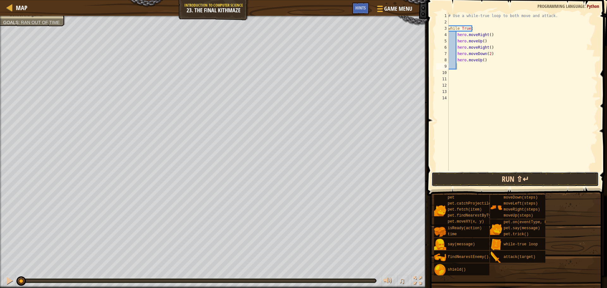
click at [479, 174] on button "Run ⇧↵" at bounding box center [515, 179] width 167 height 15
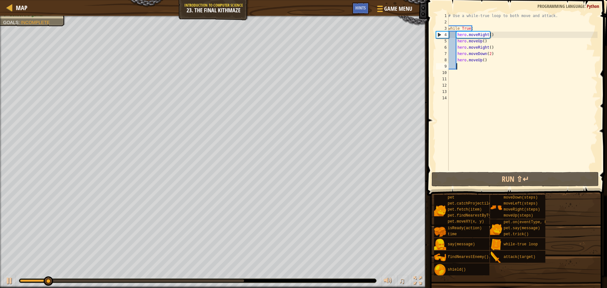
click at [234, 281] on div at bounding box center [132, 281] width 224 height 3
drag, startPoint x: 232, startPoint y: 279, endPoint x: 177, endPoint y: 288, distance: 55.7
click at [177, 288] on div "♫" at bounding box center [213, 279] width 427 height 19
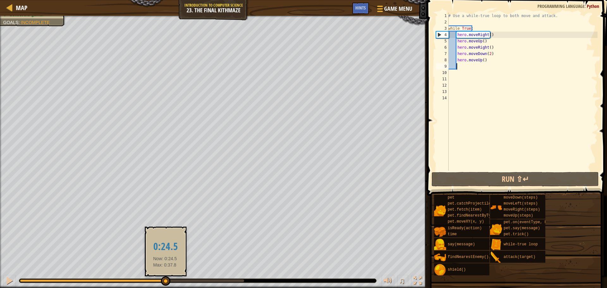
drag, startPoint x: 179, startPoint y: 278, endPoint x: 164, endPoint y: 279, distance: 14.9
click at [164, 279] on div at bounding box center [165, 280] width 9 height 9
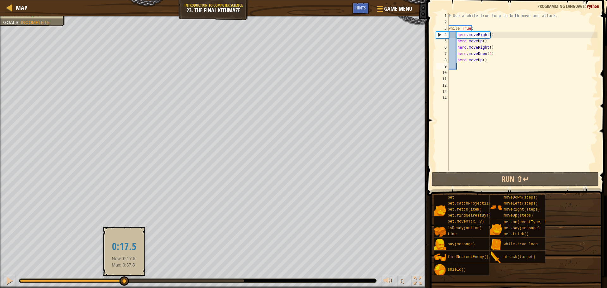
drag, startPoint x: 164, startPoint y: 279, endPoint x: 122, endPoint y: 280, distance: 42.7
click at [122, 280] on div at bounding box center [124, 280] width 9 height 9
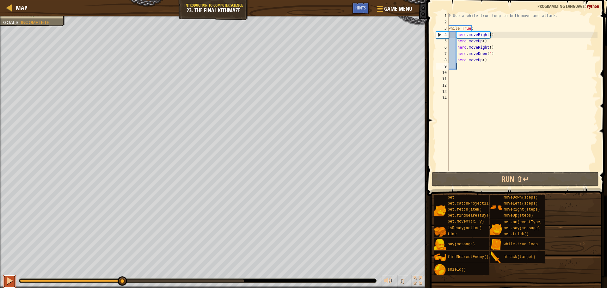
click at [4, 278] on button at bounding box center [9, 281] width 13 height 13
click at [171, 280] on div at bounding box center [132, 281] width 224 height 3
click at [12, 281] on div at bounding box center [9, 281] width 8 height 8
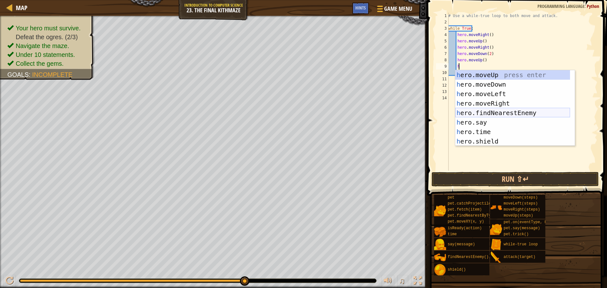
scroll to position [19, 0]
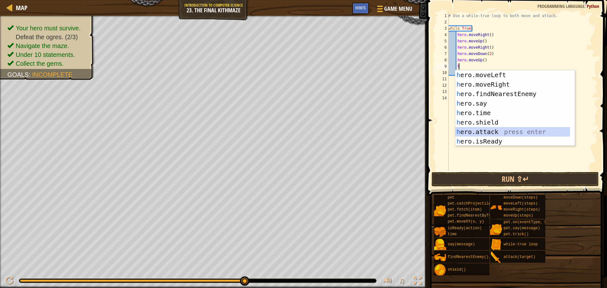
click at [482, 128] on div "h ero.moveLeft press enter h ero.moveRight press enter h ero.findNearestEnemy p…" at bounding box center [512, 117] width 115 height 95
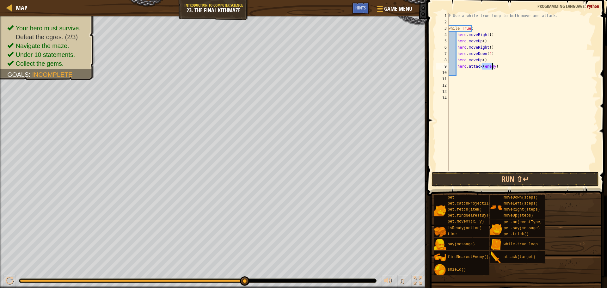
click at [497, 65] on div "# Use a while-true loop to both move and attack. while True : hero . moveRight …" at bounding box center [522, 98] width 151 height 171
type textarea "her"
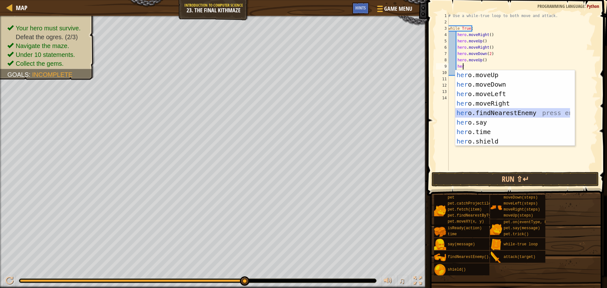
click at [472, 110] on div "her o.moveUp press enter her o.moveDown press enter her o.moveLeft press enter …" at bounding box center [512, 117] width 115 height 95
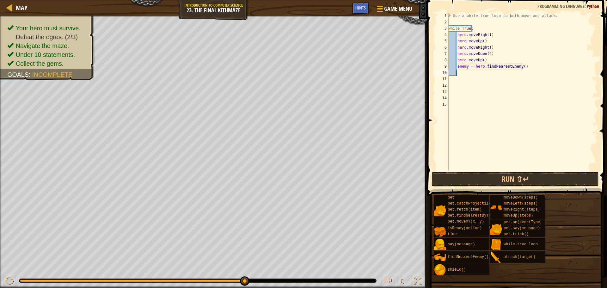
click at [467, 66] on div "# Use a while-true loop to both move and attack. while True : hero . moveRight …" at bounding box center [522, 98] width 151 height 171
type textarea "enemy3 = hero.findNearestEnemy()"
click at [461, 72] on div "# Use a while-true loop to both move and attack. while True : hero . moveRight …" at bounding box center [522, 98] width 151 height 171
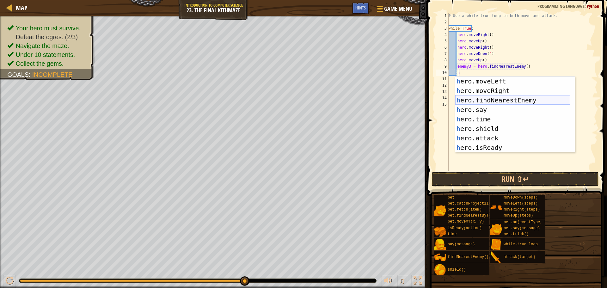
scroll to position [38, 0]
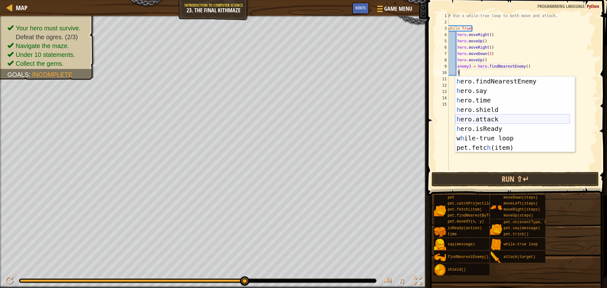
click at [484, 117] on div "h ero.findNearestEnemy press enter h ero.say press enter h ero.time press enter…" at bounding box center [512, 124] width 115 height 95
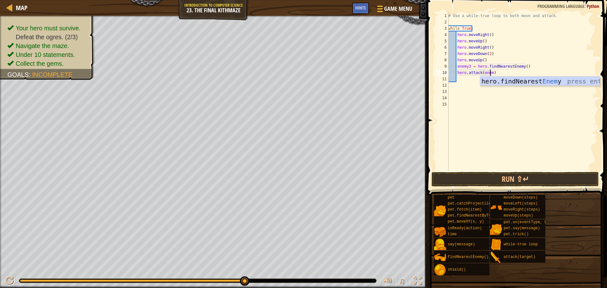
scroll to position [3, 3]
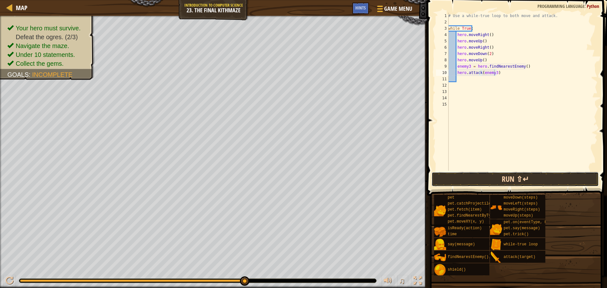
click at [452, 182] on button "Run ⇧↵" at bounding box center [515, 179] width 167 height 15
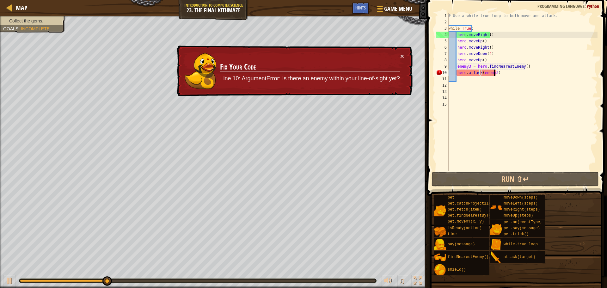
click at [502, 75] on div "# Use a while-true loop to both move and attack. while True : hero . moveRight …" at bounding box center [522, 98] width 151 height 171
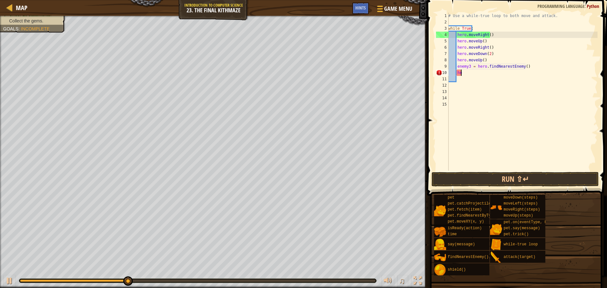
type textarea "h"
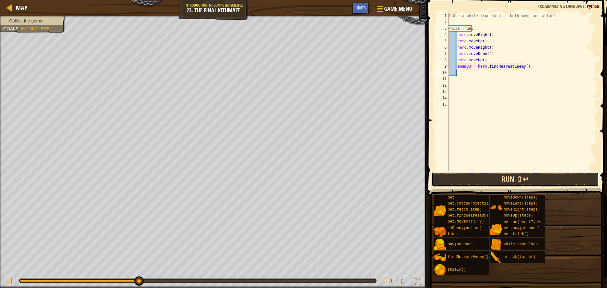
click at [455, 177] on button "Run ⇧↵" at bounding box center [515, 179] width 167 height 15
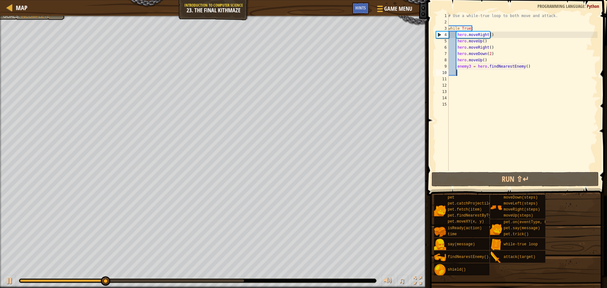
click at [531, 68] on div "# Use a while-true loop to both move and attack. while True : hero . moveRight …" at bounding box center [522, 98] width 151 height 171
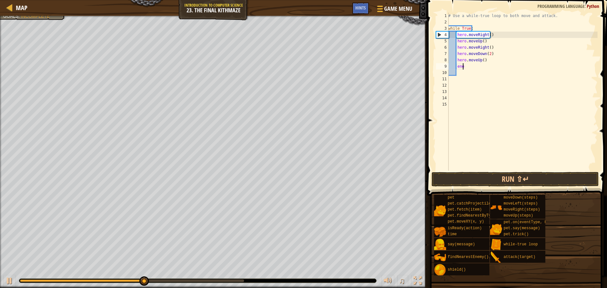
type textarea "e"
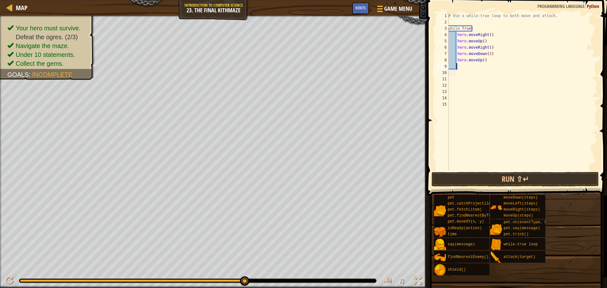
click at [456, 75] on div "# Use a while-true loop to both move and attack. while True : hero . moveRight …" at bounding box center [522, 98] width 151 height 171
type textarea "w"
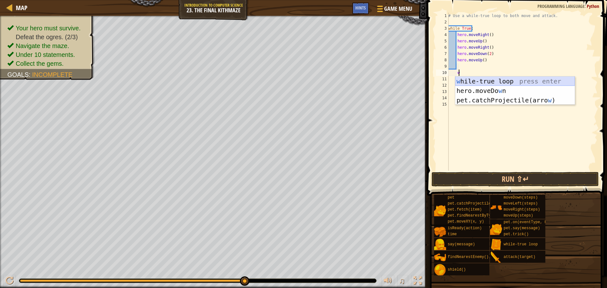
click at [491, 80] on div "w [PERSON_NAME]-true loop press enter hero.moveDo w n press enter pet.catchProj…" at bounding box center [515, 100] width 120 height 47
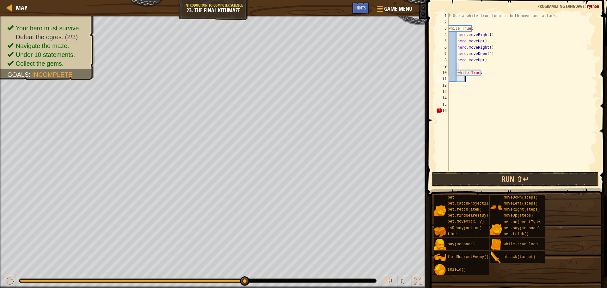
click at [481, 71] on div "# Use a while-true loop to both move and attack. while True : hero . moveRight …" at bounding box center [522, 98] width 151 height 171
type textarea "w"
click at [468, 79] on div "# Use a while-true loop to both move and attack. while True : hero . moveRight …" at bounding box center [522, 98] width 151 height 171
type textarea "h"
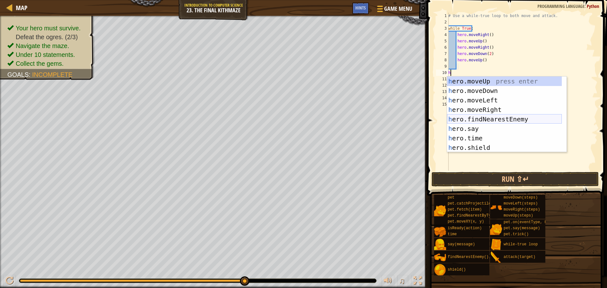
click at [473, 118] on div "h ero.moveUp press enter h ero.moveDown press enter h ero.moveLeft press enter …" at bounding box center [504, 124] width 115 height 95
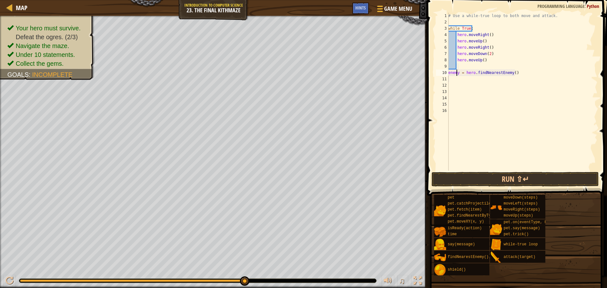
click at [457, 73] on div "# Use a while-true loop to both move and attack. while True : hero . moveRight …" at bounding box center [522, 98] width 151 height 171
click at [459, 74] on div "# Use a while-true loop to both move and attack. while True : hero . moveRight …" at bounding box center [522, 98] width 151 height 171
type textarea "enemy3 = hero.findNearestEnemy()"
click at [450, 78] on div "# Use a while-true loop to both move and attack. while True : hero . moveRight …" at bounding box center [522, 98] width 151 height 171
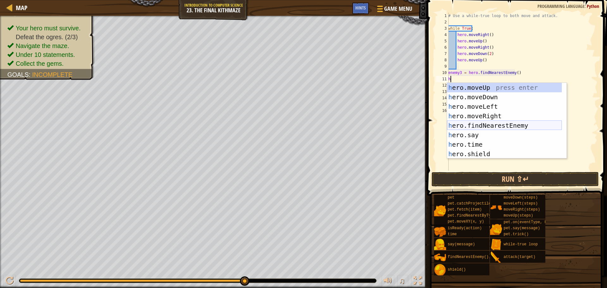
scroll to position [19, 0]
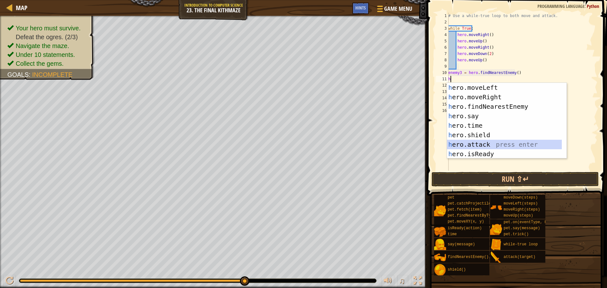
click at [482, 145] on div "h ero.moveLeft press enter h ero.moveRight press enter h ero.findNearestEnemy p…" at bounding box center [504, 130] width 115 height 95
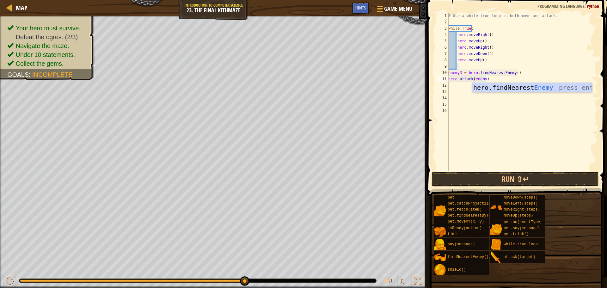
scroll to position [3, 3]
type textarea "hero.attack(enemy3)"
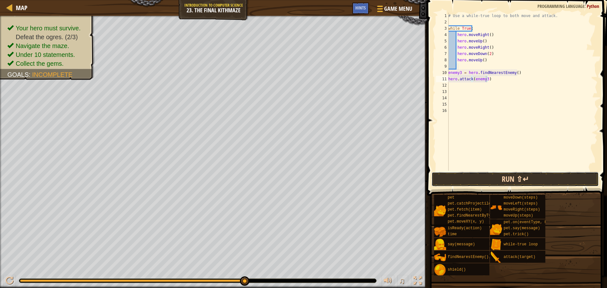
click at [477, 175] on button "Run ⇧↵" at bounding box center [515, 179] width 167 height 15
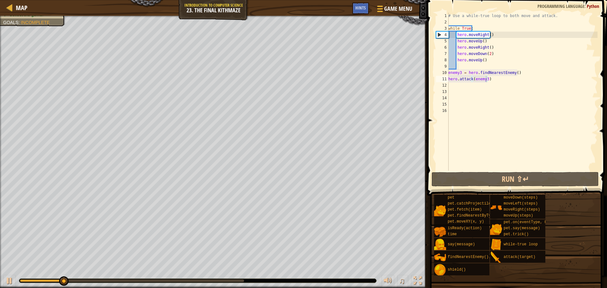
click at [232, 277] on div "♫" at bounding box center [213, 279] width 427 height 19
click at [228, 282] on div at bounding box center [132, 281] width 224 height 3
click at [4, 277] on button at bounding box center [9, 281] width 13 height 13
